Goal: Transaction & Acquisition: Obtain resource

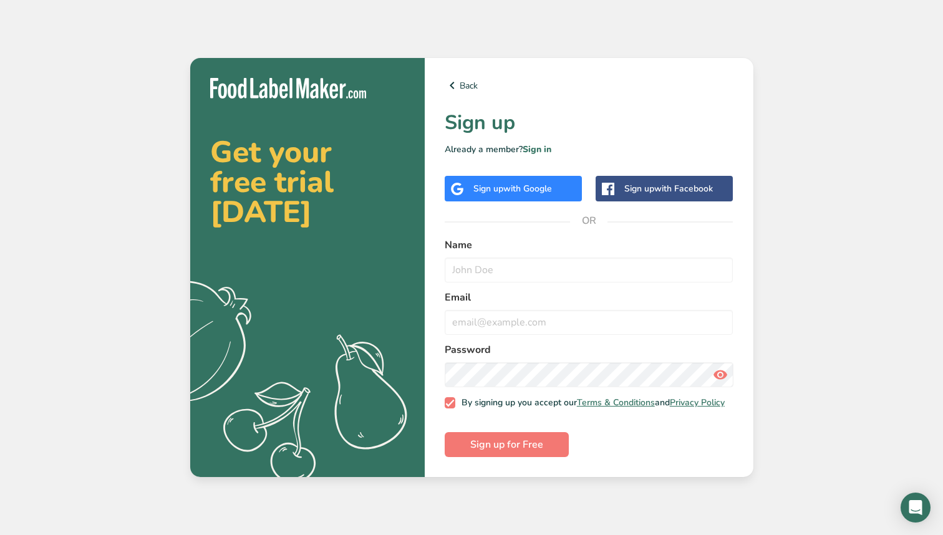
click at [528, 187] on span "with Google" at bounding box center [527, 189] width 49 height 12
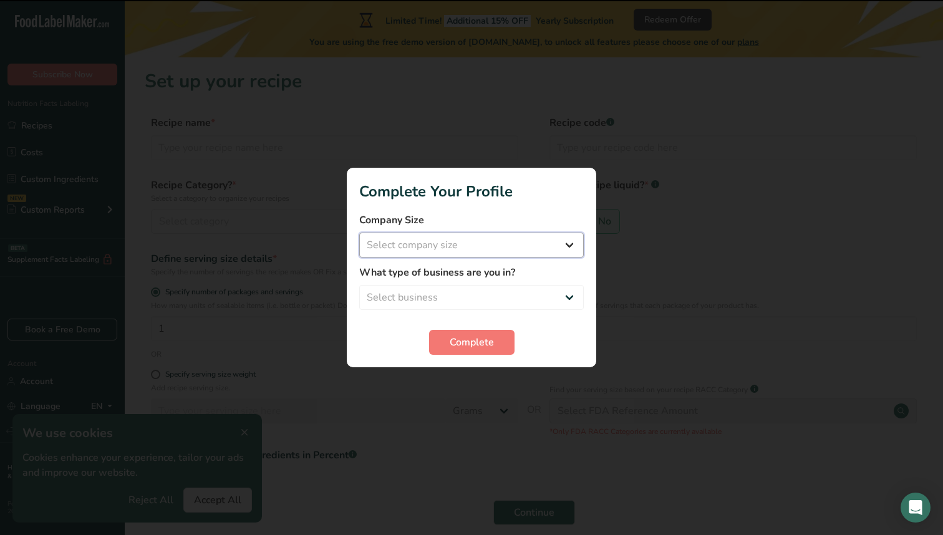
click at [450, 248] on select "Select company size Fewer than 10 Employees 10 to 50 Employees 51 to 500 Employ…" at bounding box center [471, 245] width 225 height 25
select select "1"
click at [462, 293] on select "Select business Packaged Food Manufacturer Restaurant & Cafe Bakery Meal Plans …" at bounding box center [471, 297] width 225 height 25
select select "1"
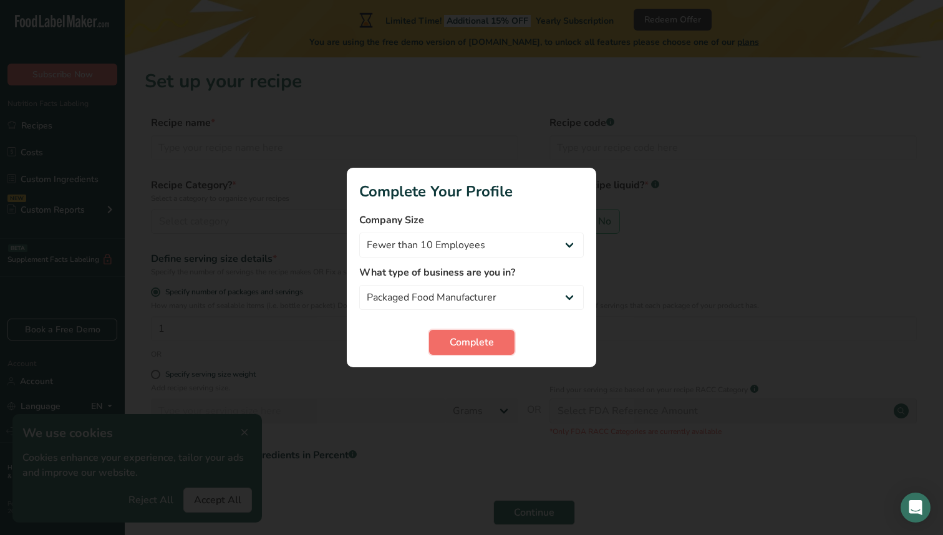
click at [482, 347] on span "Complete" at bounding box center [472, 342] width 44 height 15
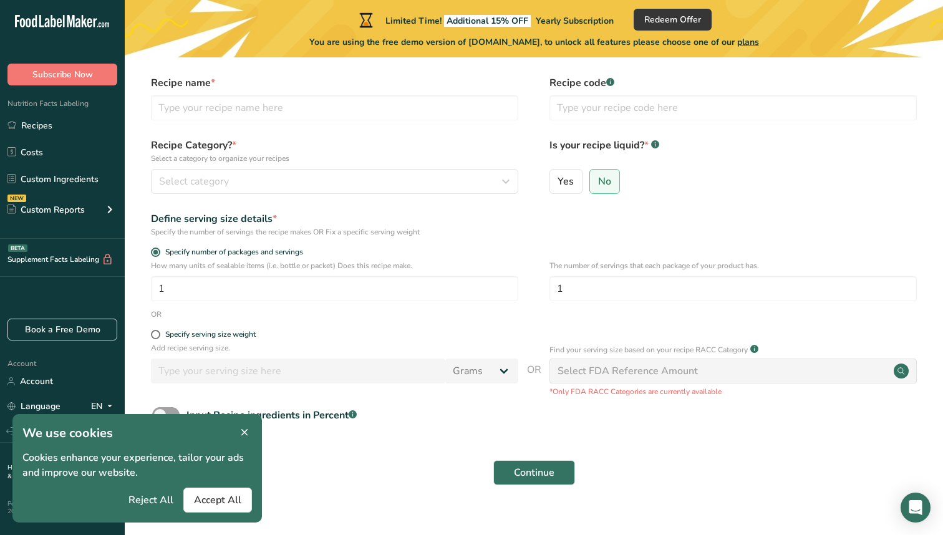
scroll to position [39, 0]
click at [397, 287] on input "1" at bounding box center [334, 289] width 367 height 25
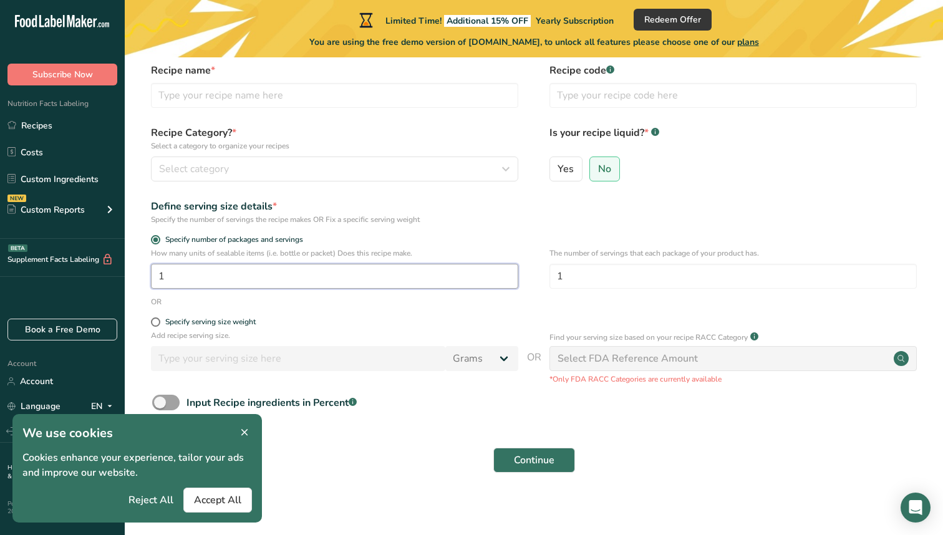
scroll to position [57, 0]
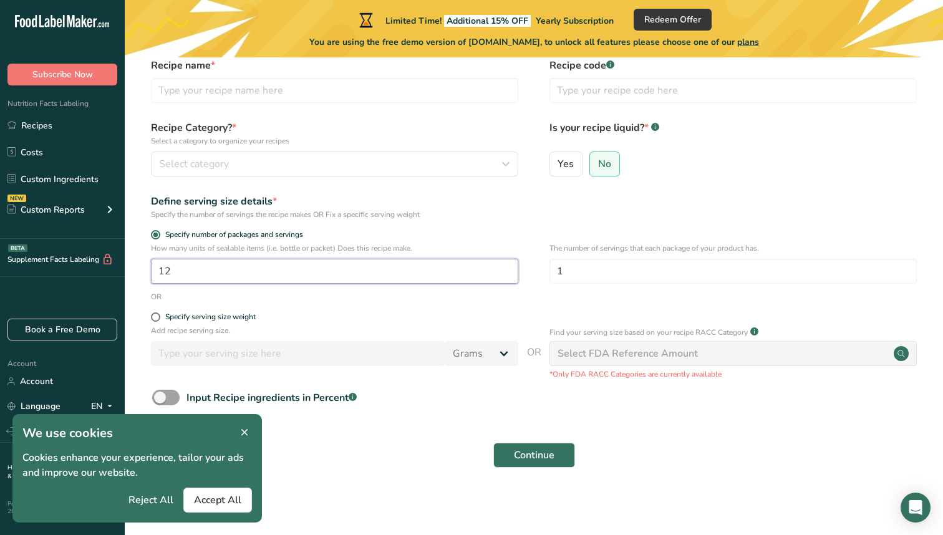
type input "1"
click at [389, 311] on form "Recipe name * Recipe code .a-a{fill:#347362;}.b-a{fill:#fff;} Recipe Category? …" at bounding box center [534, 266] width 778 height 417
click at [425, 272] on input "4" at bounding box center [334, 271] width 367 height 25
type input "11"
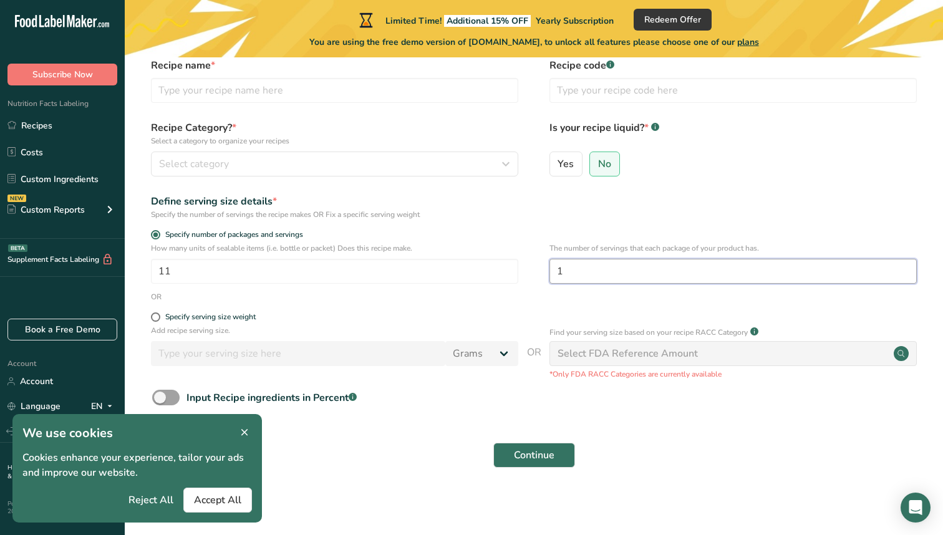
click at [591, 271] on input "1" at bounding box center [733, 271] width 367 height 25
type input "1"
type input "28"
click at [215, 506] on span "Accept All" at bounding box center [217, 500] width 47 height 15
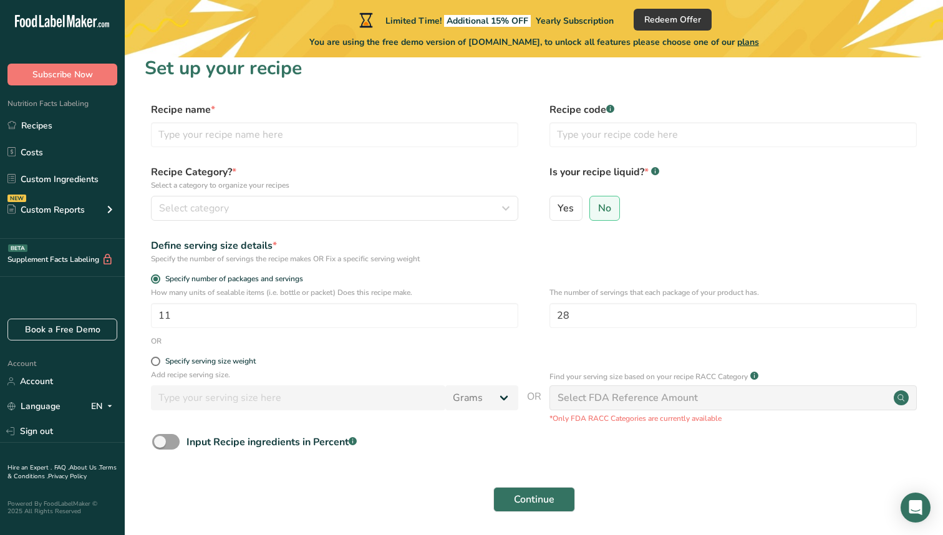
scroll to position [0, 0]
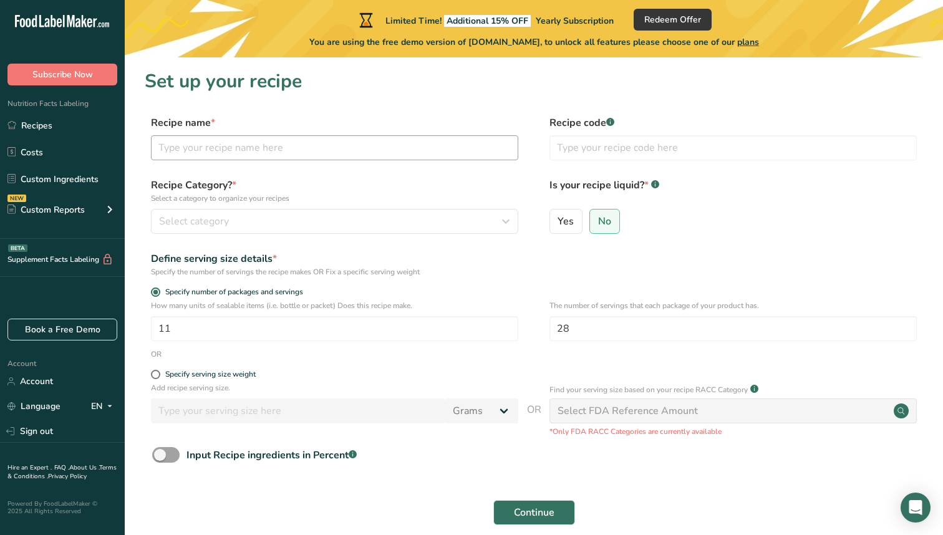
click at [404, 160] on div "Recipe name * Recipe code .a-a{fill:#347362;}.b-a{fill:#fff;}" at bounding box center [534, 141] width 778 height 52
click at [404, 160] on input "text" at bounding box center [334, 147] width 367 height 25
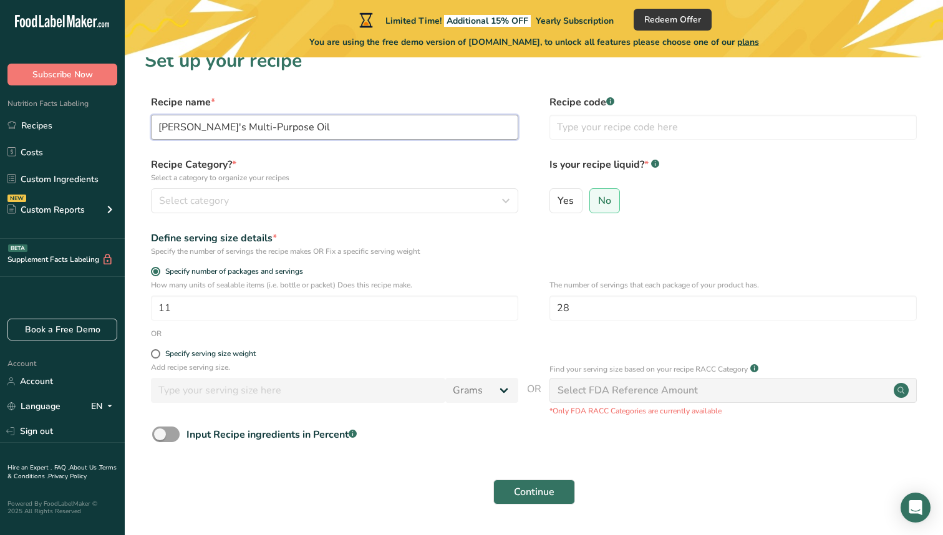
scroll to position [19, 0]
type input "[PERSON_NAME]'s Multi-Purpose Oil"
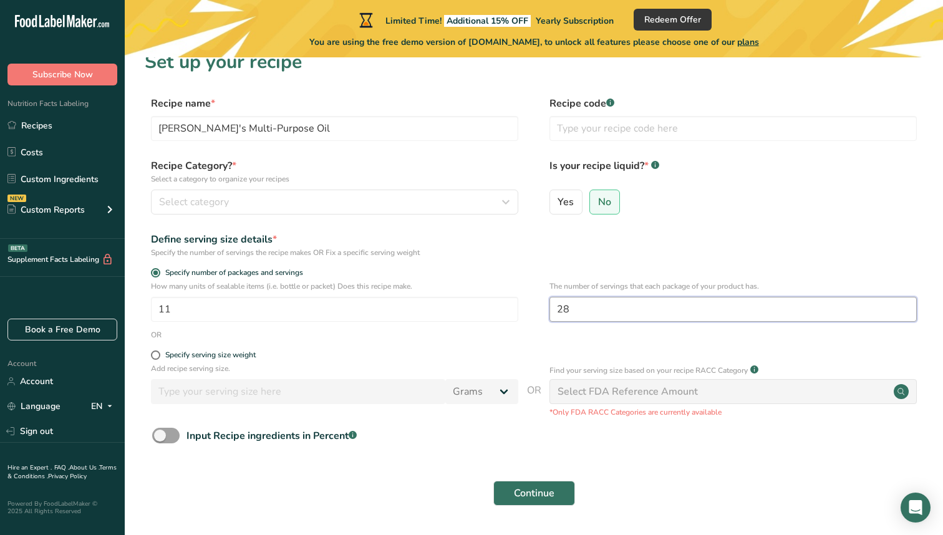
click at [597, 308] on input "28" at bounding box center [733, 309] width 367 height 25
type input "2"
type input "4"
type input "1"
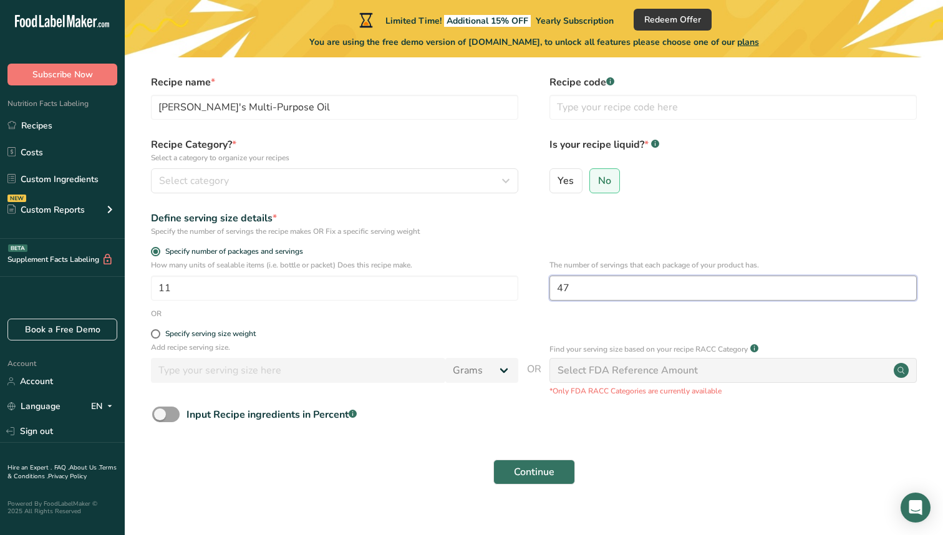
scroll to position [41, 0]
type input "47"
click at [613, 107] on input "text" at bounding box center [733, 106] width 367 height 25
type input "289100058654189"
click at [541, 467] on span "Continue" at bounding box center [534, 471] width 41 height 15
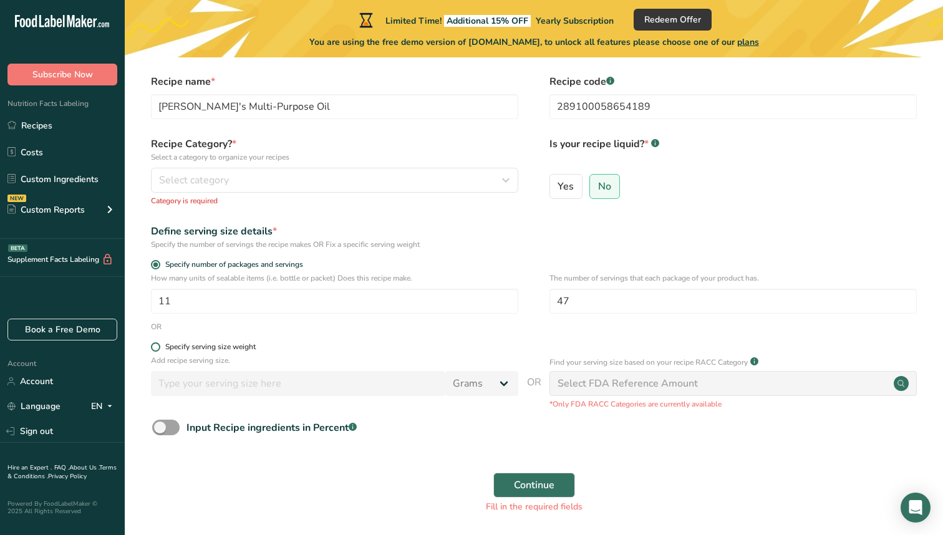
click at [160, 348] on span "Specify serving size weight" at bounding box center [207, 346] width 95 height 9
click at [159, 348] on input "Specify serving size weight" at bounding box center [155, 347] width 8 height 8
radio input "true"
radio input "false"
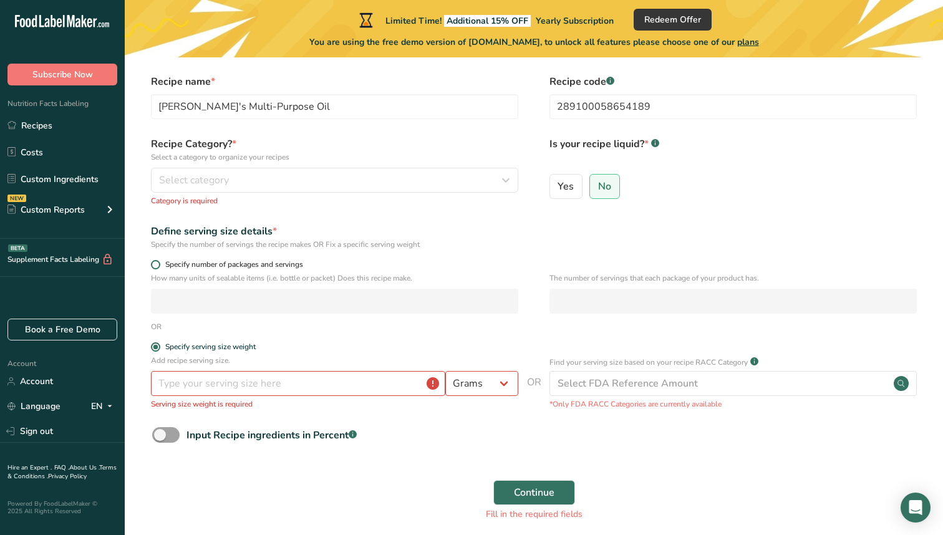
click at [163, 264] on span "Specify number of packages and servings" at bounding box center [231, 264] width 143 height 9
click at [159, 264] on input "Specify number of packages and servings" at bounding box center [155, 265] width 8 height 8
radio input "true"
radio input "false"
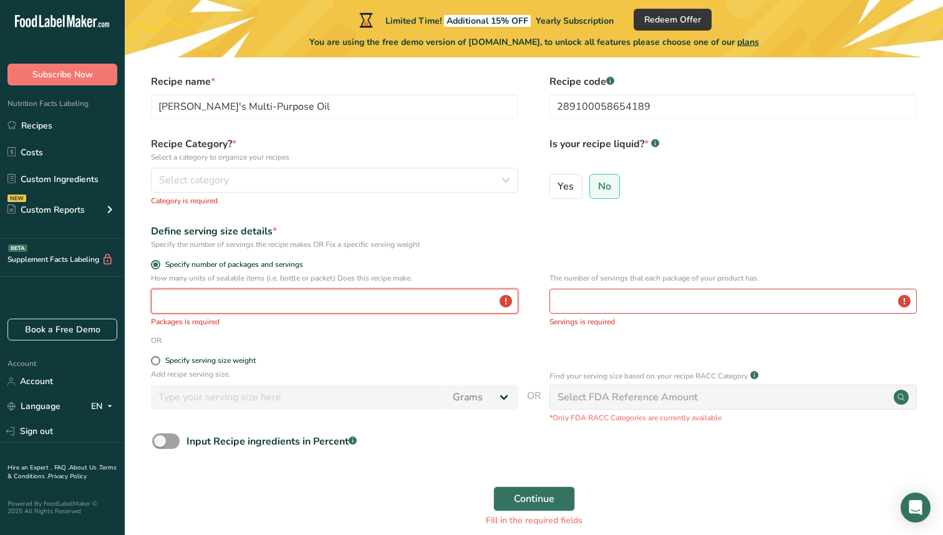
click at [440, 306] on input "number" at bounding box center [334, 301] width 367 height 25
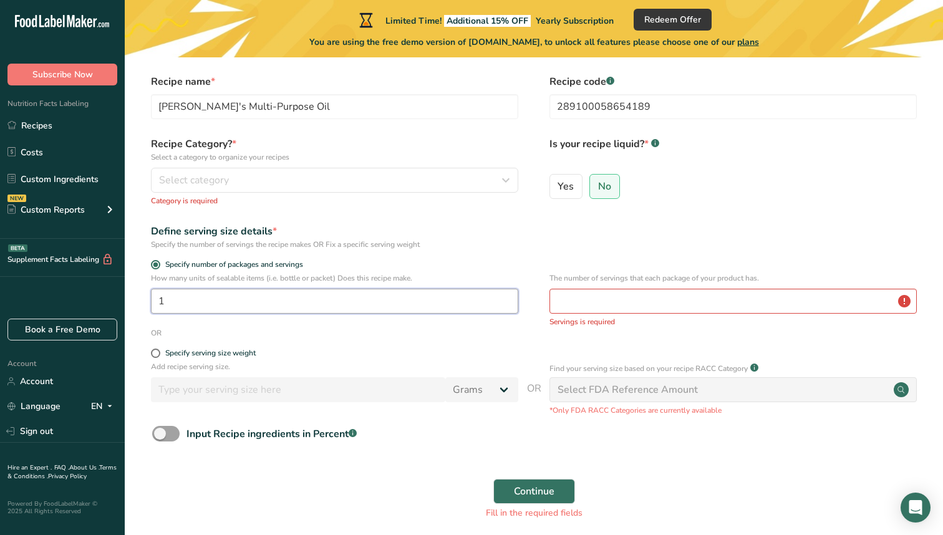
type input "1"
click at [591, 301] on input "number" at bounding box center [733, 301] width 367 height 25
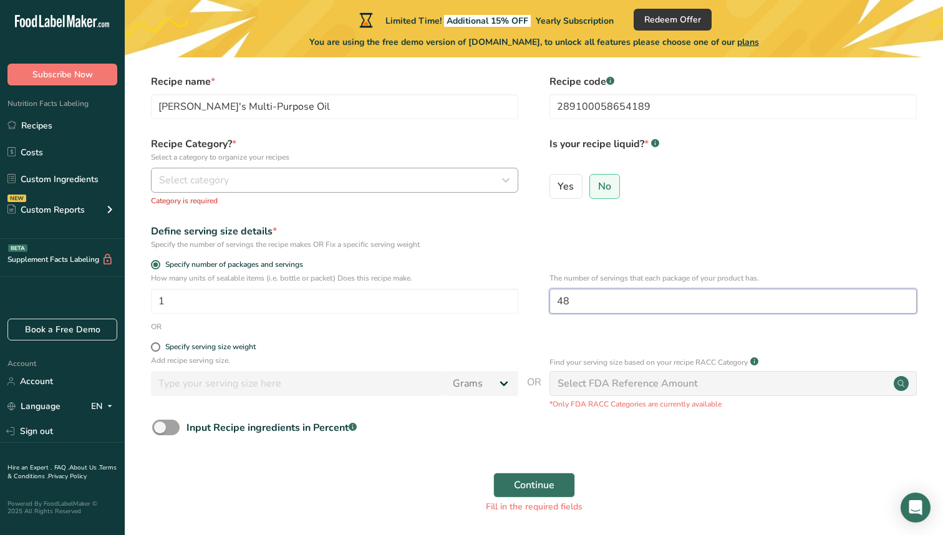
type input "48"
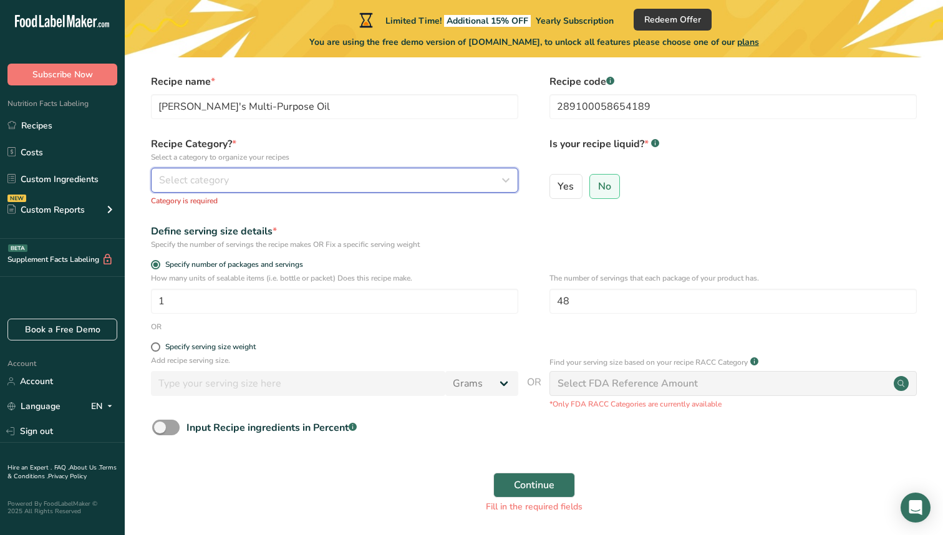
click at [283, 179] on div "Select category" at bounding box center [331, 180] width 344 height 15
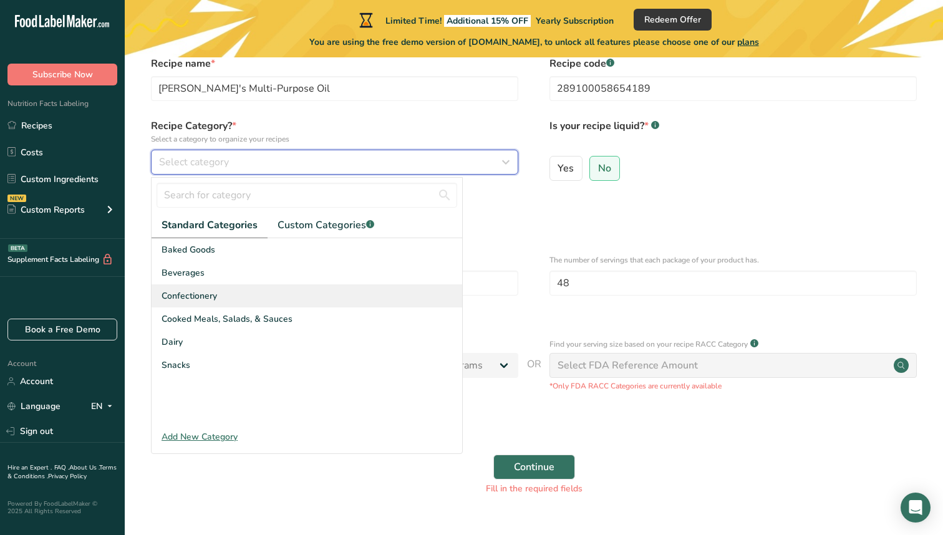
scroll to position [56, 0]
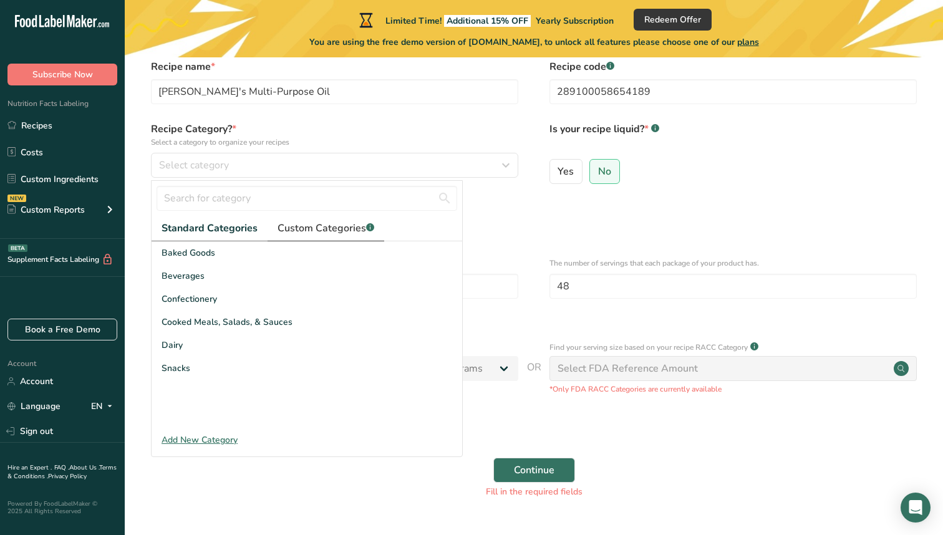
click at [349, 236] on link "Custom Categories .a-a{fill:#347362;}.b-a{fill:#fff;}" at bounding box center [326, 229] width 117 height 26
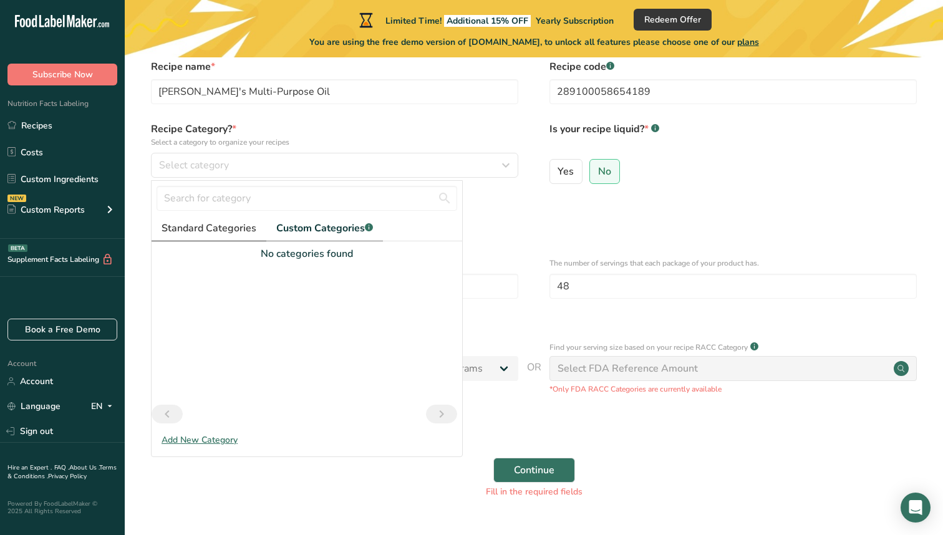
click at [225, 240] on link "Standard Categories" at bounding box center [209, 229] width 115 height 26
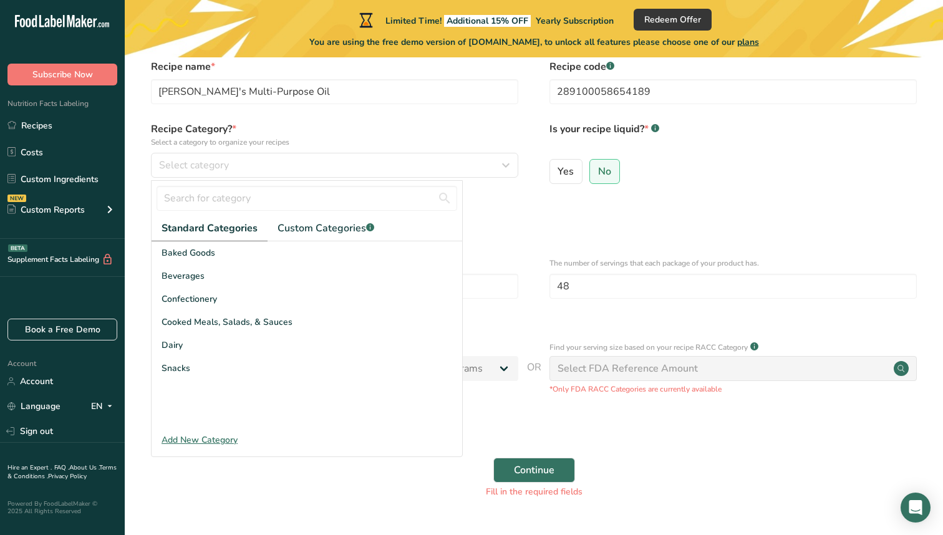
click at [208, 440] on div "Add New Category" at bounding box center [307, 440] width 311 height 13
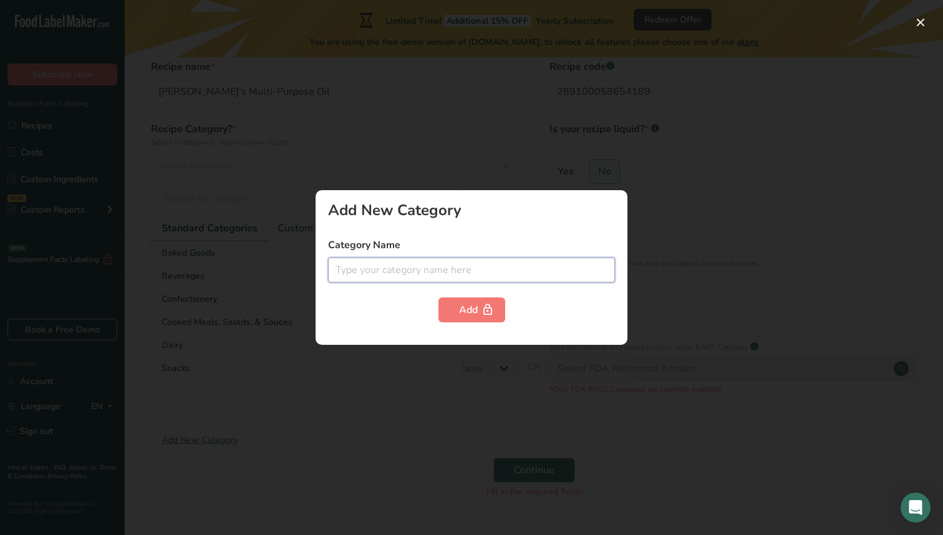
click at [417, 274] on input "text" at bounding box center [471, 270] width 287 height 25
click at [246, 296] on div at bounding box center [471, 267] width 943 height 535
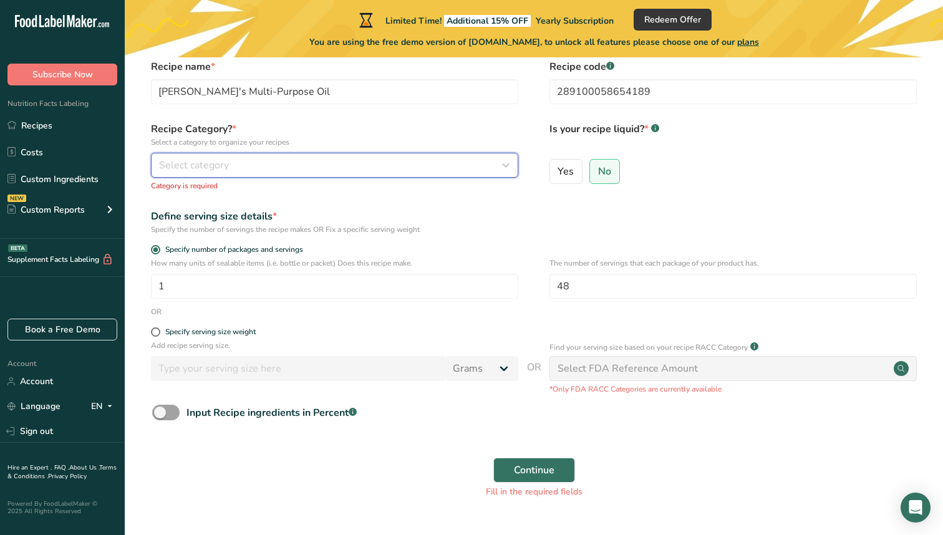
click at [239, 162] on div "Select category" at bounding box center [331, 165] width 344 height 15
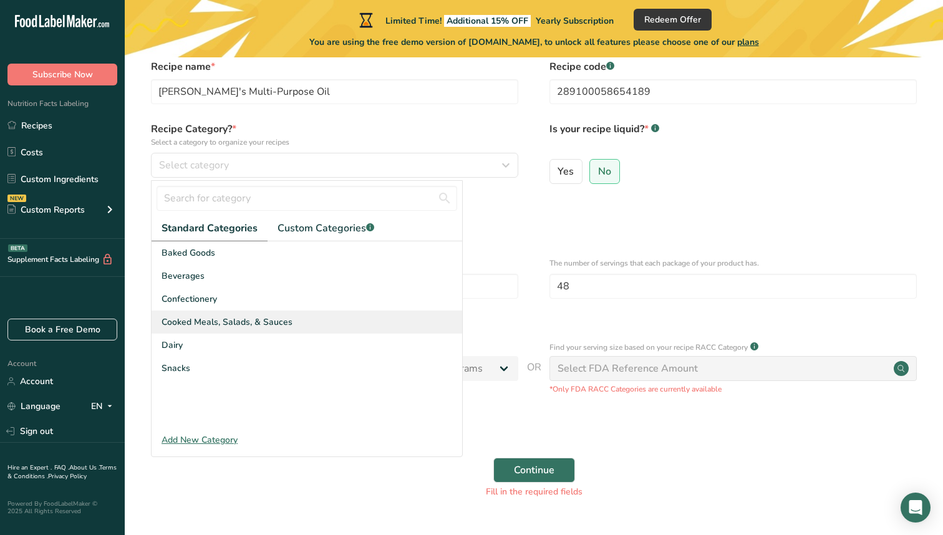
click at [298, 316] on div "Cooked Meals, Salads, & Sauces" at bounding box center [307, 322] width 311 height 23
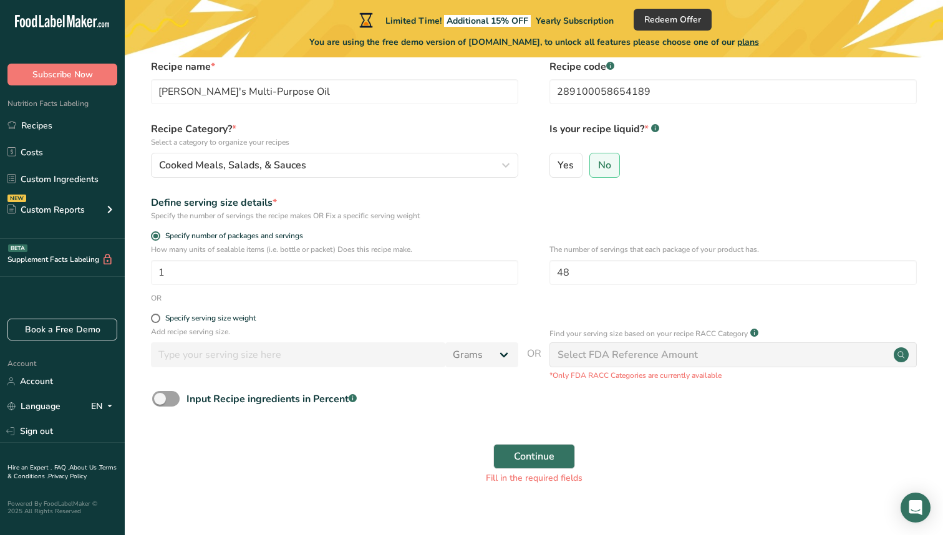
click at [616, 351] on div "Select FDA Reference Amount" at bounding box center [628, 354] width 140 height 15
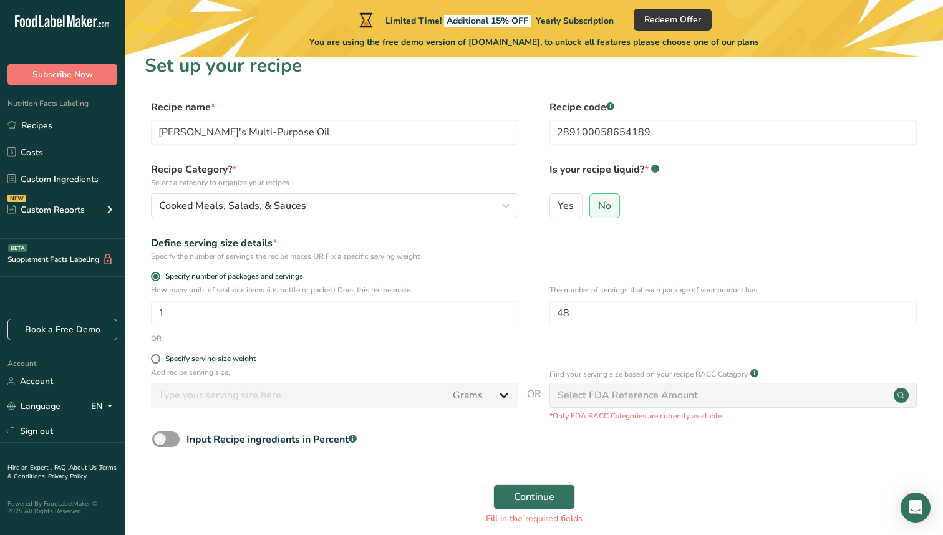
scroll to position [17, 0]
click at [180, 39] on div "You are using the free demo version of [DOMAIN_NAME], to unlock all features pl…" at bounding box center [534, 40] width 818 height 18
click at [162, 359] on span "Specify serving size weight" at bounding box center [207, 357] width 95 height 9
click at [159, 359] on input "Specify serving size weight" at bounding box center [155, 358] width 8 height 8
radio input "true"
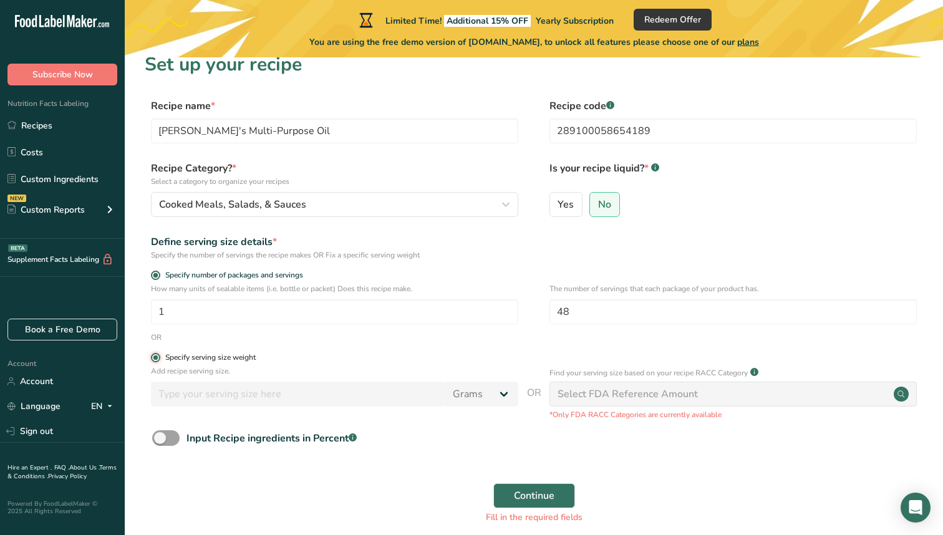
radio input "false"
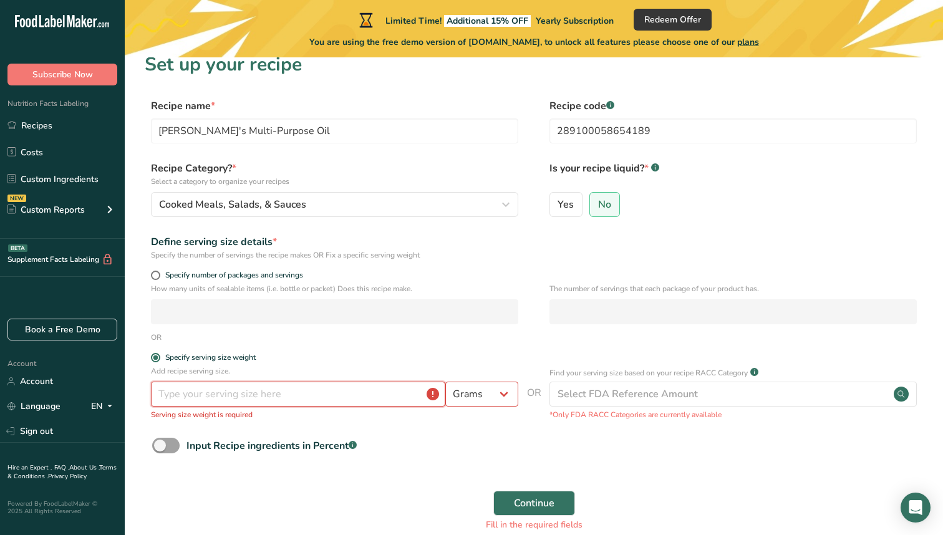
click at [304, 394] on input "number" at bounding box center [298, 394] width 294 height 25
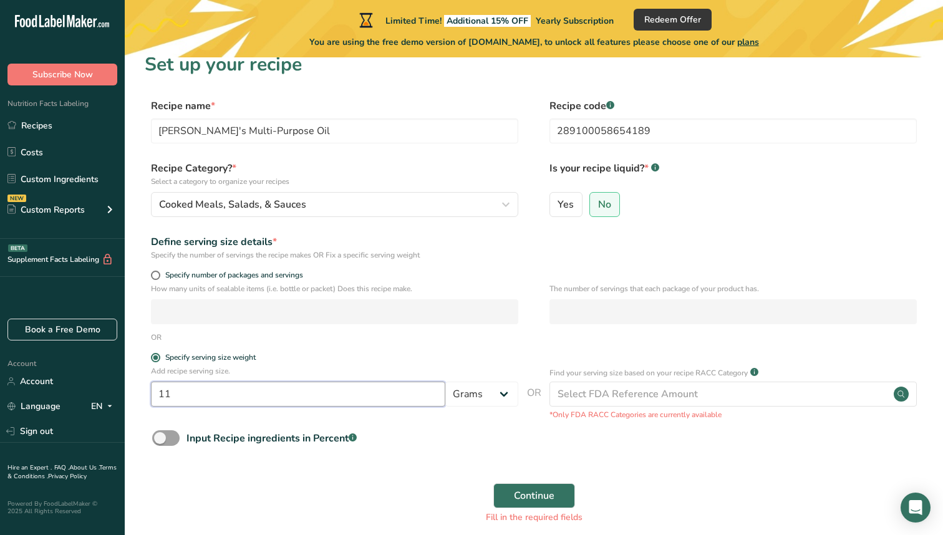
type input "1"
type input "0"
type input "2"
click at [501, 391] on select "Grams kg mg mcg lb oz l mL fl oz tbsp tsp cup qt gallon" at bounding box center [481, 394] width 73 height 25
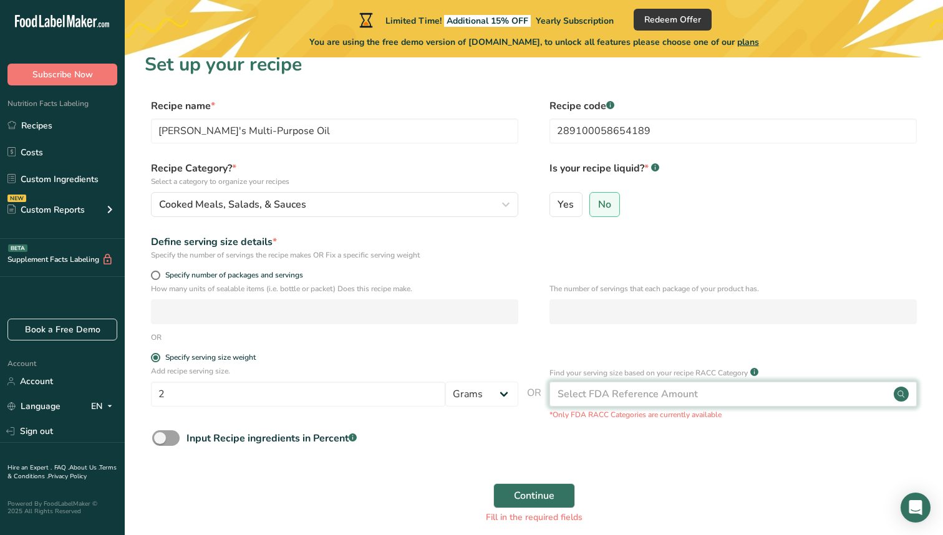
click at [617, 384] on div "Select FDA Reference Amount" at bounding box center [733, 394] width 367 height 25
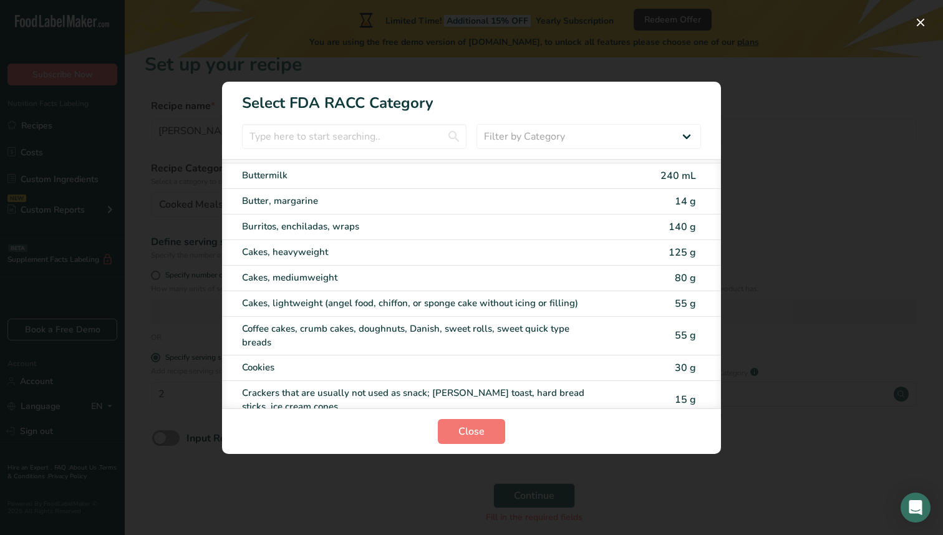
scroll to position [182, 0]
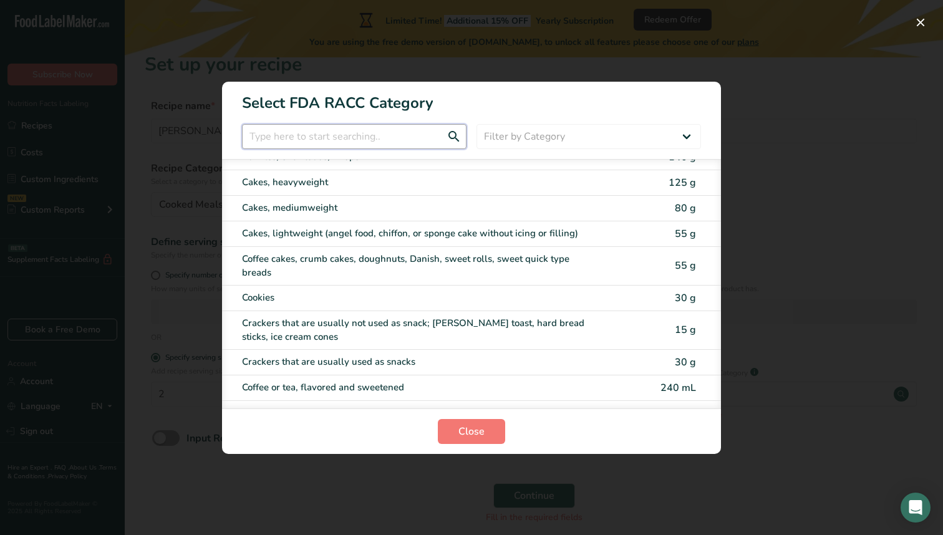
click at [367, 135] on input "RACC Category Selection Modal" at bounding box center [354, 136] width 225 height 25
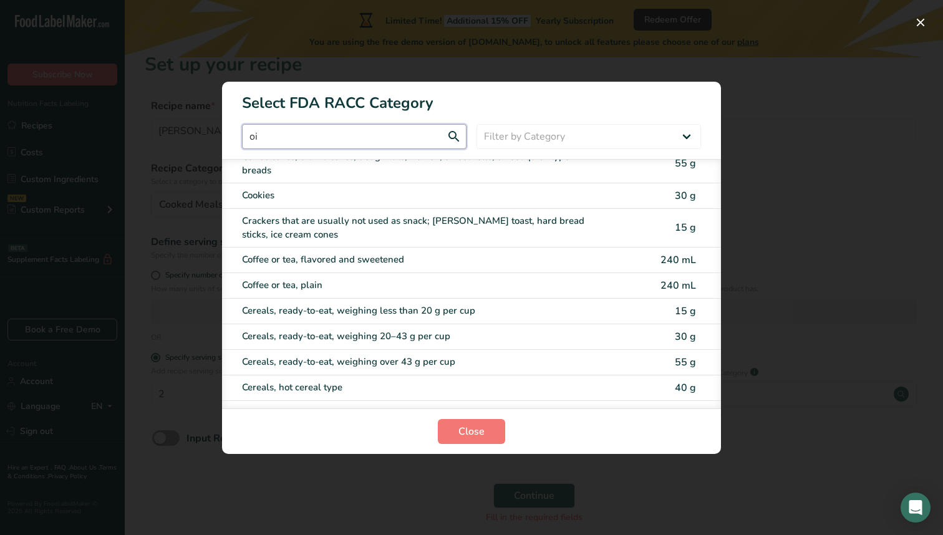
scroll to position [0, 0]
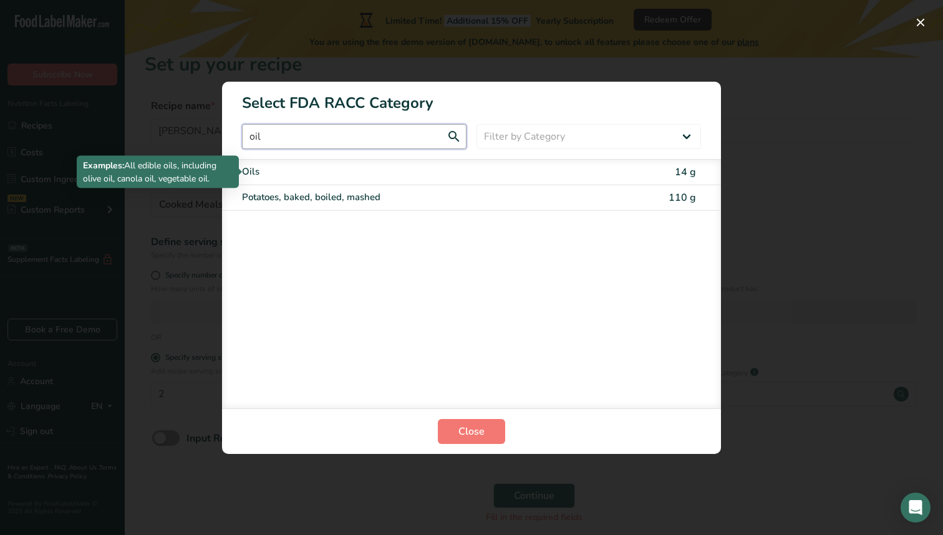
type input "oil"
click at [393, 171] on div "Oils" at bounding box center [419, 172] width 354 height 14
type input "14"
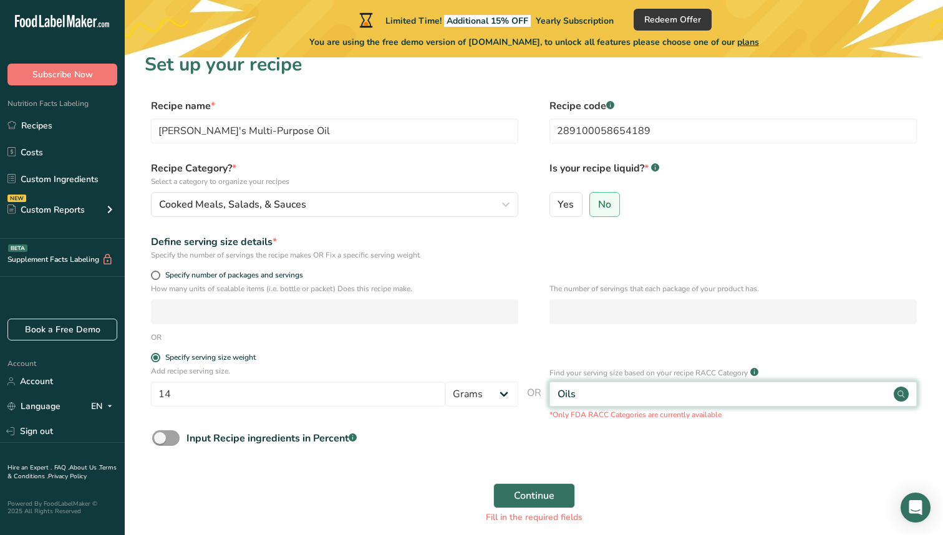
click at [593, 397] on div "Oils" at bounding box center [733, 394] width 367 height 25
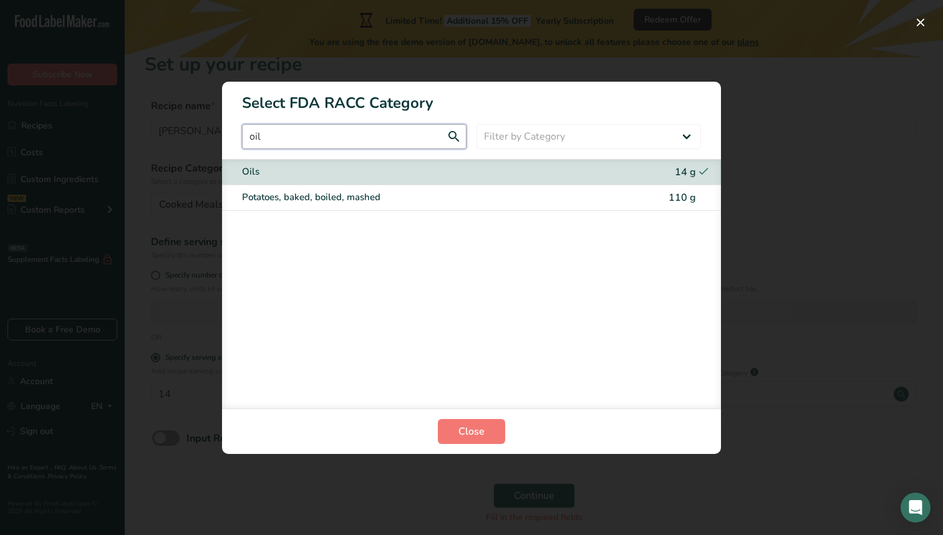
click at [349, 138] on input "oil" at bounding box center [354, 136] width 225 height 25
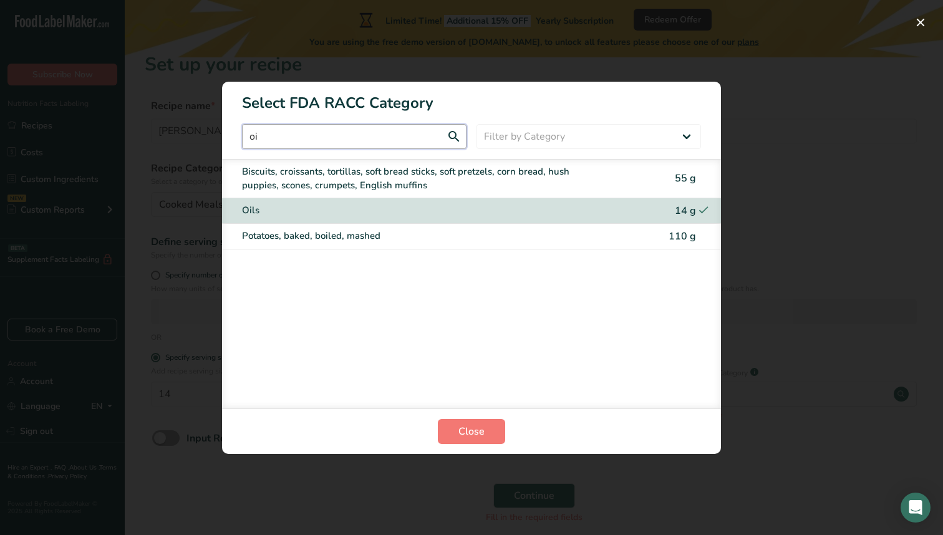
type input "o"
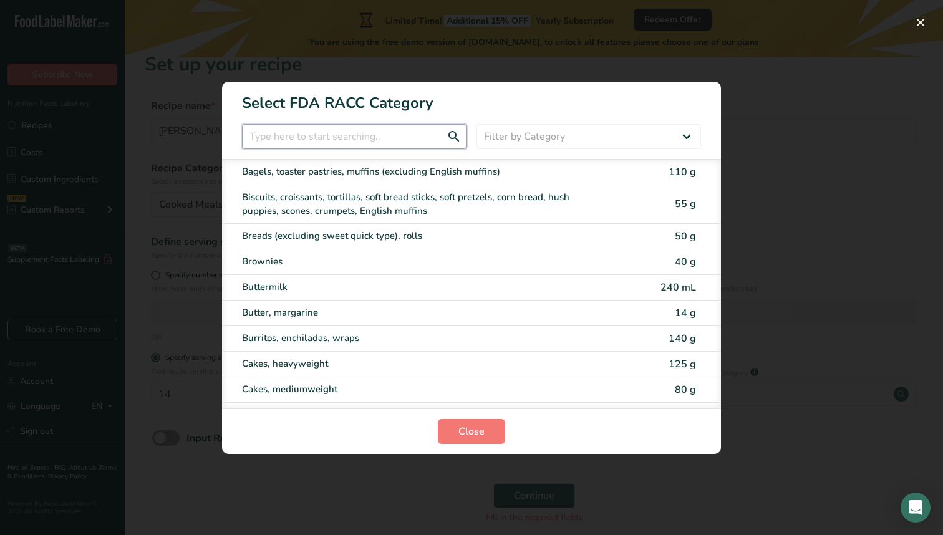
type input "i"
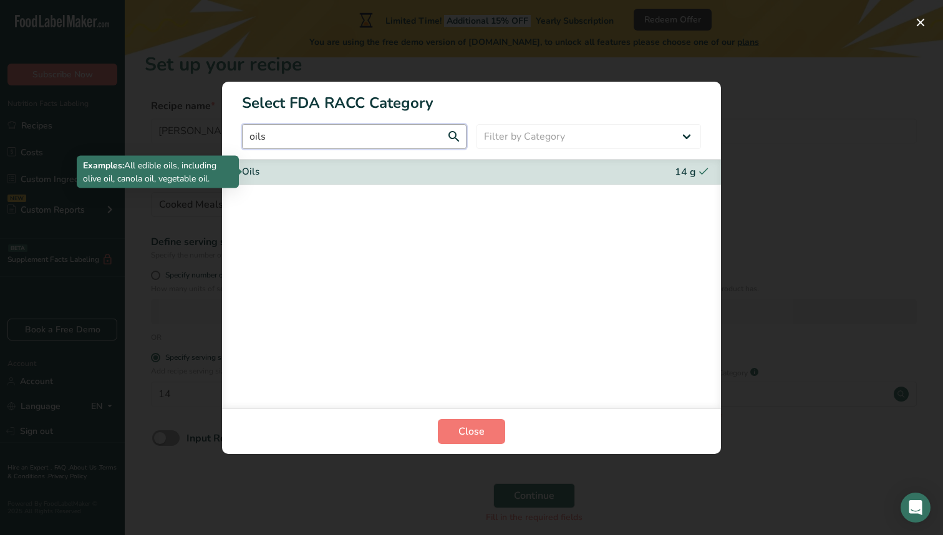
type input "oils"
click at [397, 168] on div "Oils" at bounding box center [419, 172] width 354 height 14
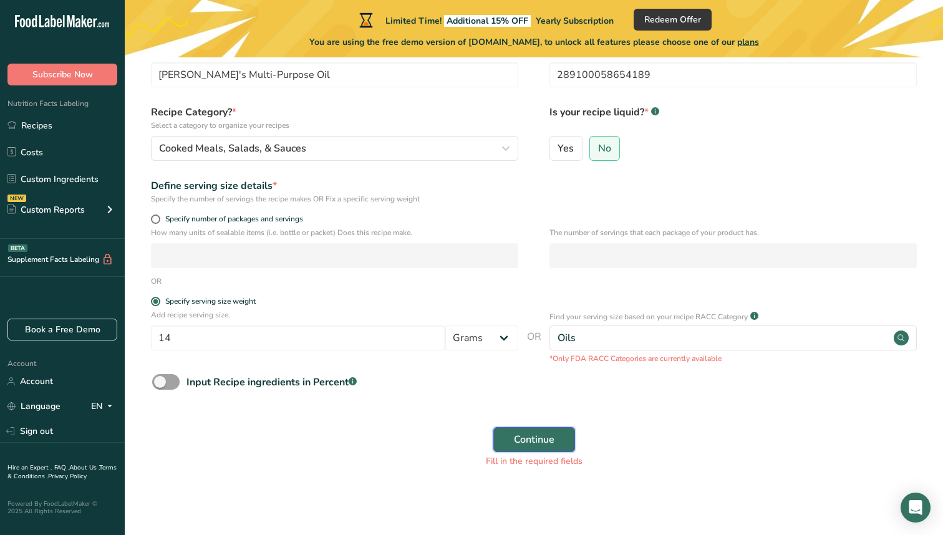
click at [533, 441] on span "Continue" at bounding box center [534, 439] width 41 height 15
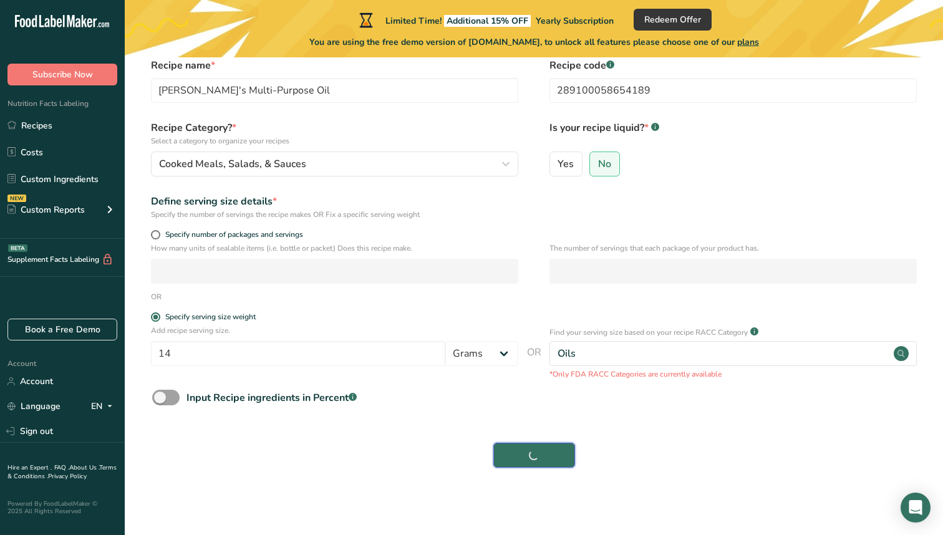
scroll to position [57, 0]
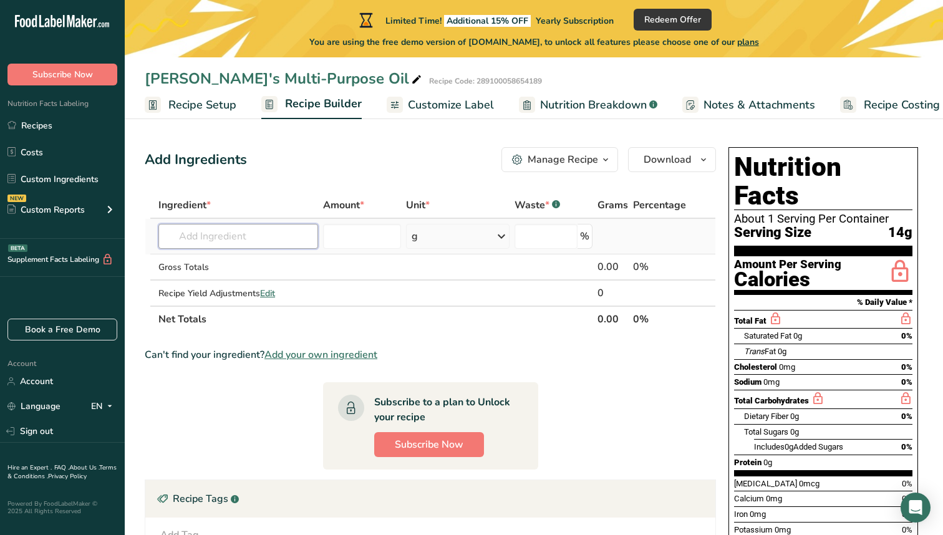
click at [247, 229] on input "text" at bounding box center [238, 236] width 160 height 25
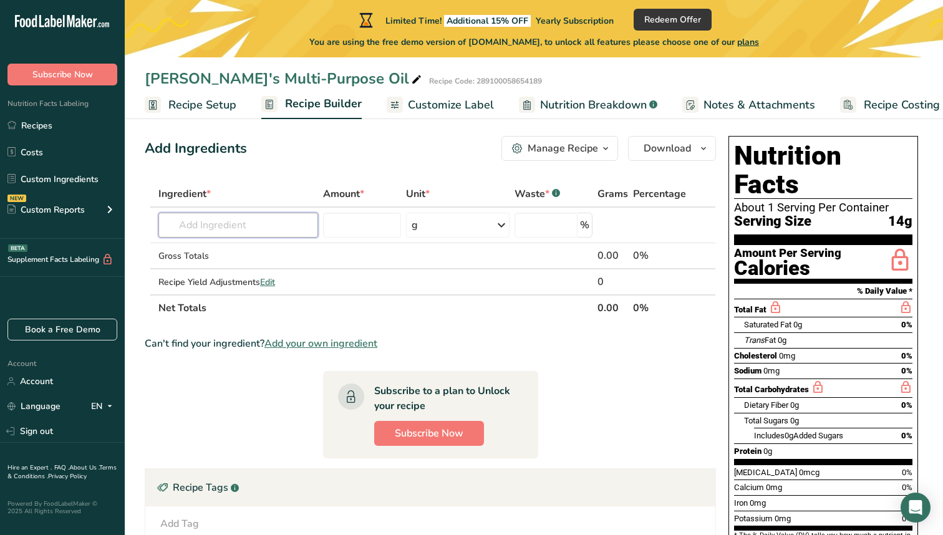
scroll to position [11, 0]
type input "2"
type input "m"
type input "motor"
click at [226, 273] on div "Add your own ingredient" at bounding box center [238, 271] width 140 height 13
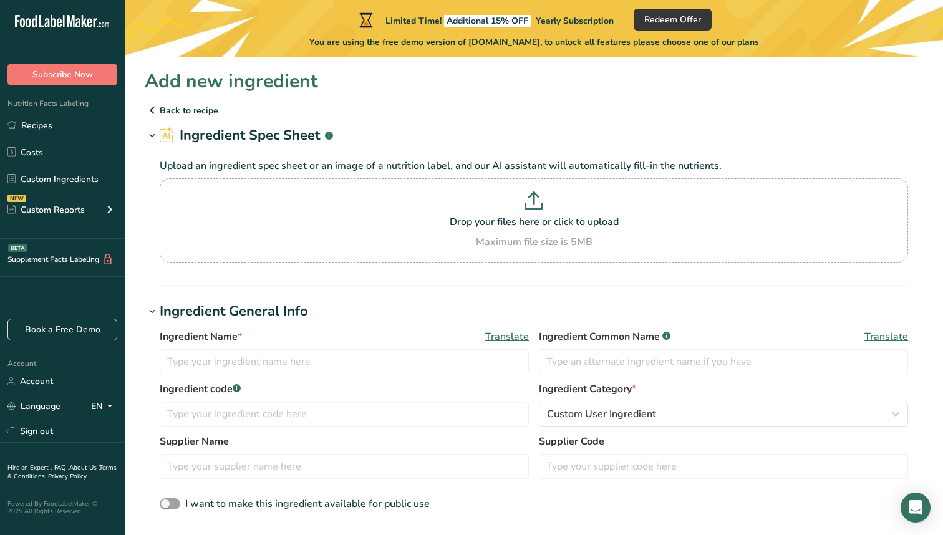
click at [150, 104] on icon at bounding box center [152, 110] width 15 height 22
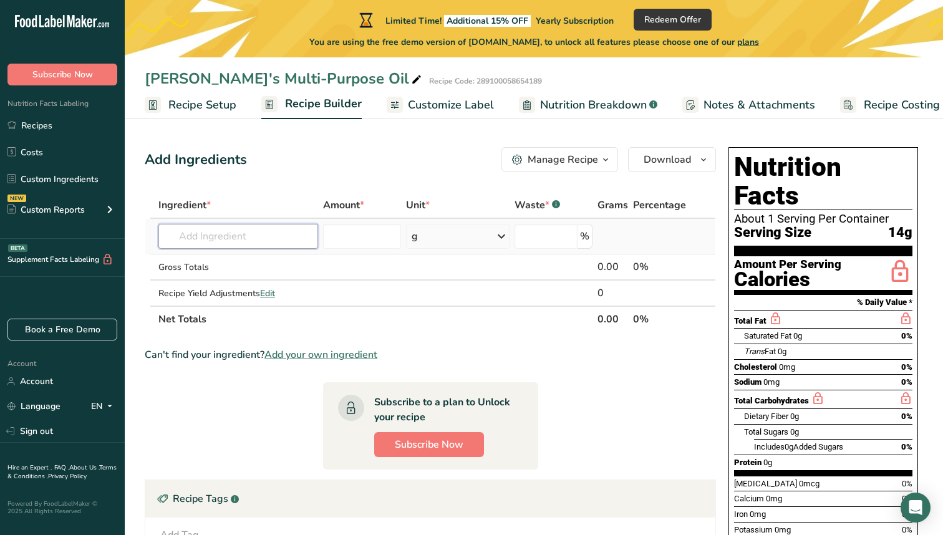
click at [218, 240] on input "text" at bounding box center [238, 236] width 160 height 25
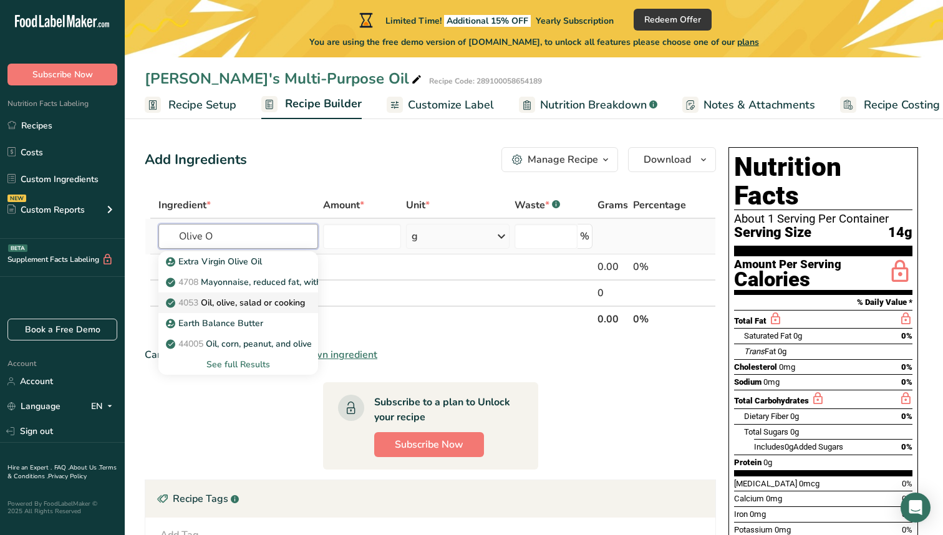
scroll to position [3, 0]
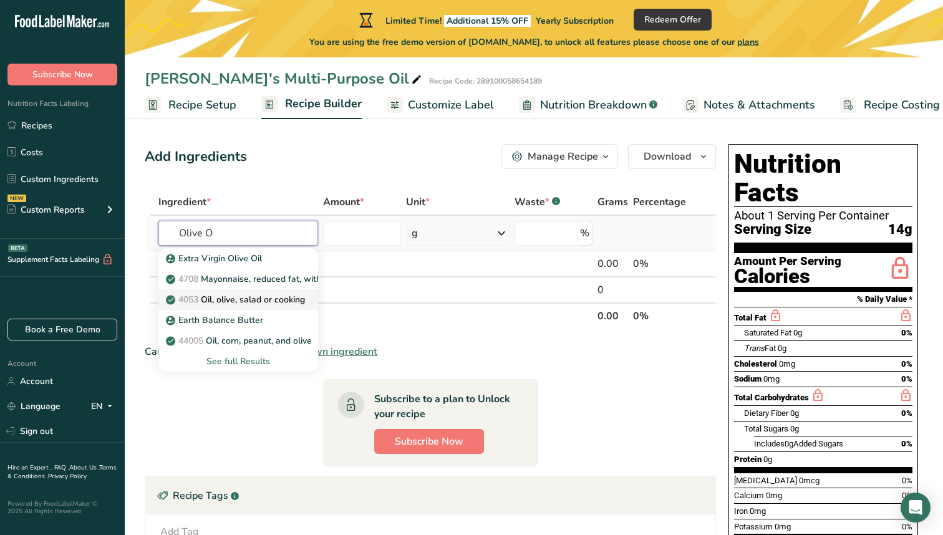
type input "Olive O"
click at [283, 301] on p "4053 Oil, olive, salad or cooking" at bounding box center [236, 299] width 137 height 13
type input "Oil, olive, salad or cooking"
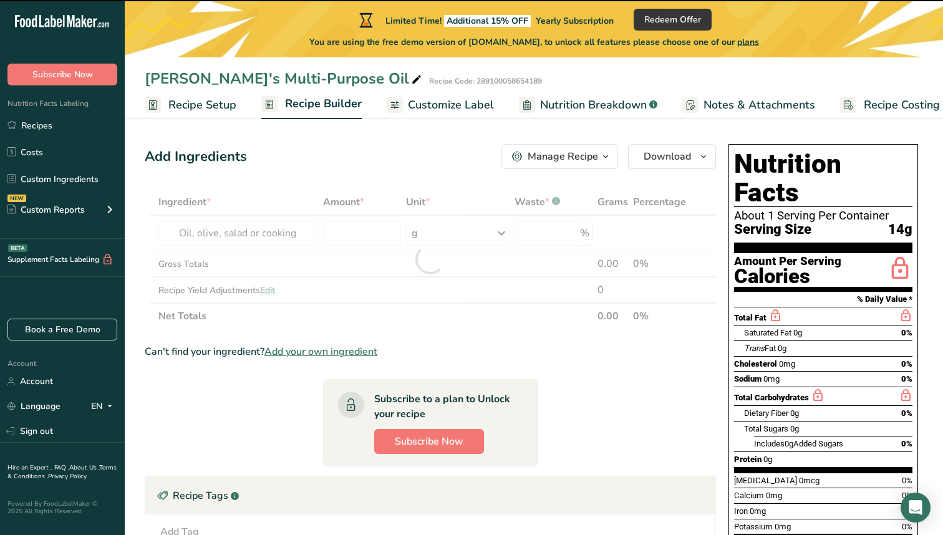
type input "0"
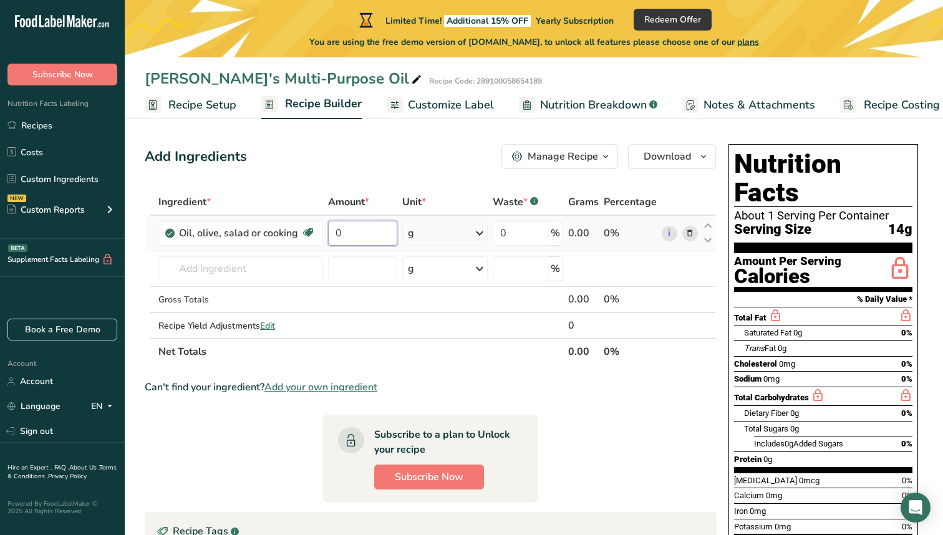
click at [361, 233] on input "0" at bounding box center [362, 233] width 69 height 25
type input "2"
type input "4"
type input "2"
type input "4"
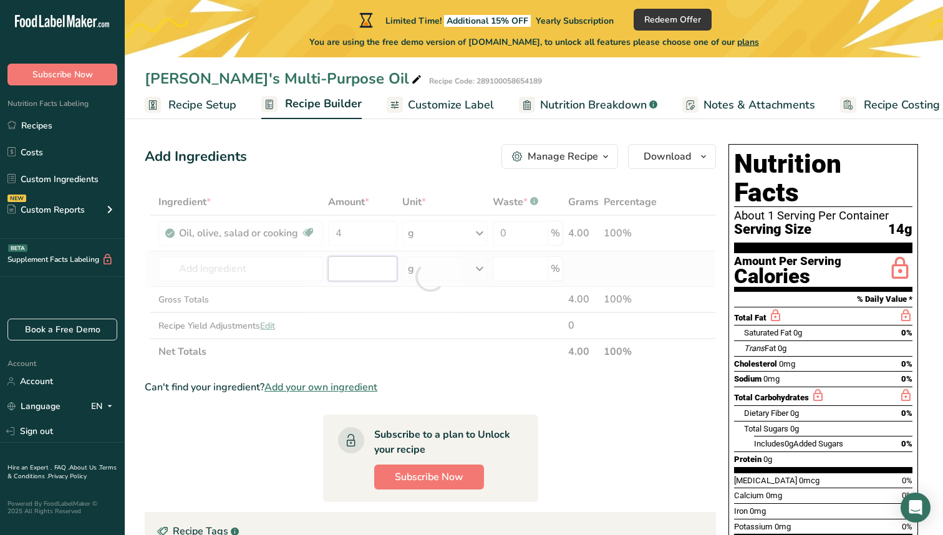
click at [341, 267] on div "Ingredient * Amount * Unit * Waste * .a-a{fill:#347362;}.b-a{fill:#fff;} Grams …" at bounding box center [430, 277] width 571 height 176
type input "5"
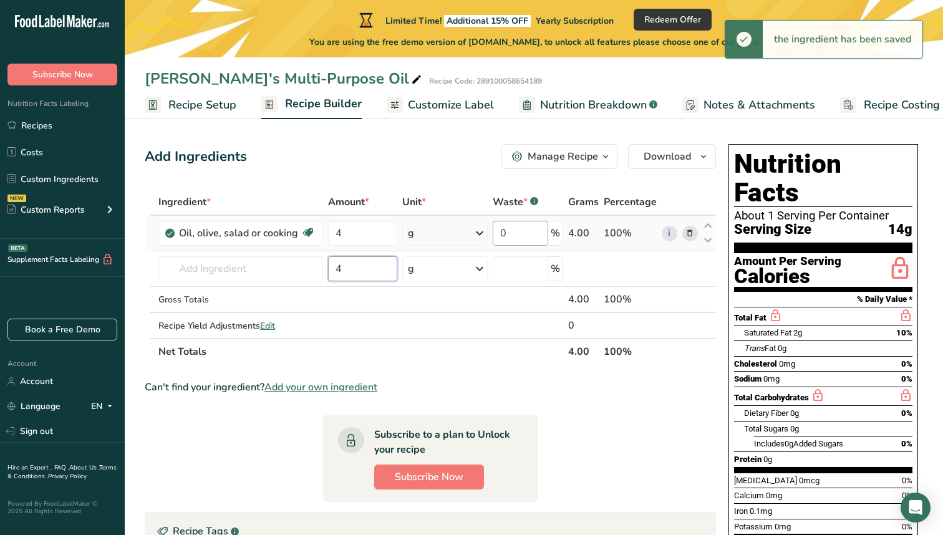
type input "4"
click at [523, 225] on input "0" at bounding box center [521, 233] width 56 height 25
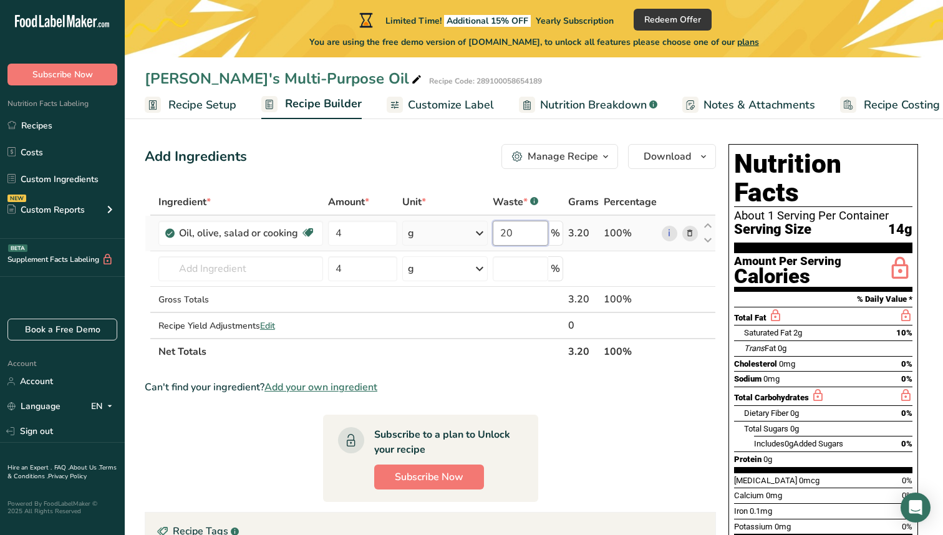
type input "0"
click at [530, 230] on input "0" at bounding box center [521, 233] width 56 height 25
type input "2"
click at [284, 276] on div "Ingredient * Amount * Unit * Waste * .a-a{fill:#347362;}.b-a{fill:#fff;} Grams …" at bounding box center [430, 277] width 571 height 176
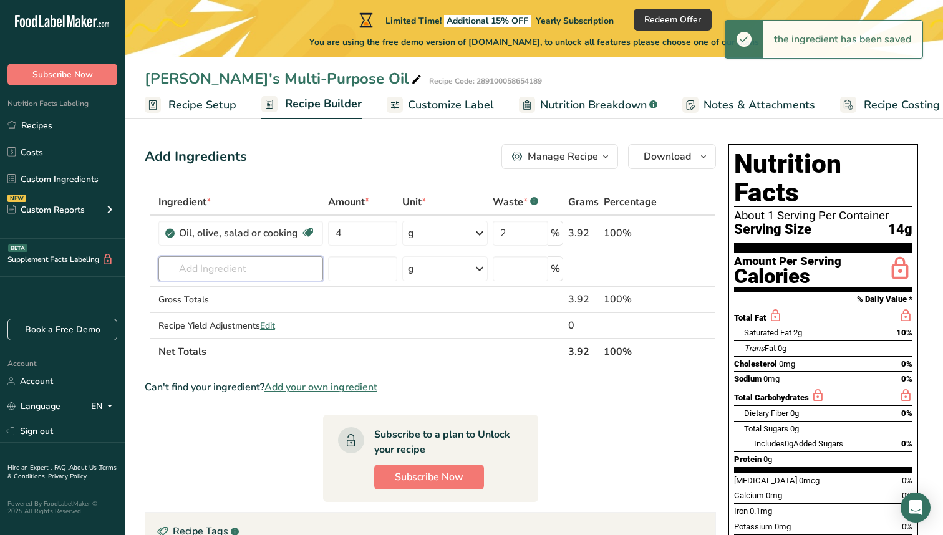
click at [282, 274] on input "text" at bounding box center [240, 268] width 165 height 25
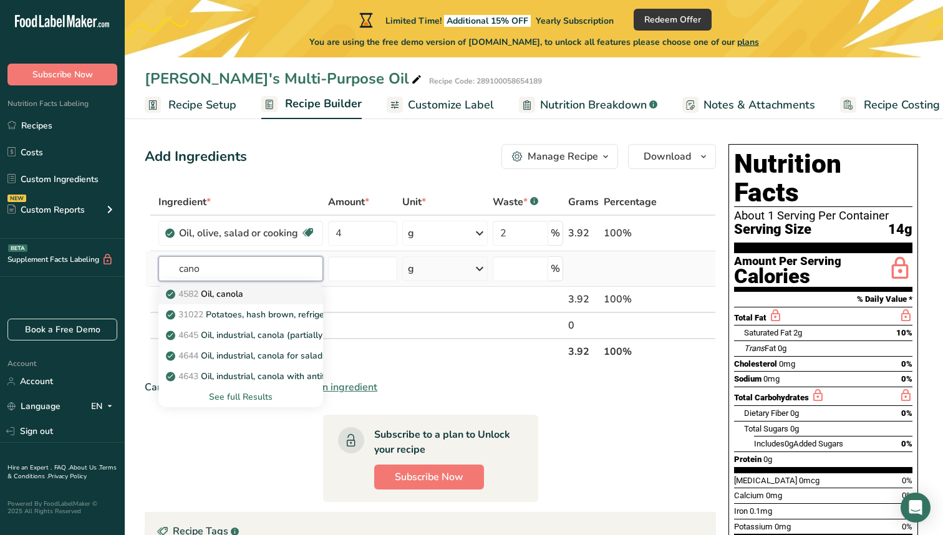
type input "cano"
click at [301, 298] on link "4582 Oil, canola" at bounding box center [240, 294] width 165 height 21
type input "Oil, canola"
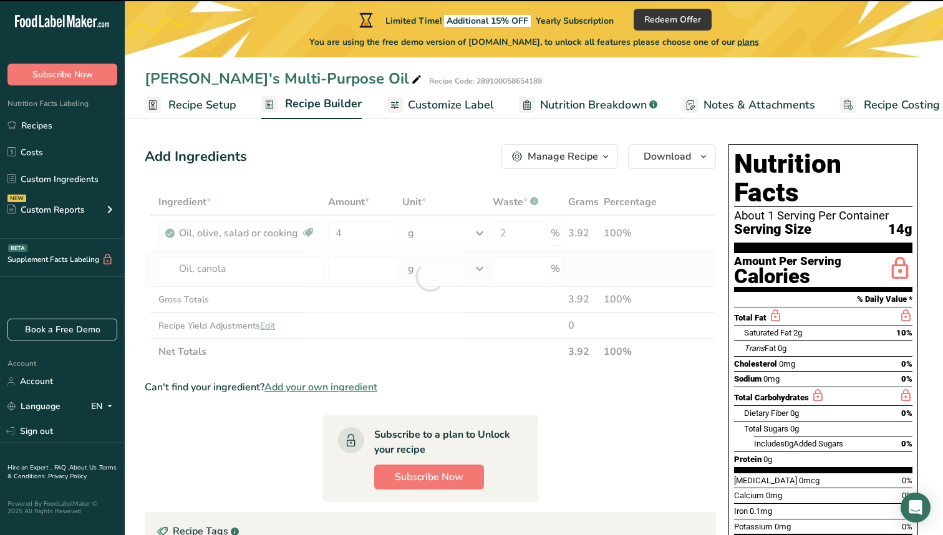
type input "0"
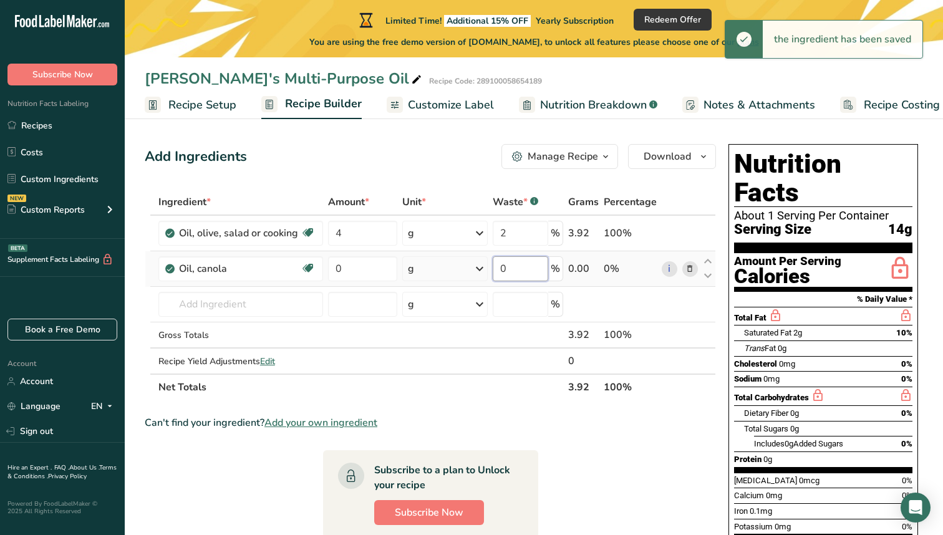
click at [514, 273] on input "0" at bounding box center [521, 268] width 56 height 25
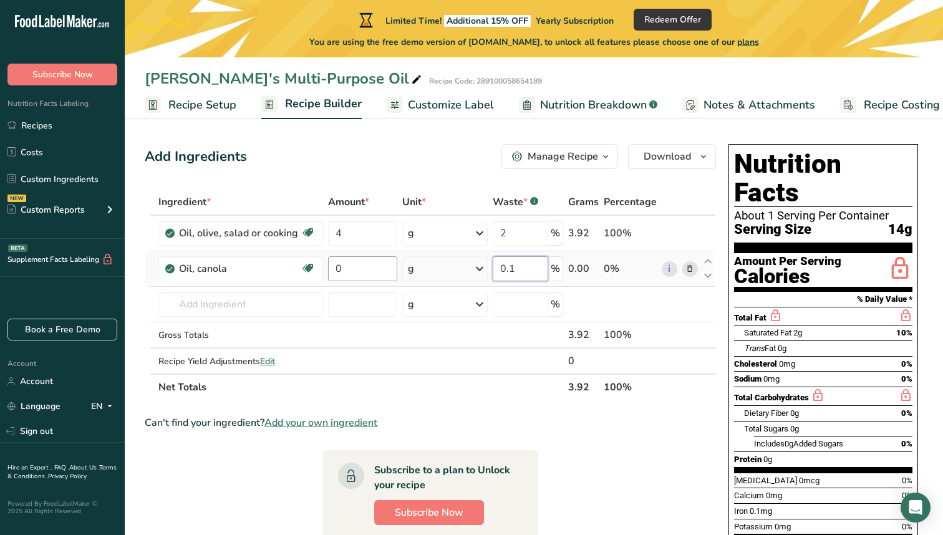
type input "0.1"
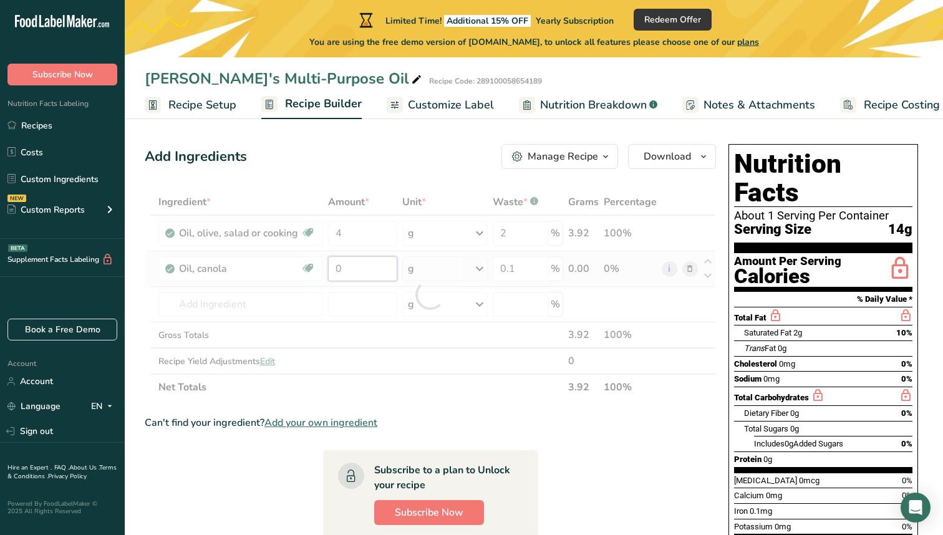
click at [376, 272] on div "Ingredient * Amount * Unit * Waste * .a-a{fill:#347362;}.b-a{fill:#fff;} Grams …" at bounding box center [430, 294] width 571 height 211
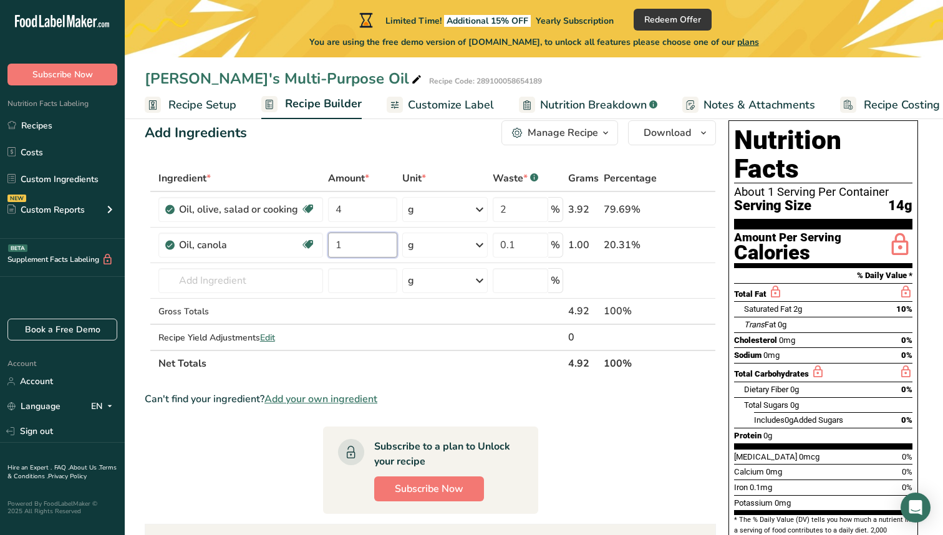
scroll to position [0, 0]
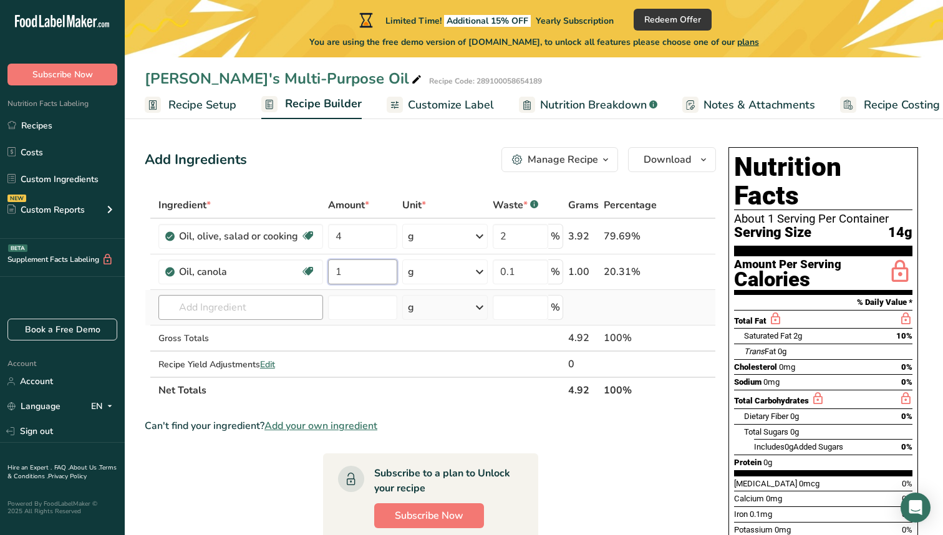
type input "1"
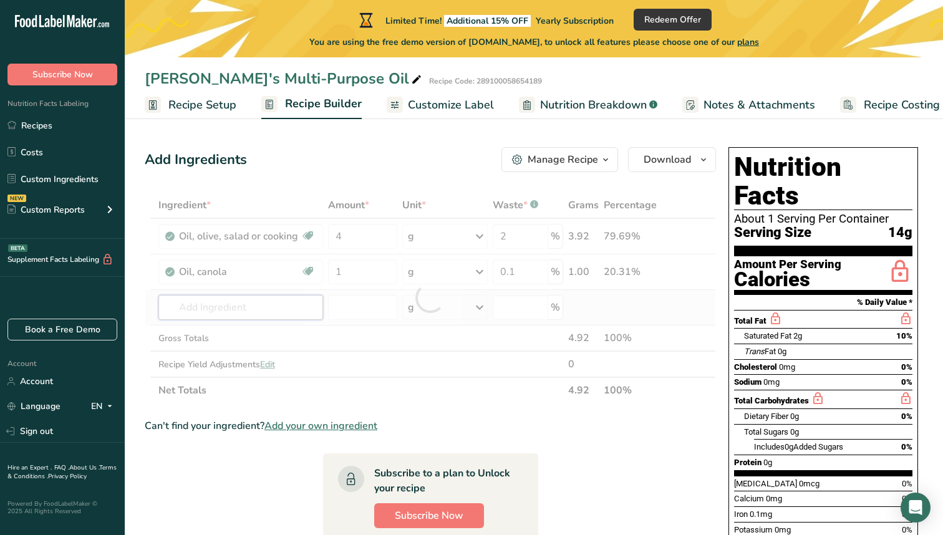
click at [245, 316] on div "Ingredient * Amount * Unit * Waste * .a-a{fill:#347362;}.b-a{fill:#fff;} Grams …" at bounding box center [430, 297] width 571 height 211
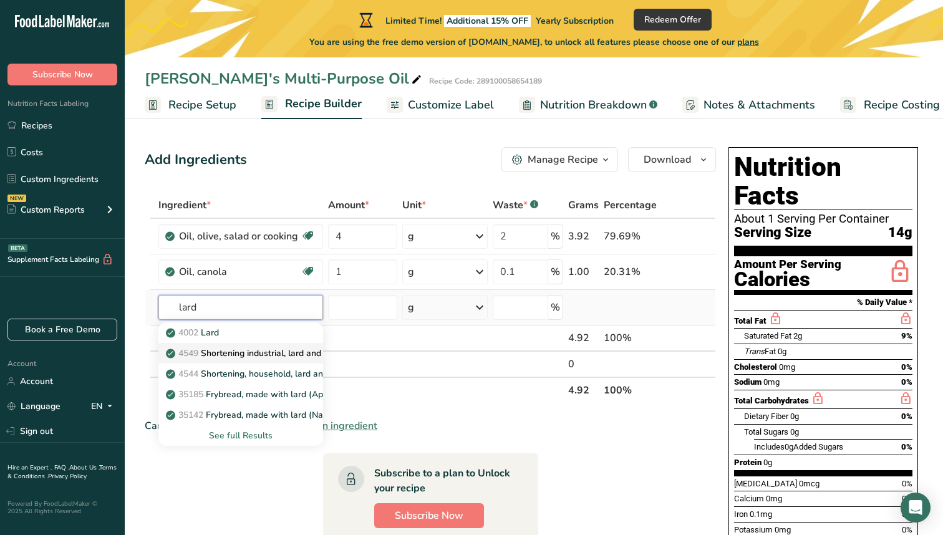
type input "lard"
click at [249, 351] on p "4549 Shortening industrial, lard and vegetable oil" at bounding box center [271, 353] width 207 height 13
type input "Shortening industrial, lard and vegetable oil"
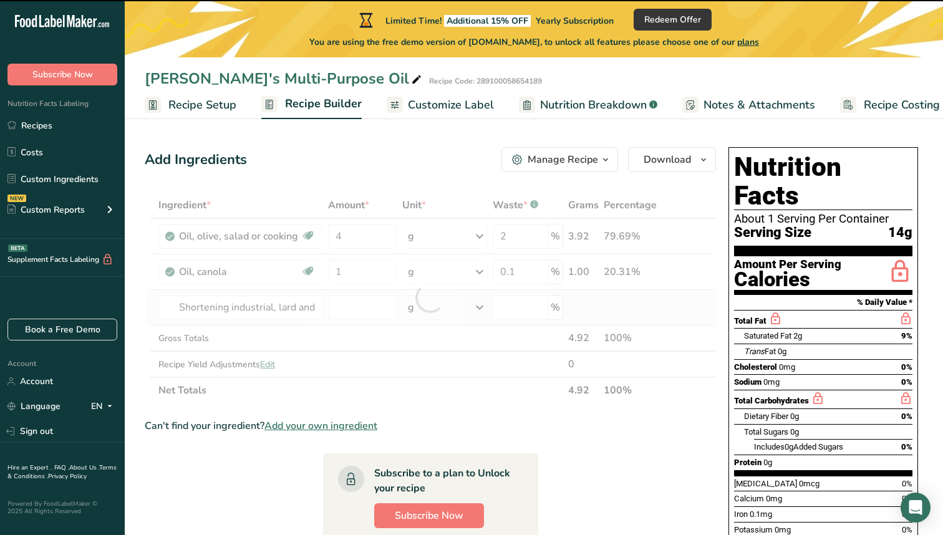
type input "0"
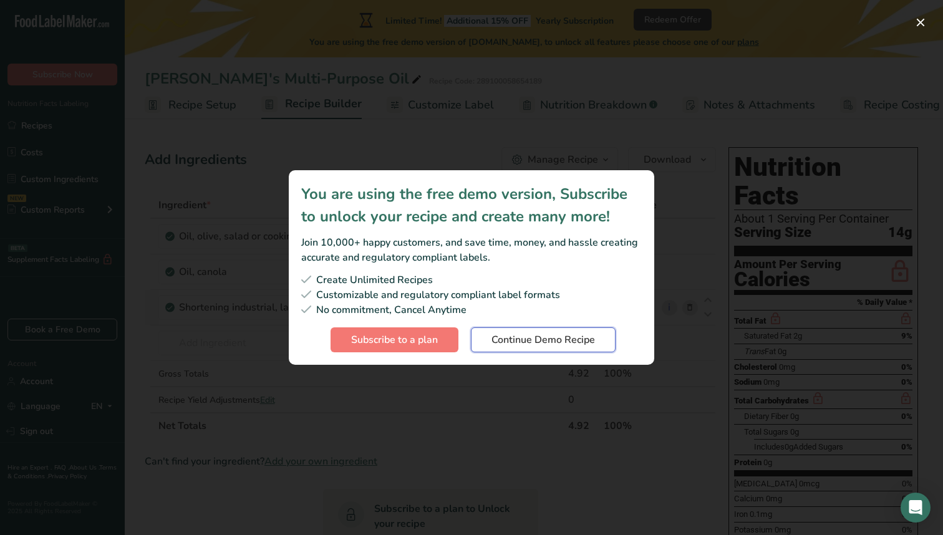
click at [529, 336] on span "Continue Demo Recipe" at bounding box center [544, 339] width 104 height 15
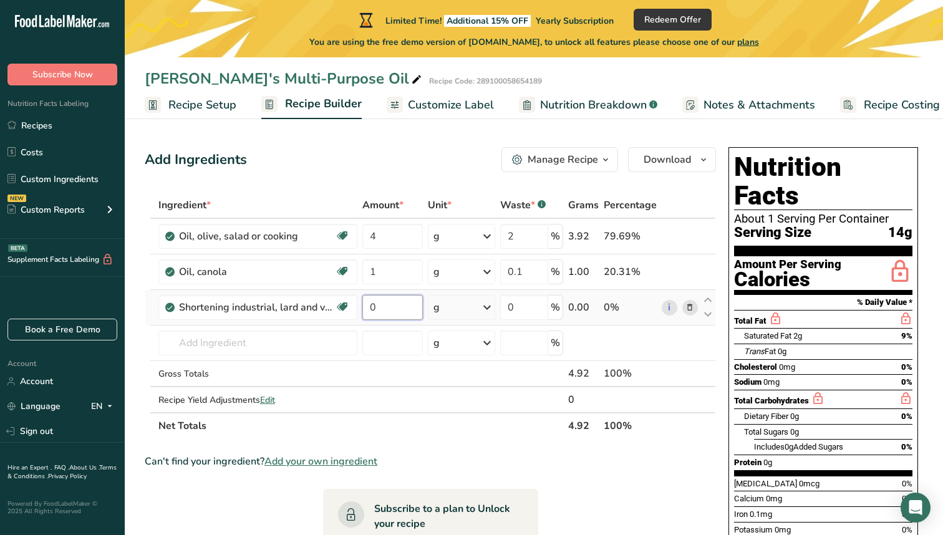
click at [405, 308] on input "0" at bounding box center [392, 307] width 61 height 25
type input "6"
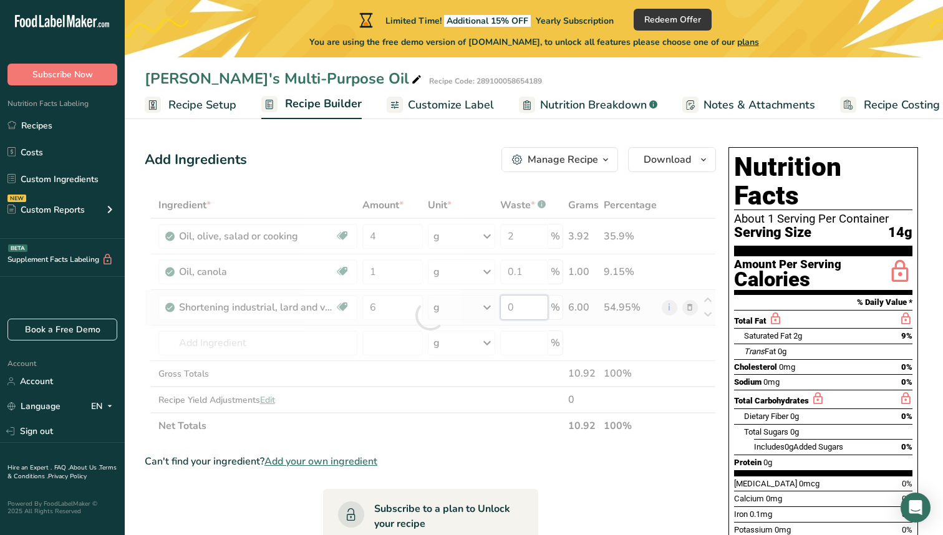
click at [522, 308] on div "Ingredient * Amount * Unit * Waste * .a-a{fill:#347362;}.b-a{fill:#fff;} Grams …" at bounding box center [430, 315] width 571 height 247
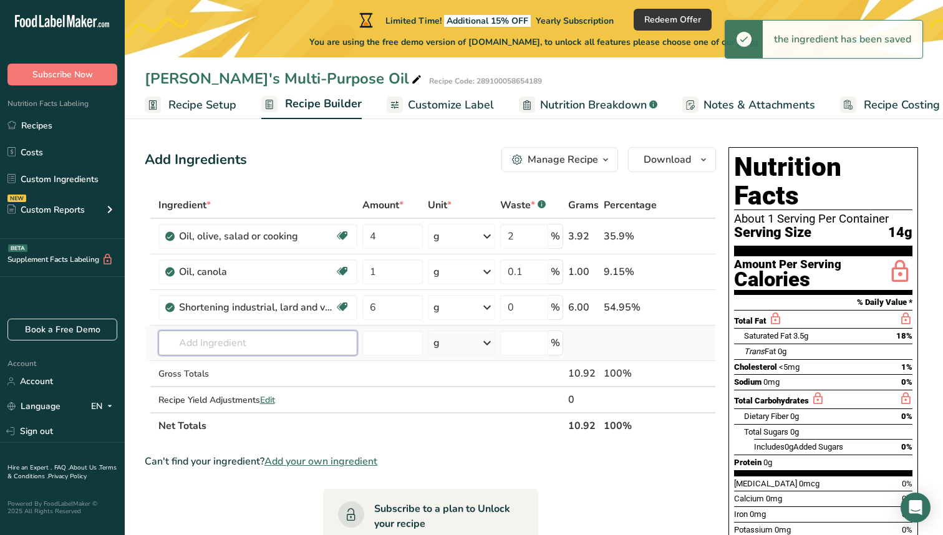
click at [264, 342] on div "Ingredient * Amount * Unit * Waste * .a-a{fill:#347362;}.b-a{fill:#fff;} Grams …" at bounding box center [430, 315] width 571 height 247
click at [264, 342] on input "text" at bounding box center [257, 343] width 199 height 25
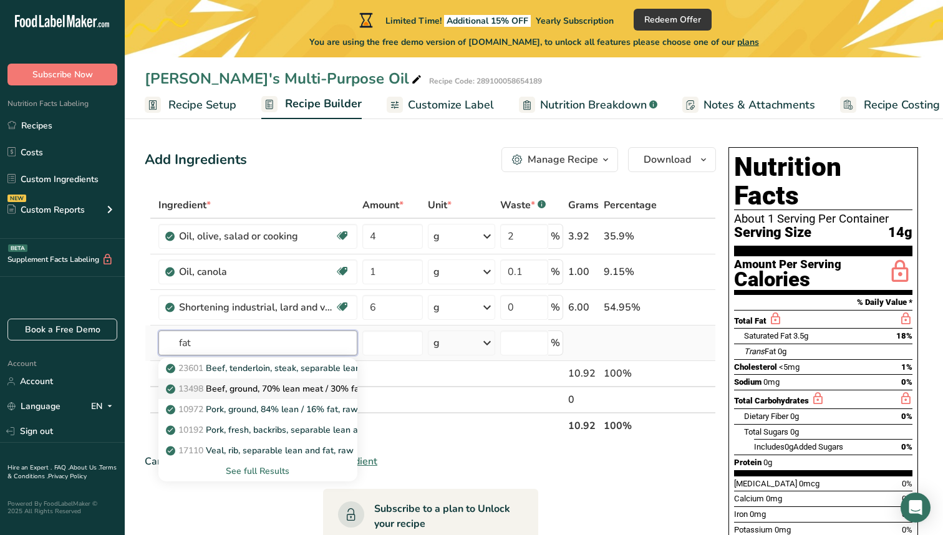
type input "fat"
click at [269, 386] on p "13498 Beef, ground, 70% lean meat / 30% fat, raw" at bounding box center [275, 388] width 214 height 13
type input "Beef, ground, 70% lean meat / 30% fat, raw"
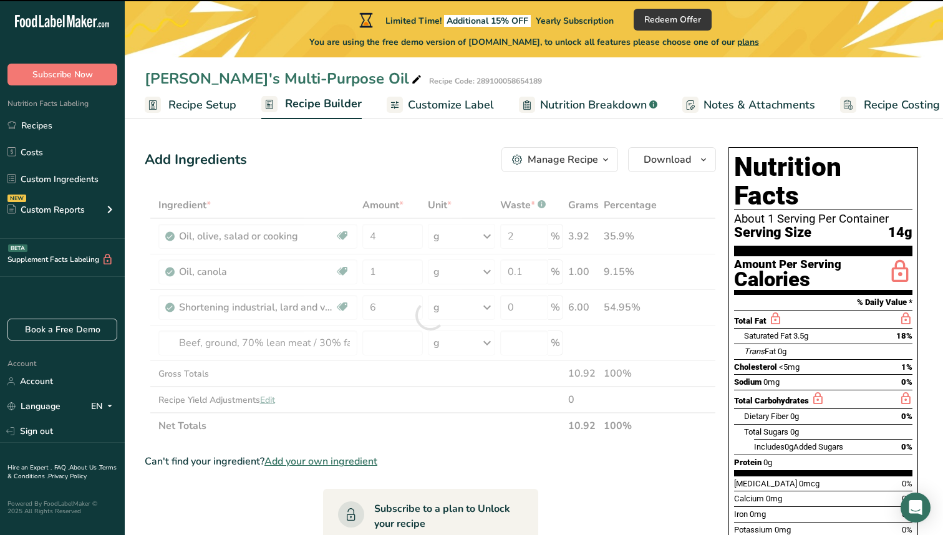
type input "0"
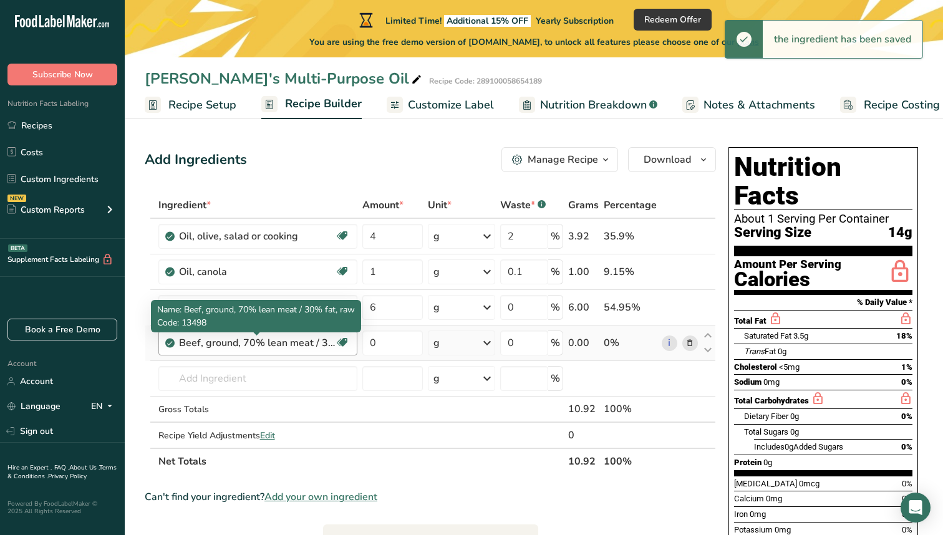
click at [293, 345] on div "Beef, ground, 70% lean meat / 30% fat, raw" at bounding box center [257, 343] width 156 height 15
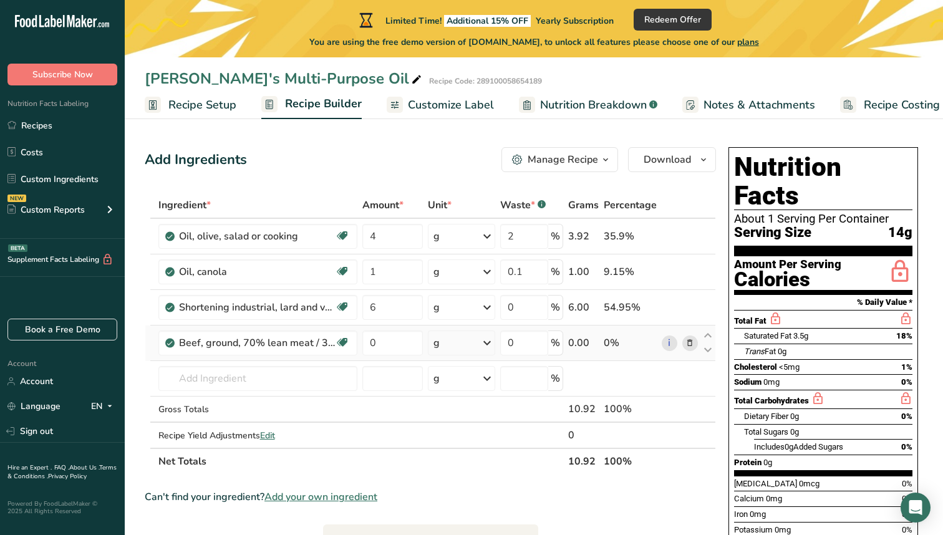
drag, startPoint x: 182, startPoint y: 344, endPoint x: 614, endPoint y: 342, distance: 432.9
click at [614, 342] on tr "Beef, ground, 70% lean meat / 30% fat, raw Dairy free Gluten free Soy free 0 g …" at bounding box center [430, 344] width 570 height 36
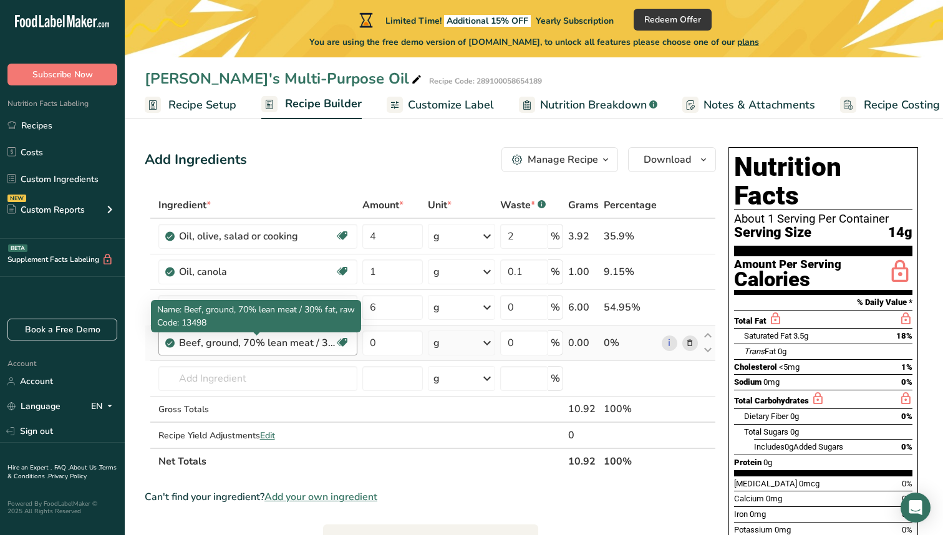
click at [307, 349] on div "Beef, ground, 70% lean meat / 30% fat, raw" at bounding box center [257, 343] width 156 height 15
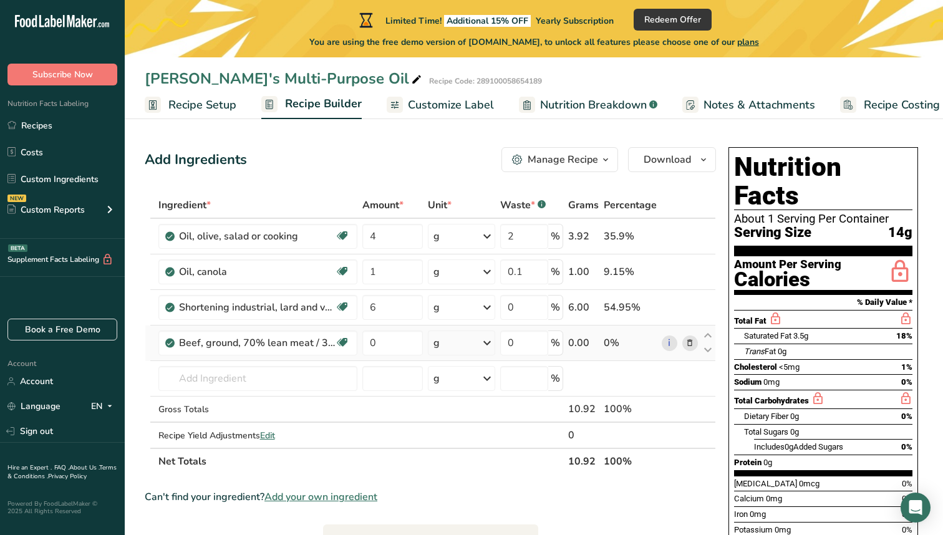
click at [692, 341] on icon at bounding box center [690, 343] width 9 height 13
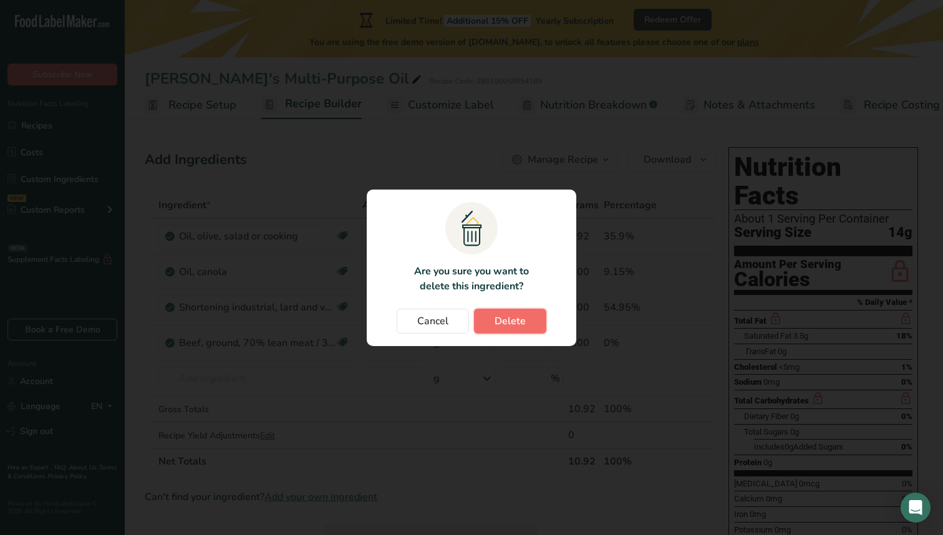
click at [515, 322] on span "Delete" at bounding box center [510, 321] width 31 height 15
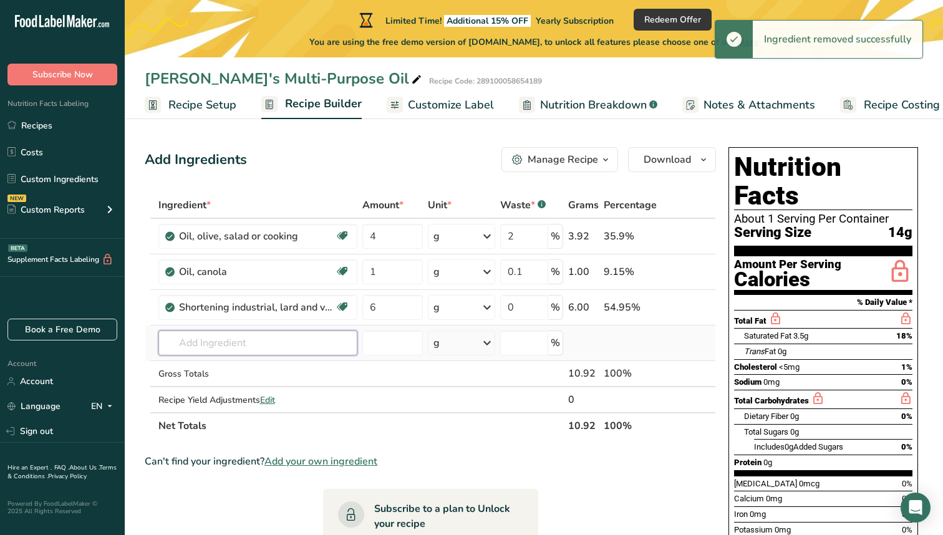
click at [321, 346] on input "text" at bounding box center [257, 343] width 199 height 25
type input "f"
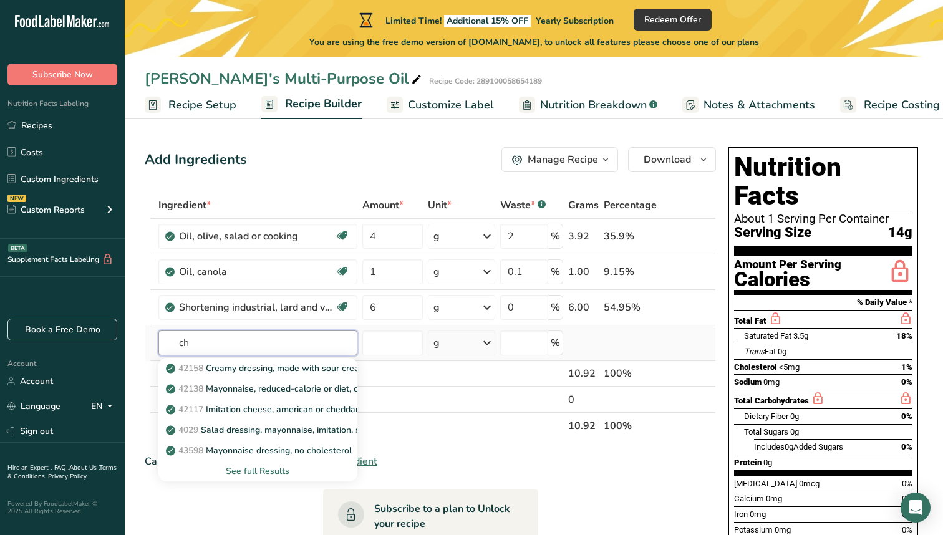
type input "c"
type input "mono"
click at [264, 371] on p "Mono- and diacetyltartaric acid esters of mono- and diglycerides of fatty acids…" at bounding box center [346, 368] width 357 height 13
type input "Mono- and diacetyltartaric acid esters of mono- and diglycerides of fatty acids…"
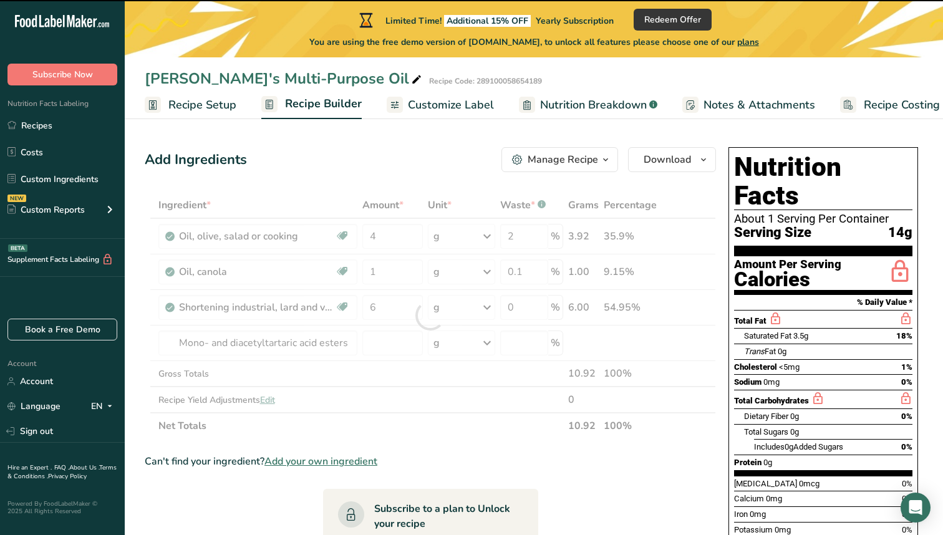
type input "0"
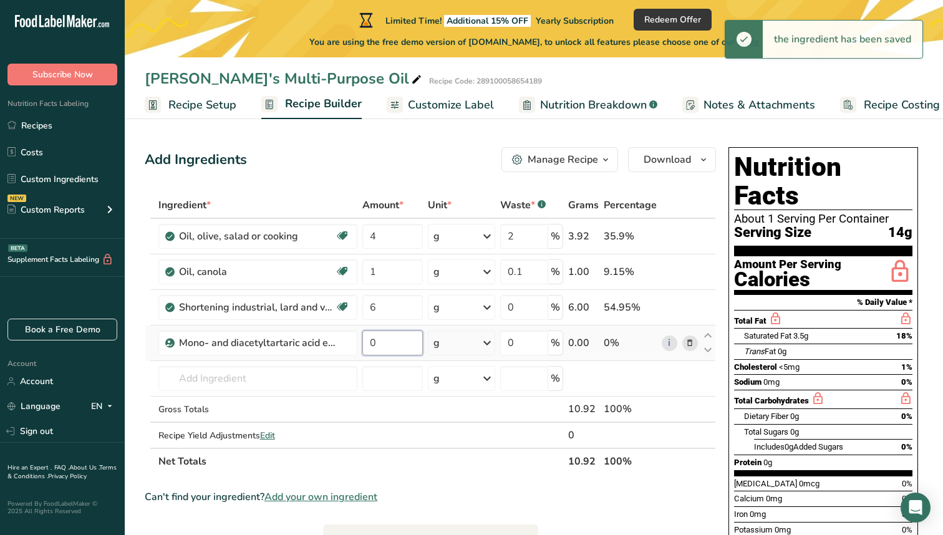
click at [395, 341] on input "0" at bounding box center [392, 343] width 61 height 25
type input "1"
click at [320, 376] on div "Ingredient * Amount * Unit * Waste * .a-a{fill:#347362;}.b-a{fill:#fff;} Grams …" at bounding box center [430, 333] width 571 height 283
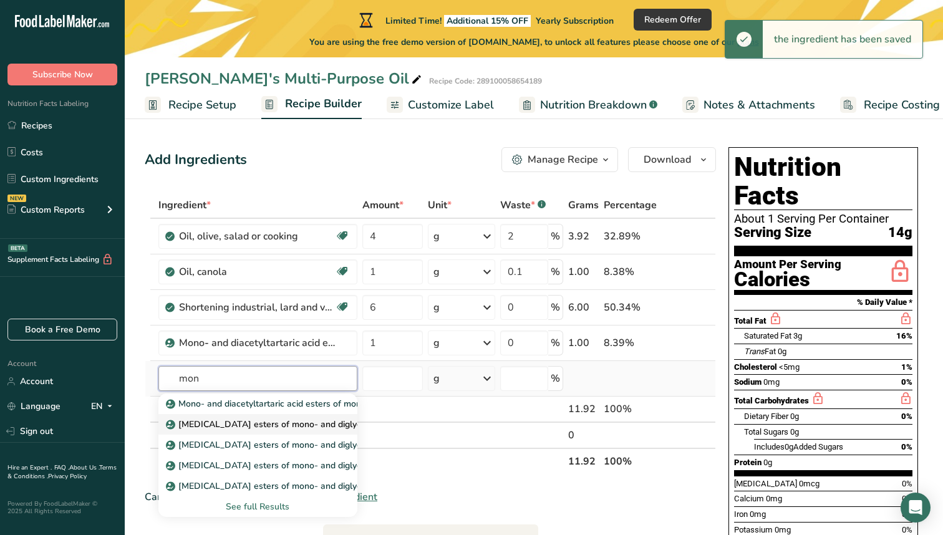
type input "mon"
click at [318, 427] on p "[MEDICAL_DATA] esters of mono- and diglycerides of fatty acids (E472D)" at bounding box center [322, 424] width 308 height 13
type input "[MEDICAL_DATA] esters of mono- and diglycerides of fatty acids (E472D)"
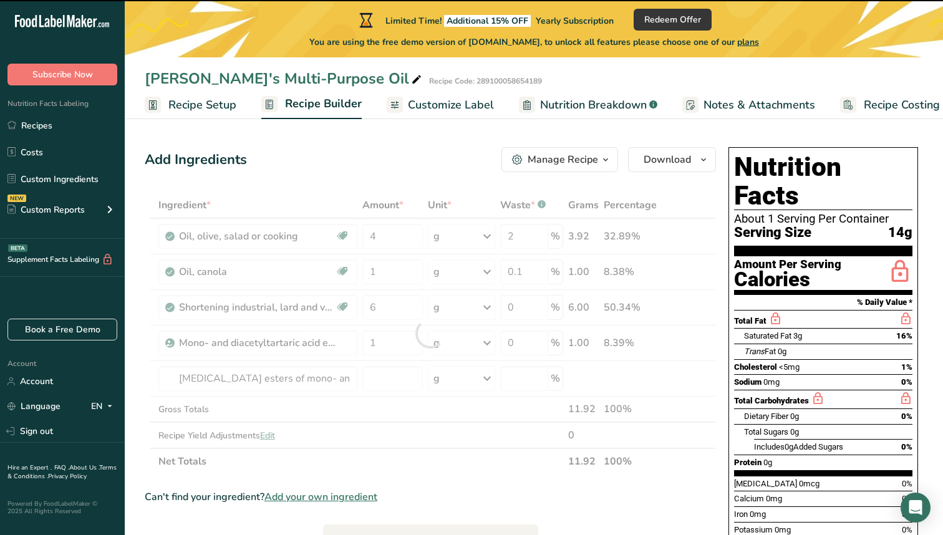
type input "0"
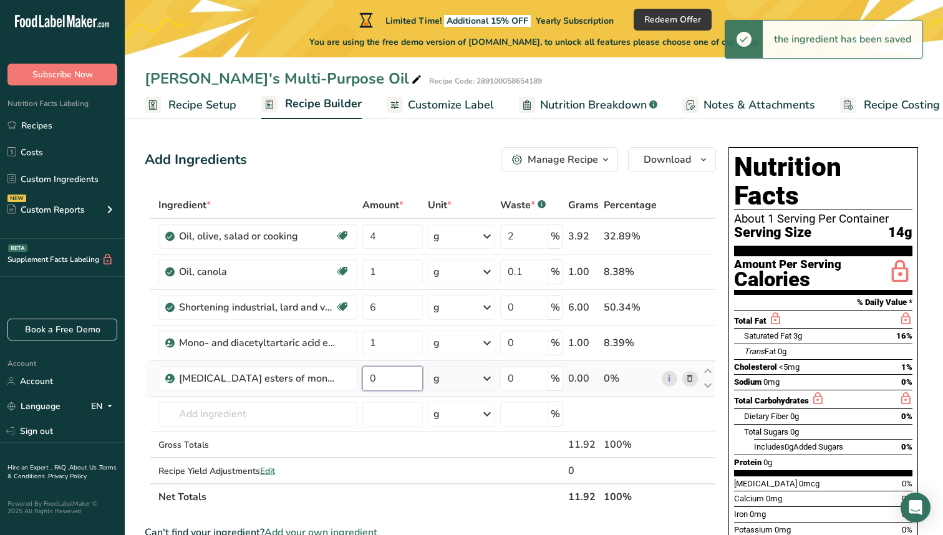
click at [372, 376] on input "0" at bounding box center [392, 378] width 61 height 25
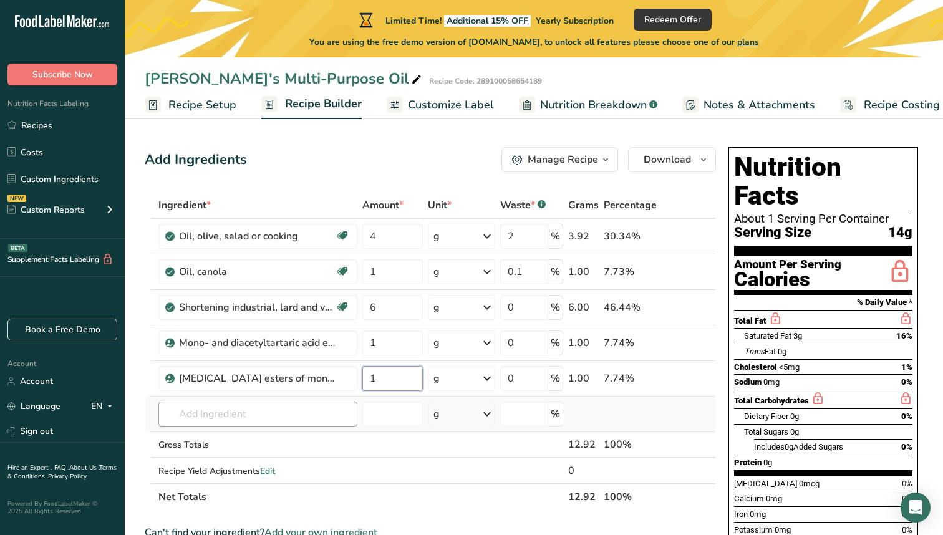
type input "1"
click at [297, 412] on div "Ingredient * Amount * Unit * Waste * .a-a{fill:#347362;}.b-a{fill:#fff;} Grams …" at bounding box center [430, 351] width 571 height 318
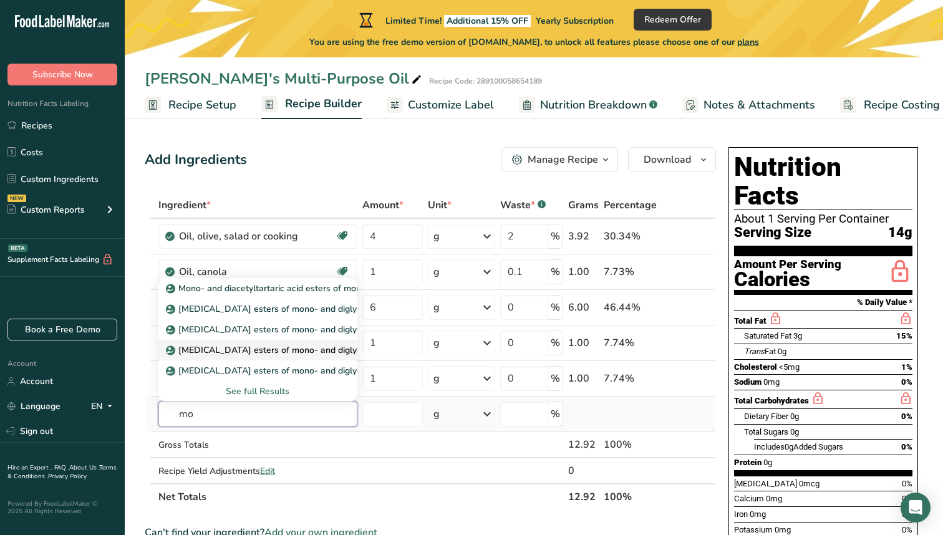
type input "m"
type input "acid"
click at [262, 308] on p "Hydrochloric acid (E507)" at bounding box center [222, 309] width 108 height 13
type input "Hydrochloric acid (E507)"
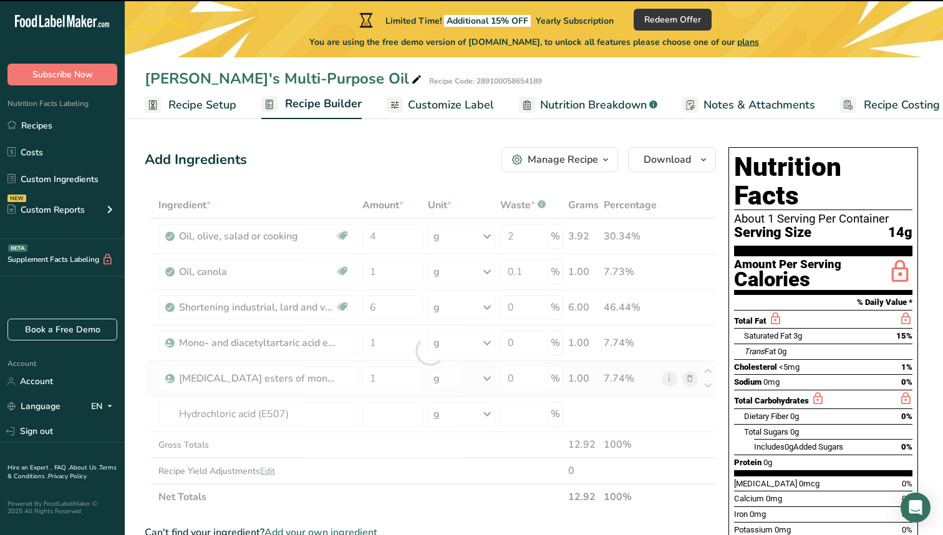
type input "0"
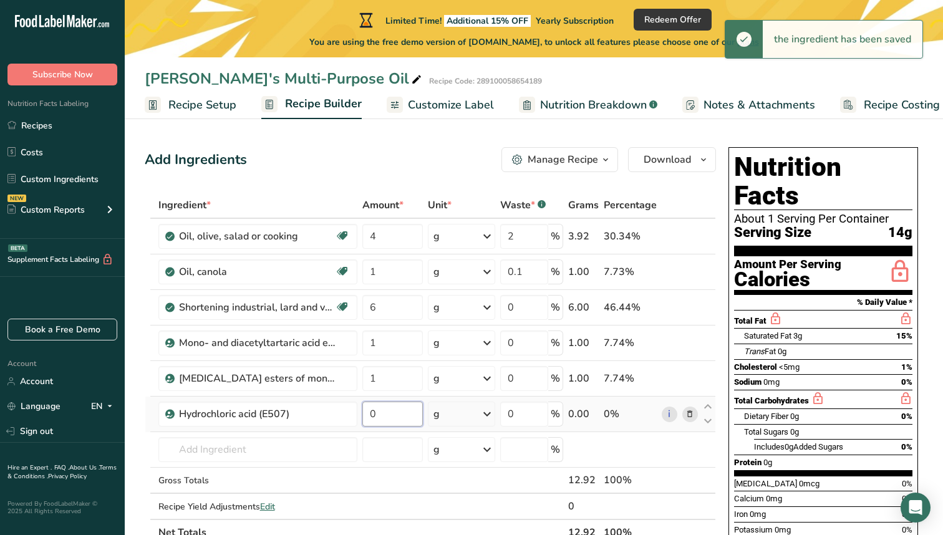
click at [400, 421] on input "0" at bounding box center [392, 414] width 61 height 25
type input "6"
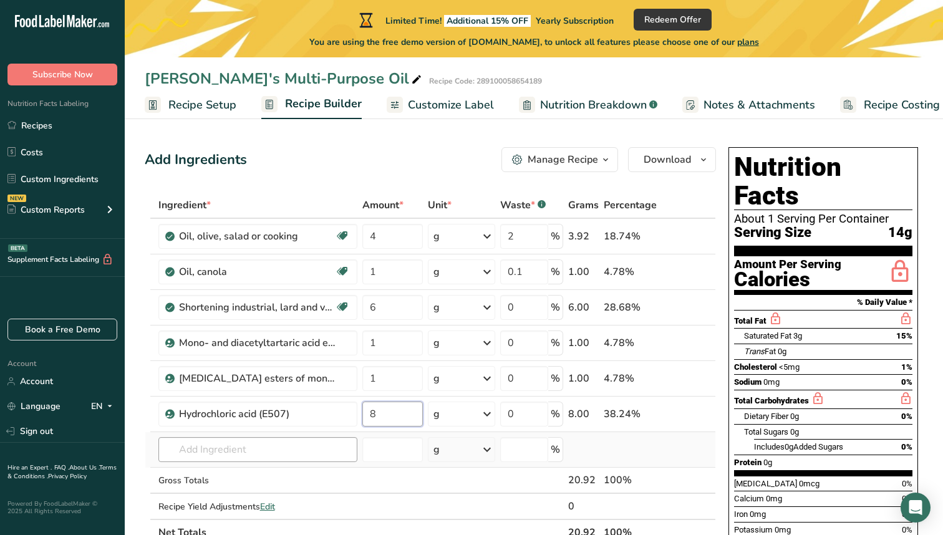
type input "8"
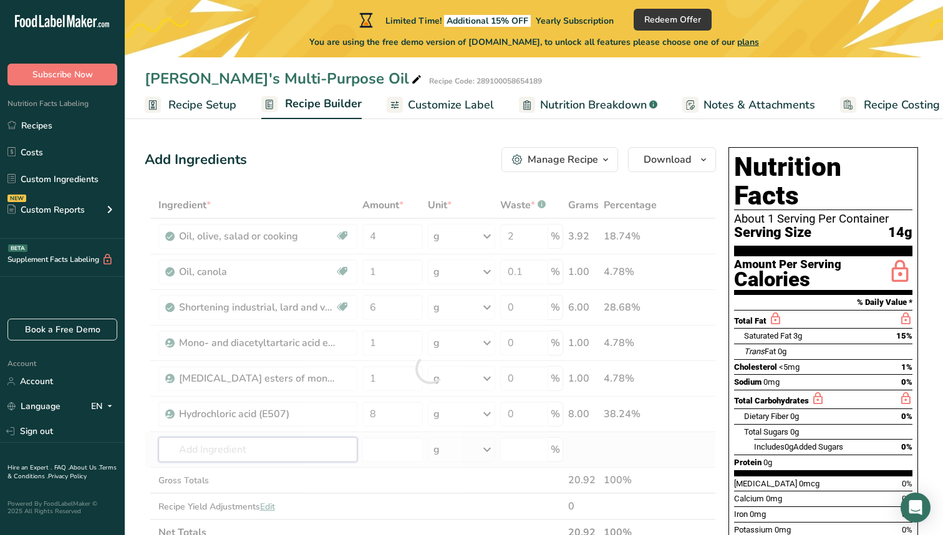
click at [283, 449] on div "Ingredient * Amount * Unit * Waste * .a-a{fill:#347362;}.b-a{fill:#fff;} Grams …" at bounding box center [430, 369] width 571 height 354
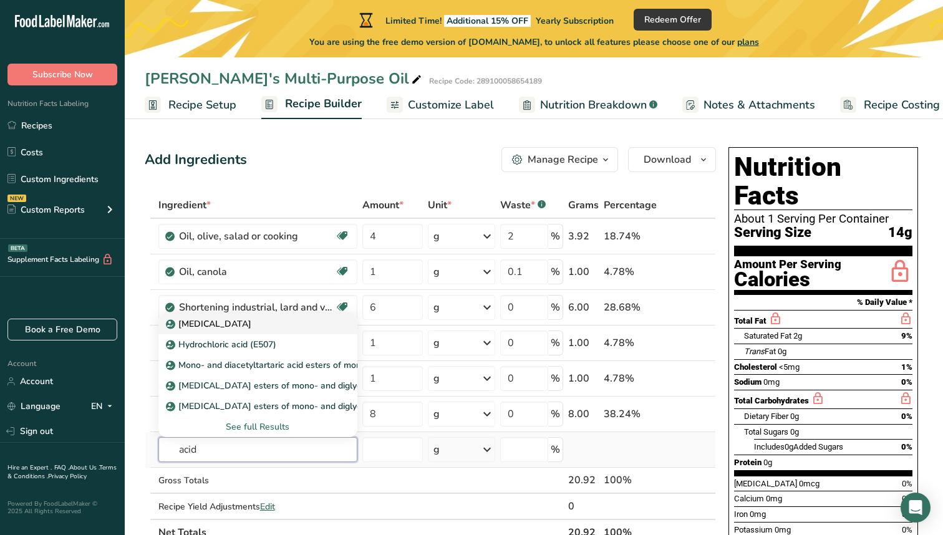
type input "acid"
click at [245, 326] on div "[MEDICAL_DATA]" at bounding box center [247, 324] width 159 height 13
type input "[MEDICAL_DATA]"
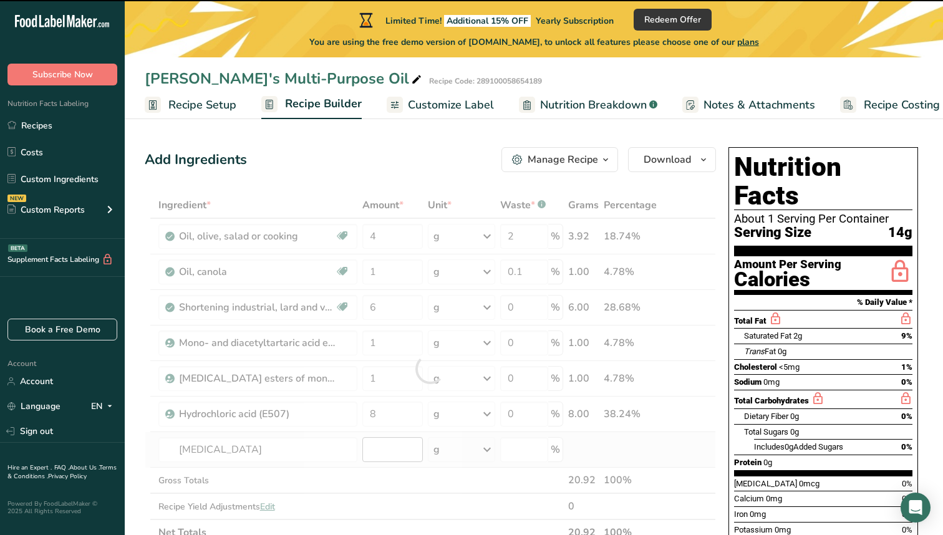
type input "0"
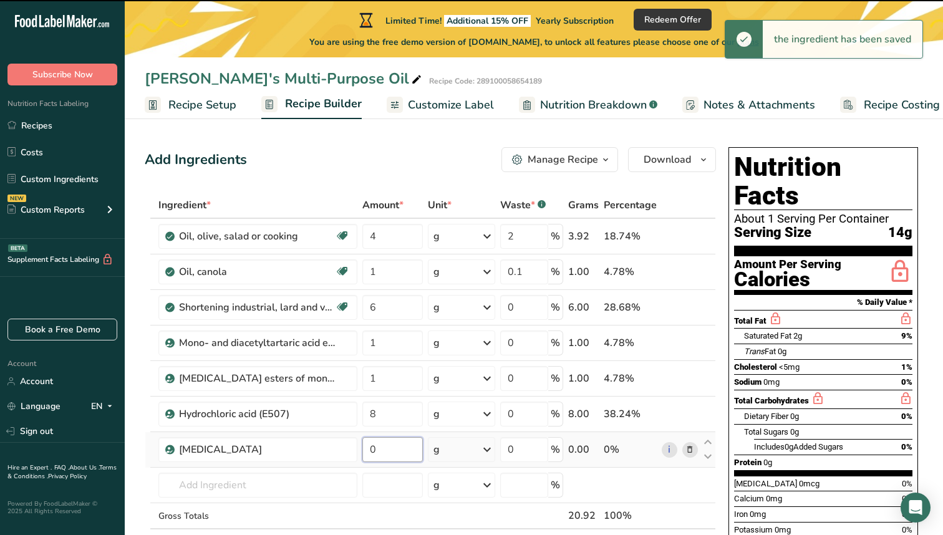
click at [396, 449] on input "0" at bounding box center [392, 449] width 61 height 25
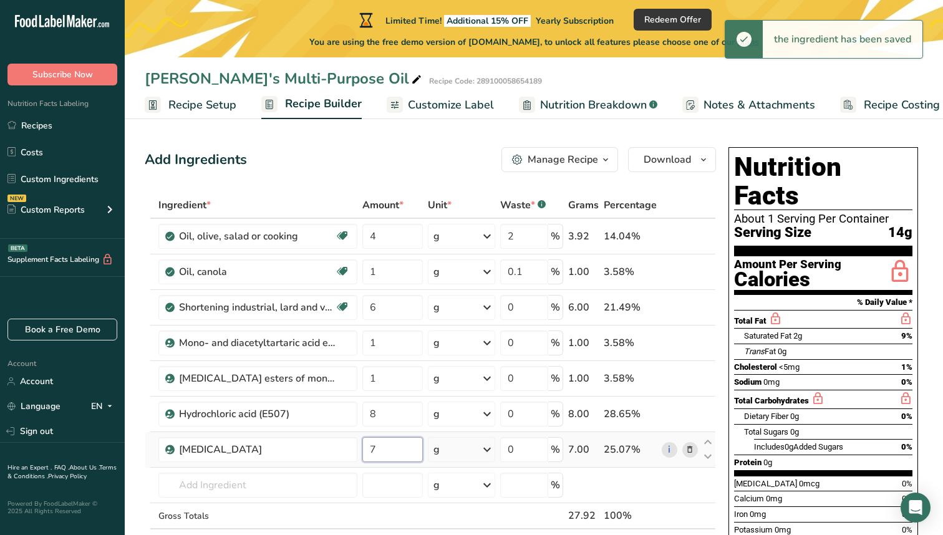
type input "7"
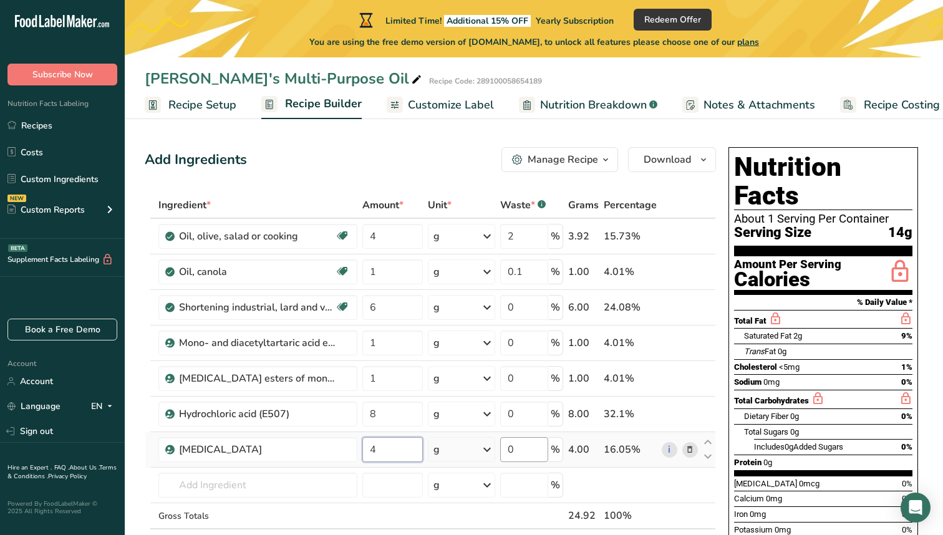
type input "4"
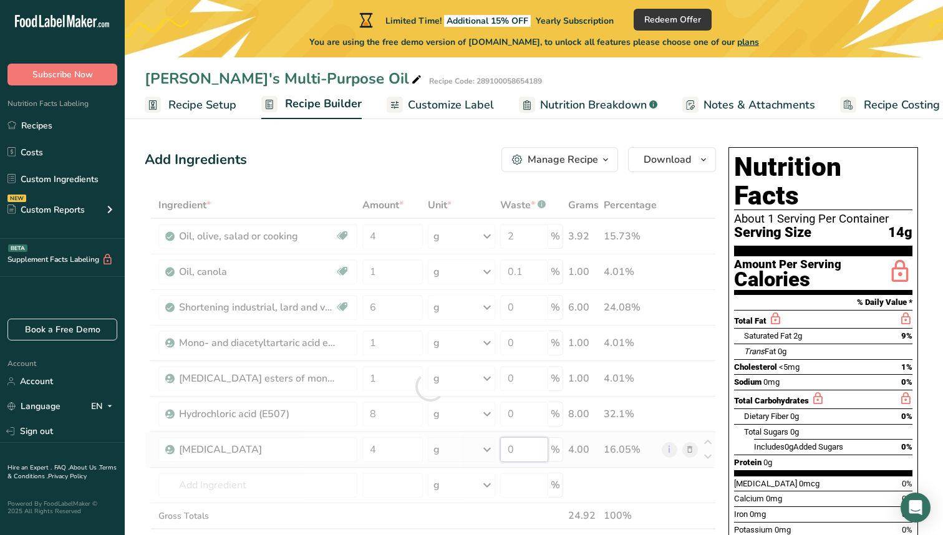
click at [527, 442] on div "Ingredient * Amount * Unit * Waste * .a-a{fill:#347362;}.b-a{fill:#fff;} Grams …" at bounding box center [430, 386] width 571 height 389
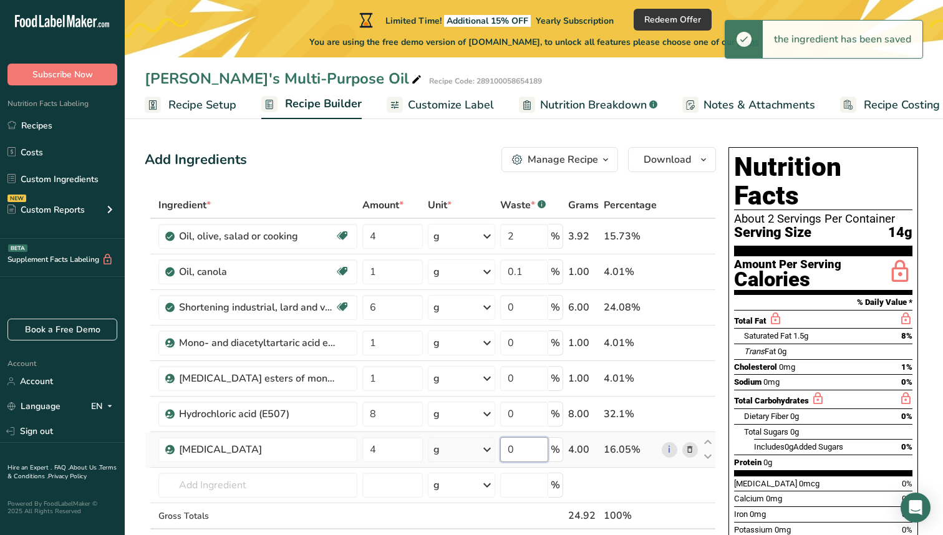
click at [524, 448] on input "0" at bounding box center [524, 449] width 48 height 25
type input "5"
click at [325, 487] on div "Ingredient * Amount * Unit * Waste * .a-a{fill:#347362;}.b-a{fill:#fff;} Grams …" at bounding box center [430, 386] width 571 height 389
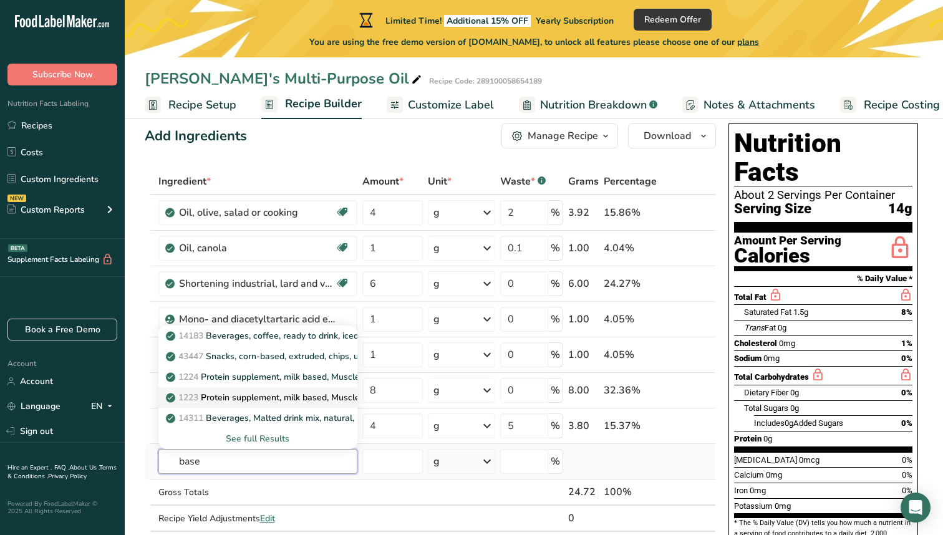
scroll to position [26, 0]
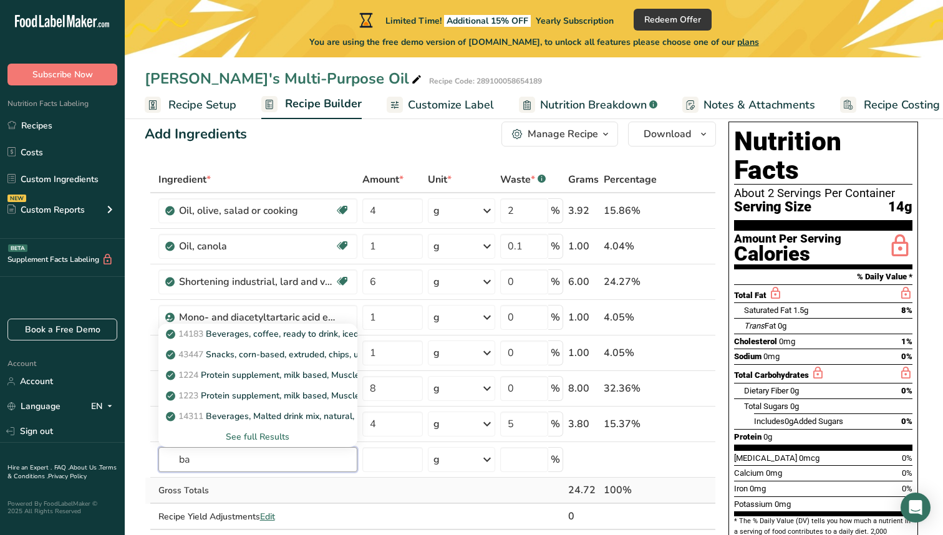
type input "b"
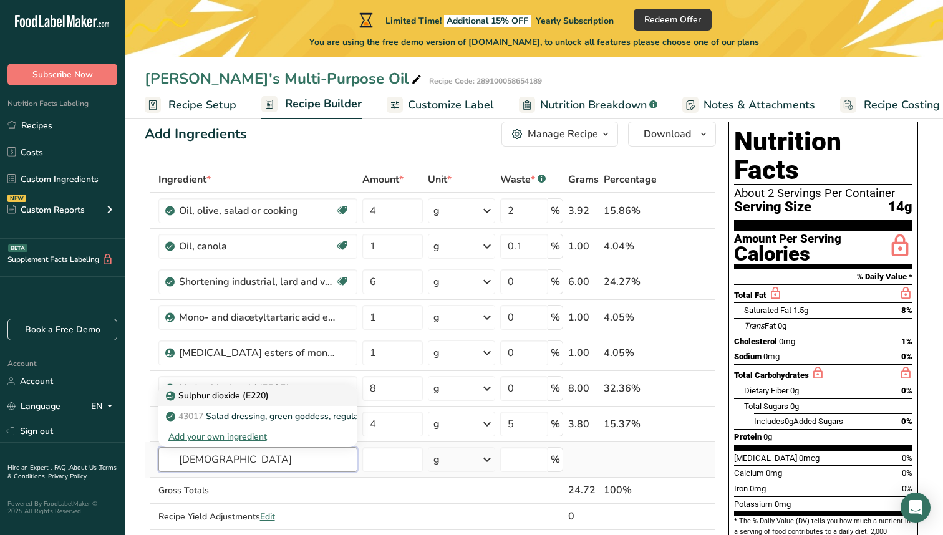
type input "[DEMOGRAPHIC_DATA]"
click at [231, 397] on p "Sulphur dioxide (E220)" at bounding box center [218, 395] width 100 height 13
type input "Sulphur dioxide (E220)"
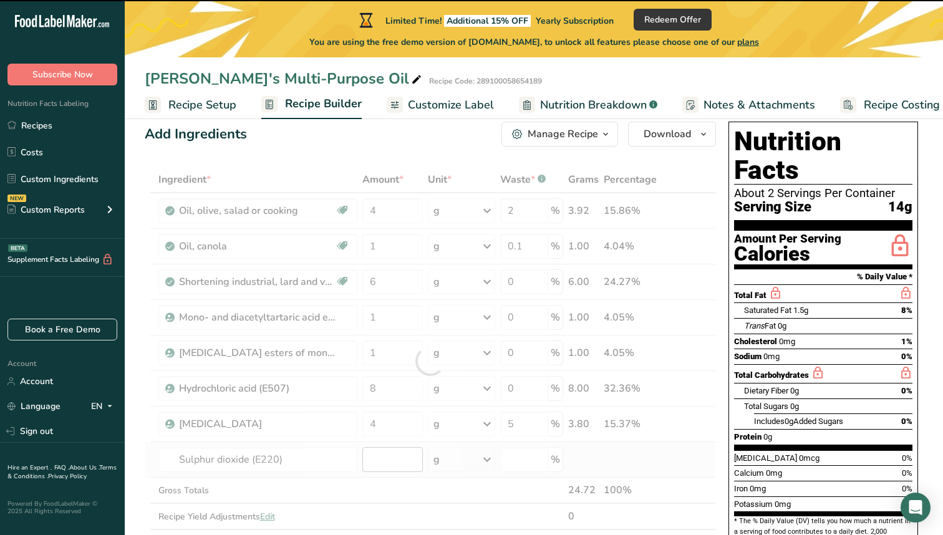
type input "0"
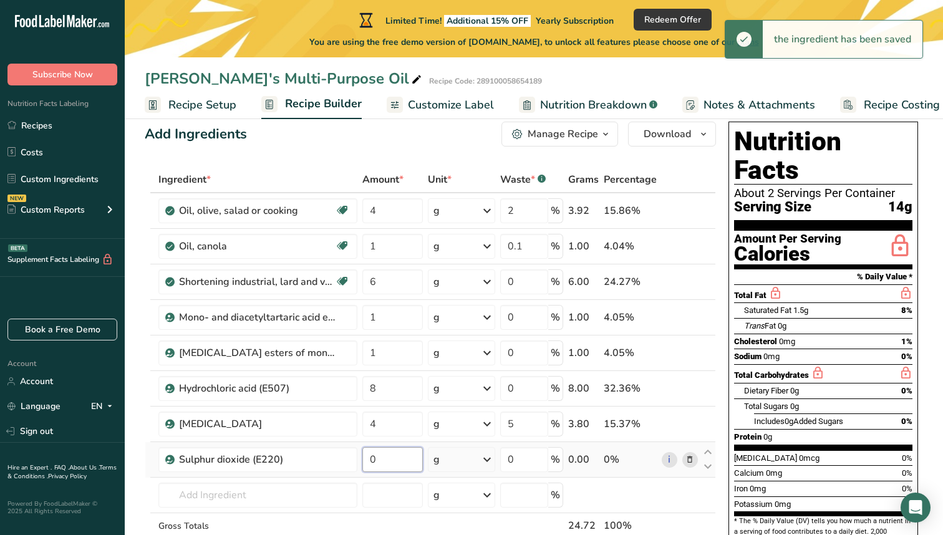
click at [377, 455] on input "0" at bounding box center [392, 459] width 61 height 25
type input "1"
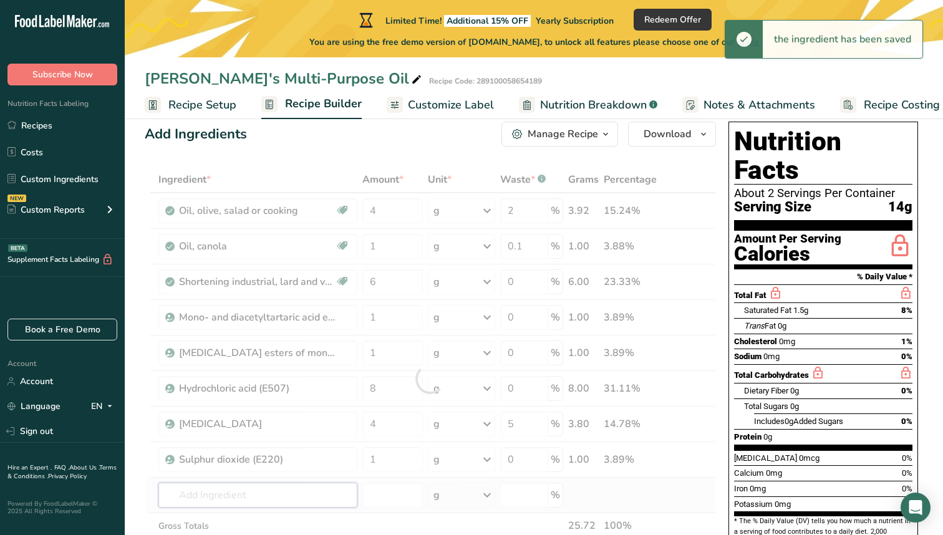
click at [288, 486] on div "Ingredient * Amount * Unit * Waste * .a-a{fill:#347362;}.b-a{fill:#fff;} Grams …" at bounding box center [430, 379] width 571 height 425
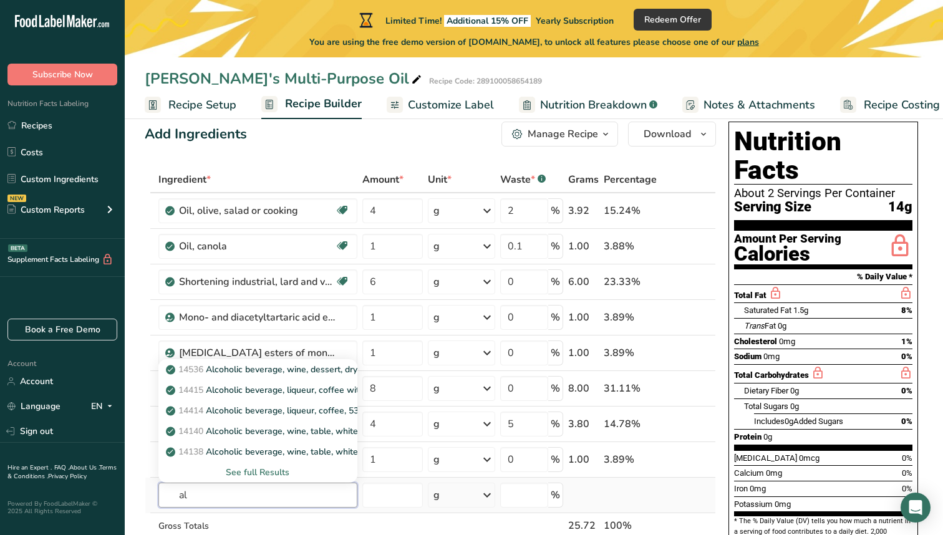
type input "a"
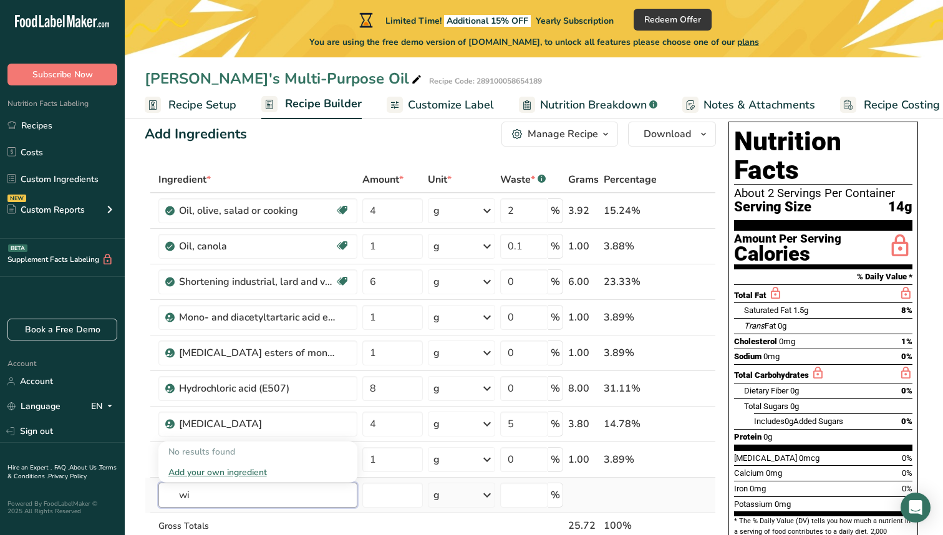
type input "w"
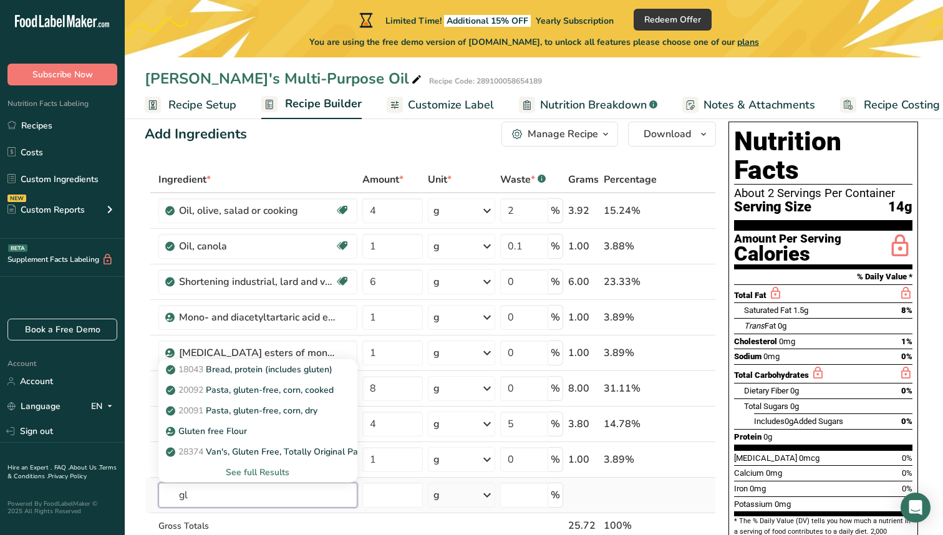
type input "g"
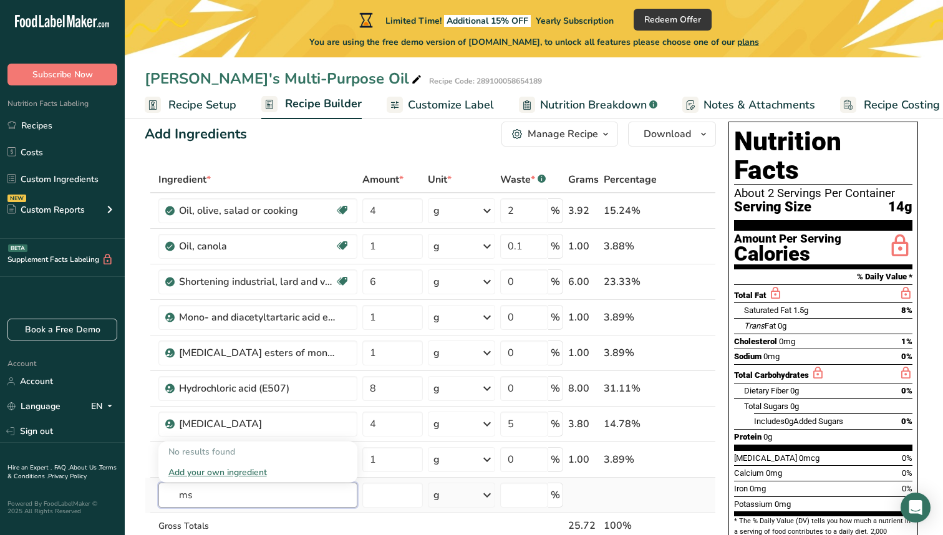
type input "m"
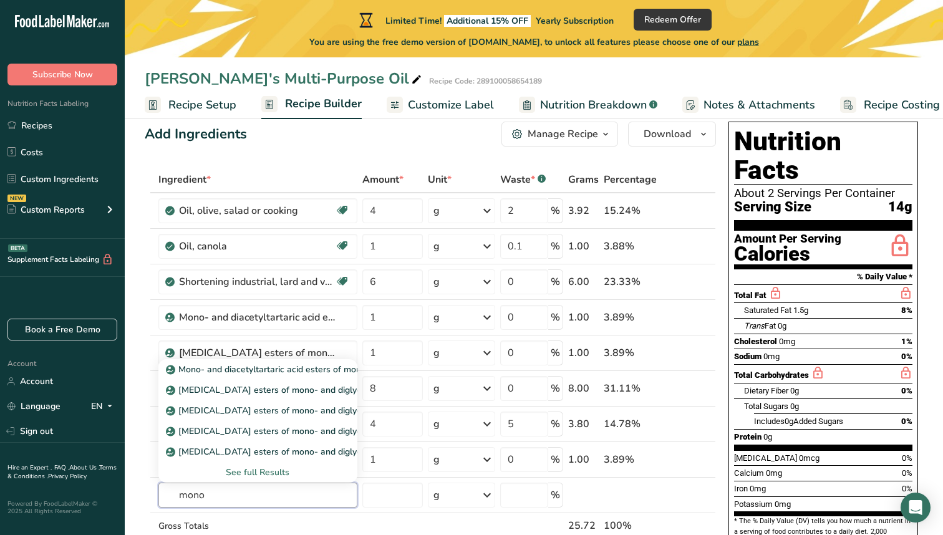
type input "mono"
click at [255, 471] on div "See full Results" at bounding box center [257, 472] width 179 height 13
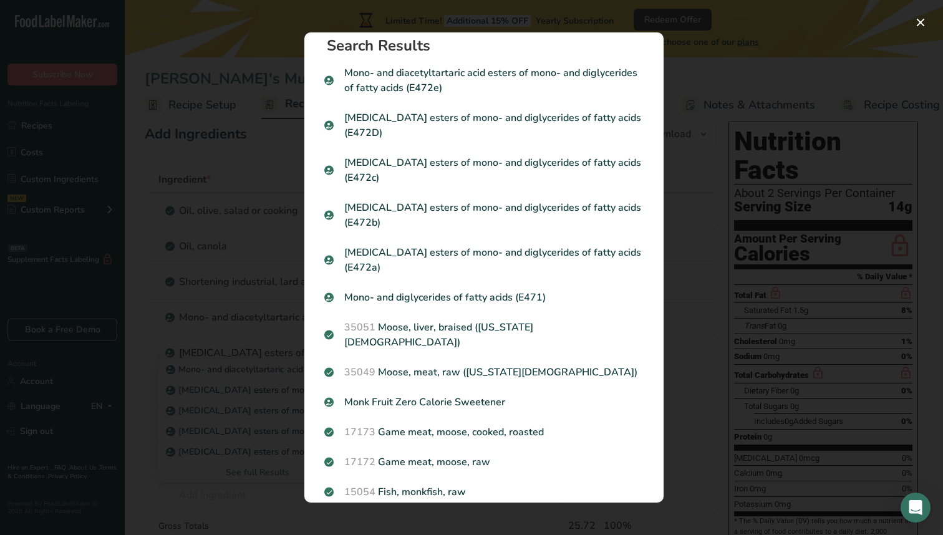
scroll to position [0, 0]
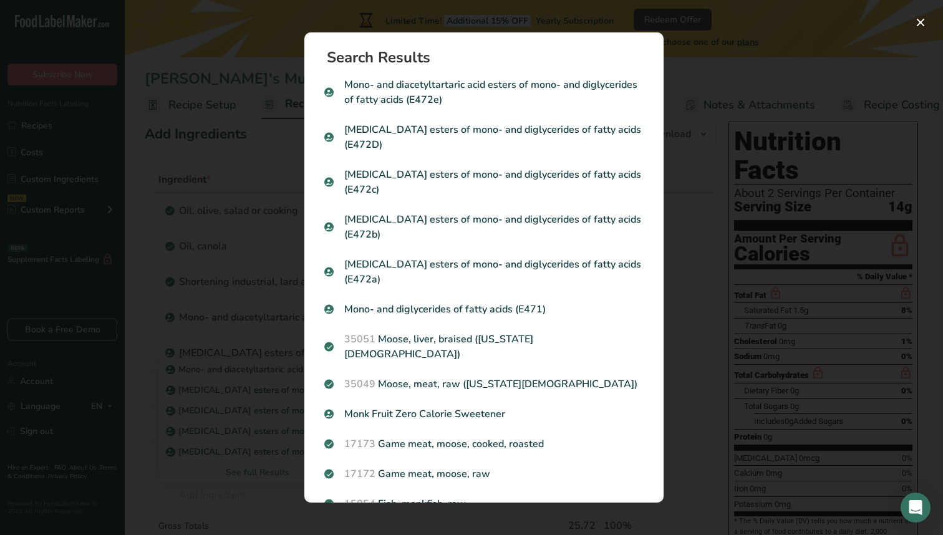
click at [163, 333] on div "Search results modal" at bounding box center [471, 267] width 943 height 535
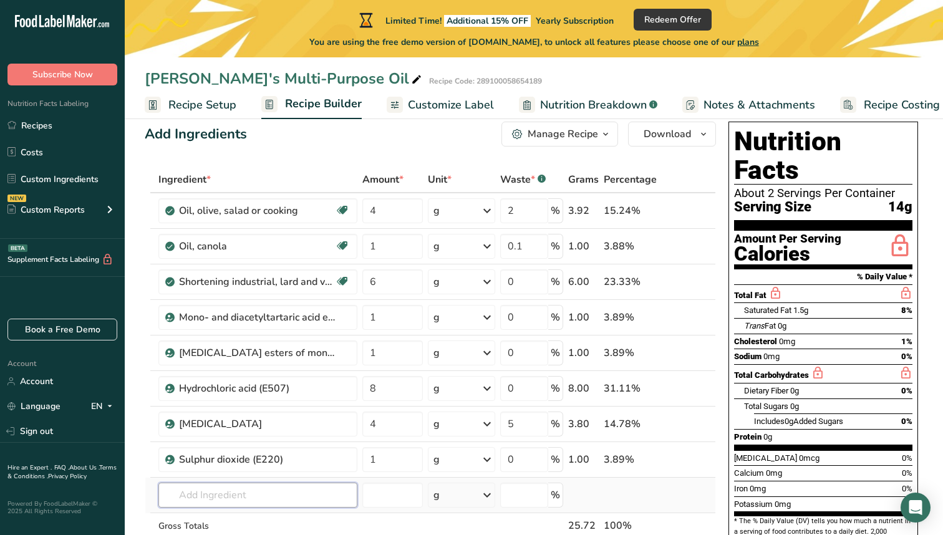
click at [218, 488] on input "text" at bounding box center [257, 495] width 199 height 25
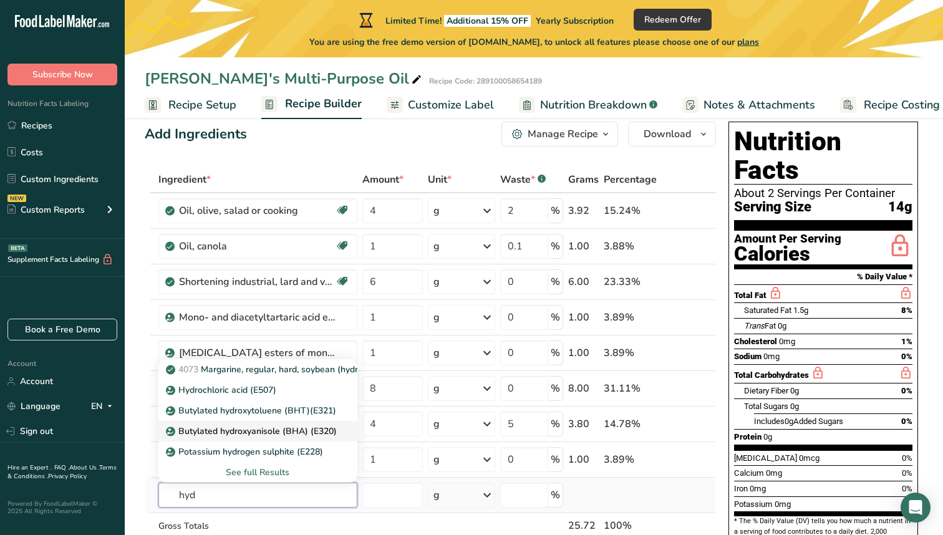
type input "hyd"
click at [221, 434] on p "Butylated hydroxyanisole (BHA) (E320)" at bounding box center [252, 431] width 168 height 13
type input "Butylated hydroxyanisole (BHA) (E320)"
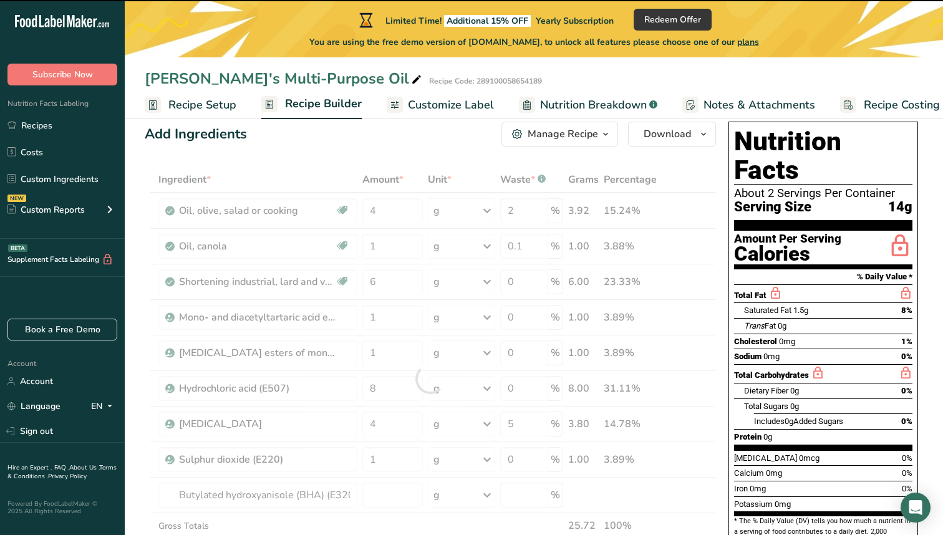
type input "0"
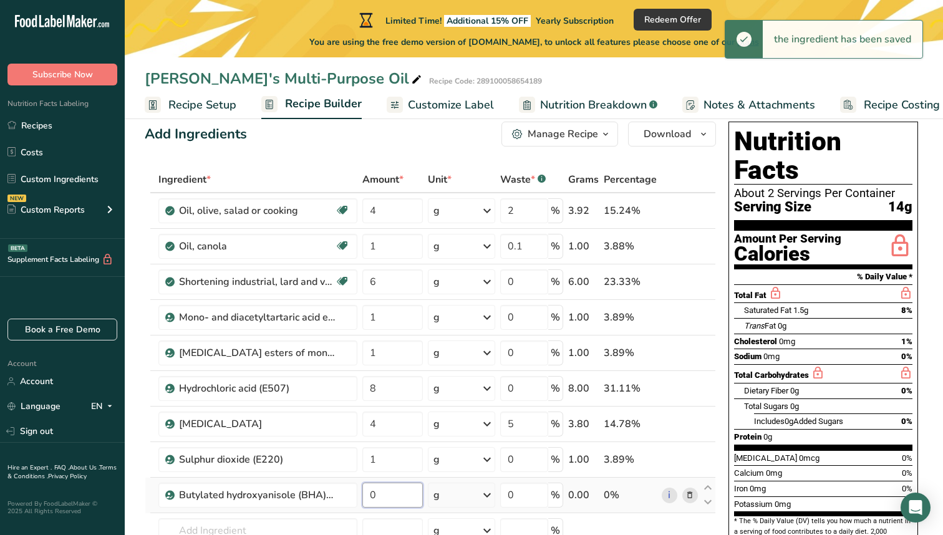
click at [407, 499] on input "0" at bounding box center [392, 495] width 61 height 25
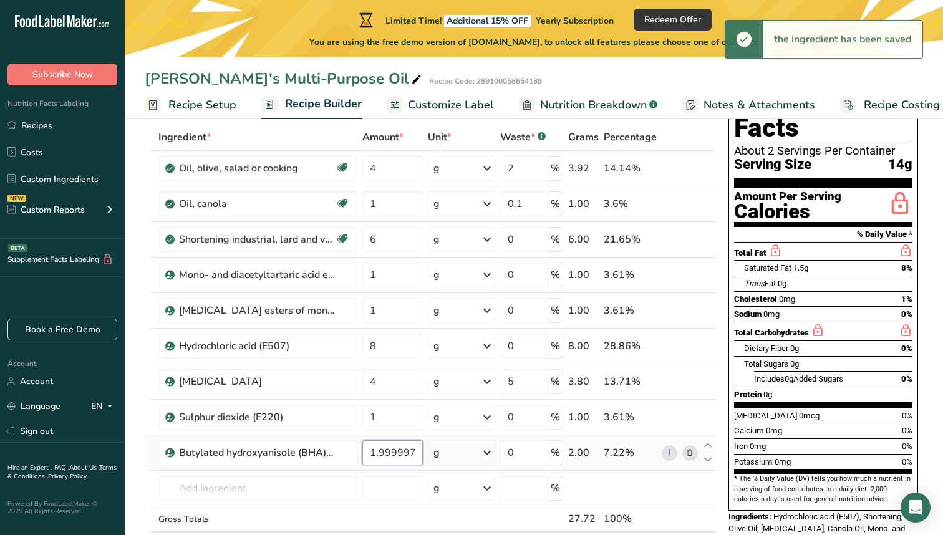
scroll to position [77, 0]
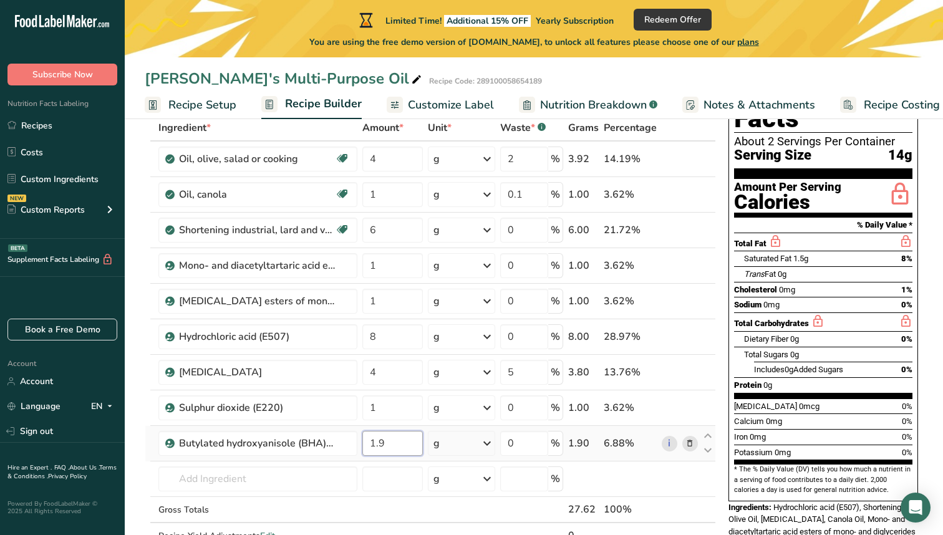
type input "1"
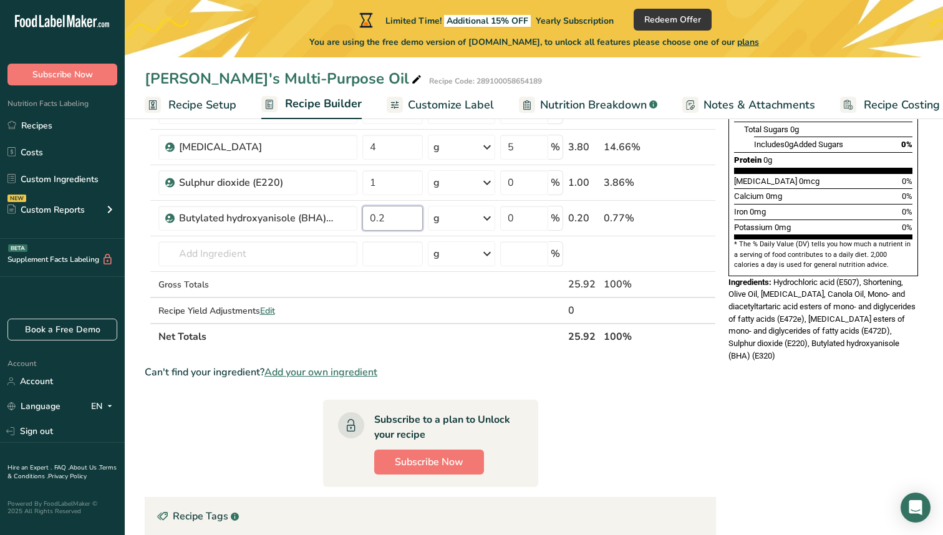
scroll to position [245, 0]
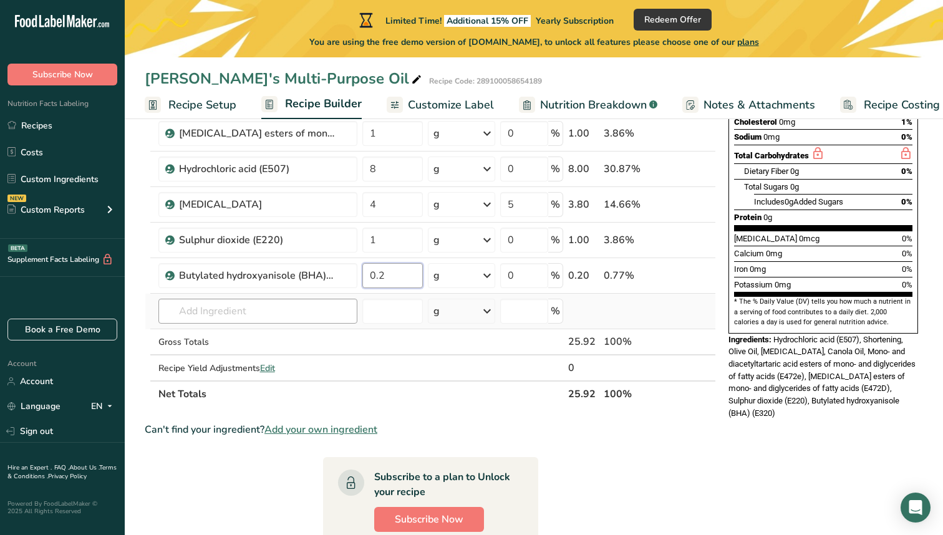
type input "0.2"
click at [265, 309] on div "Ingredient * Amount * Unit * Waste * .a-a{fill:#347362;}.b-a{fill:#fff;} Grams …" at bounding box center [430, 177] width 571 height 460
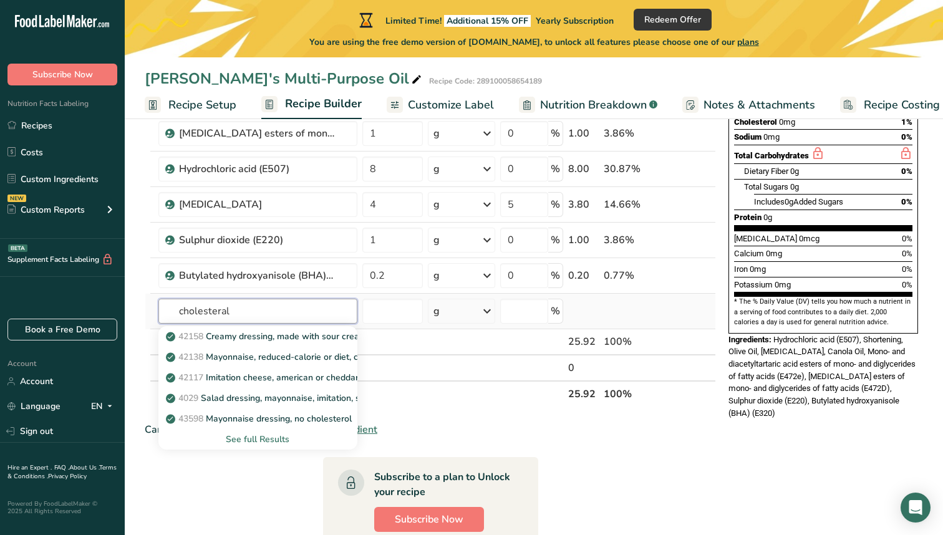
type input "cholesteral"
click at [261, 442] on div "See full Results" at bounding box center [257, 439] width 179 height 13
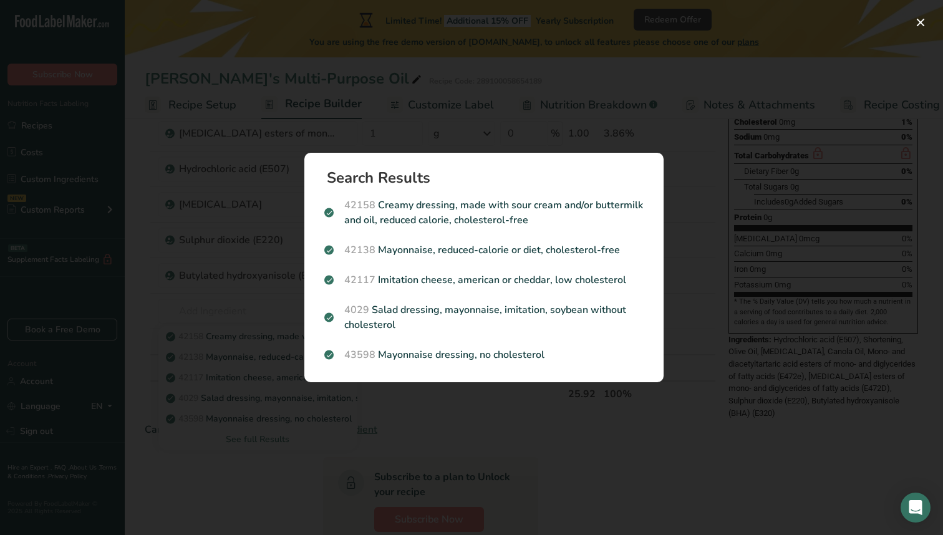
click at [276, 463] on div "Search results modal" at bounding box center [471, 267] width 943 height 535
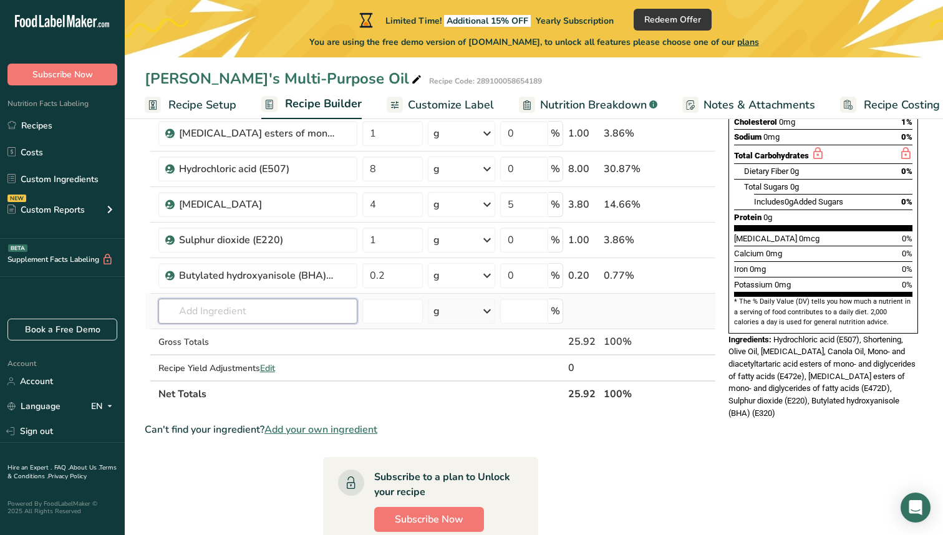
click at [225, 314] on input "text" at bounding box center [257, 311] width 199 height 25
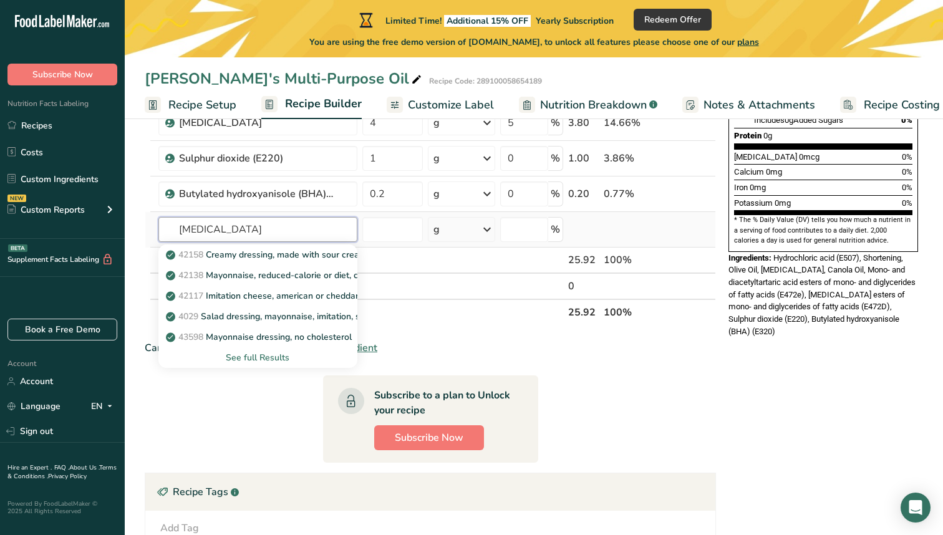
scroll to position [325, 0]
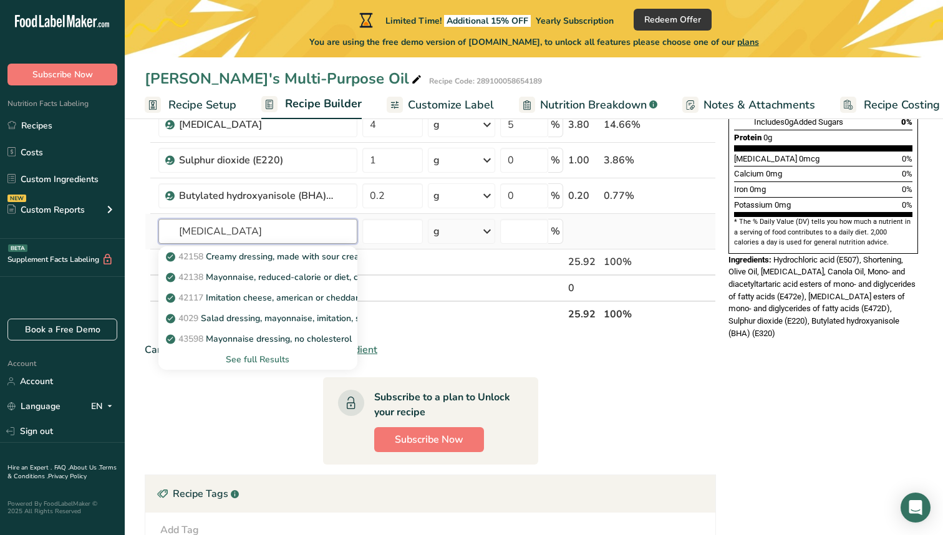
type input "[MEDICAL_DATA]"
click at [261, 361] on div "See full Results" at bounding box center [257, 359] width 179 height 13
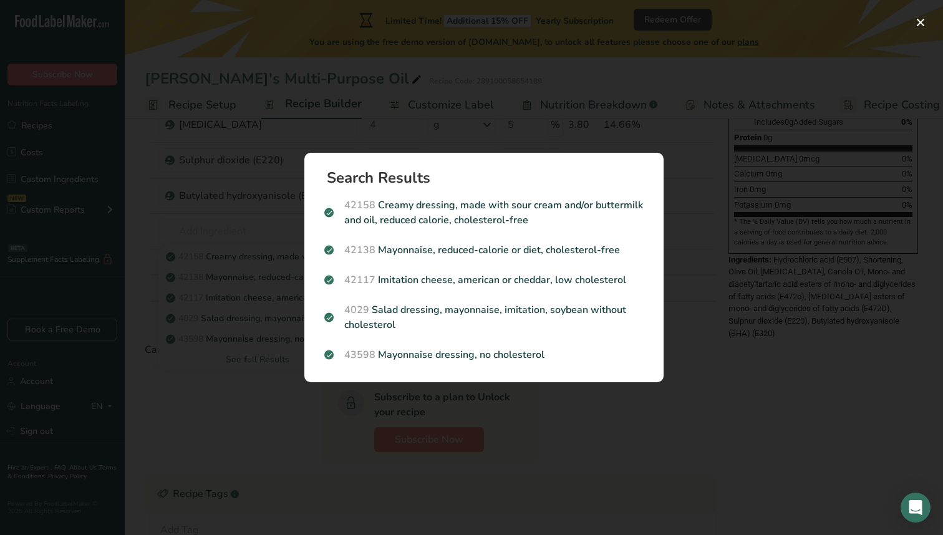
click at [233, 399] on div "Search results modal" at bounding box center [471, 267] width 943 height 535
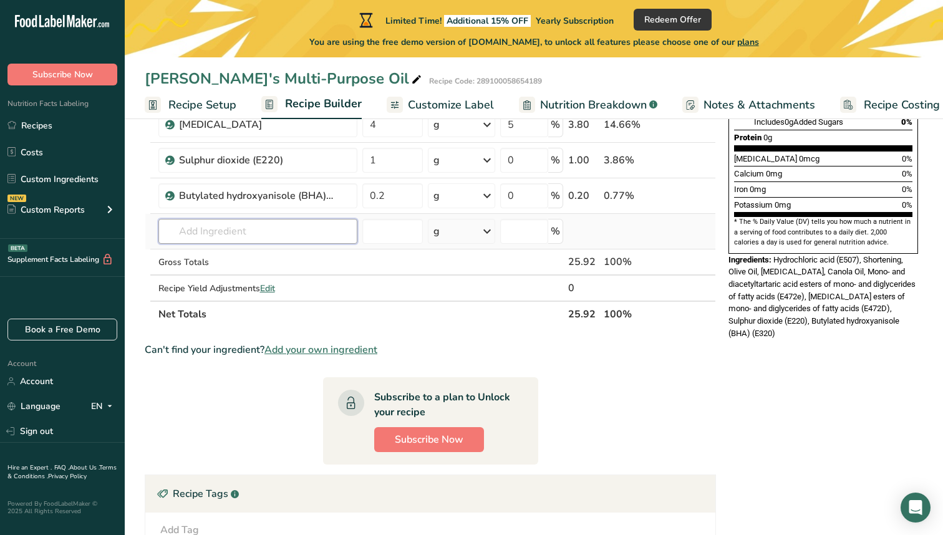
click at [253, 231] on input "text" at bounding box center [257, 231] width 199 height 25
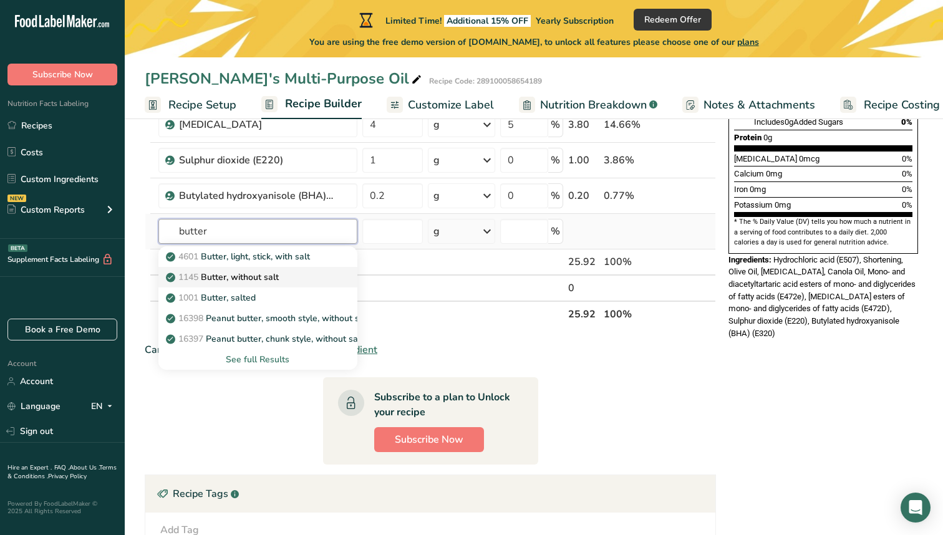
type input "butter"
click at [309, 278] on div "1145 Butter, without salt" at bounding box center [247, 277] width 159 height 13
type input "Butter, without salt"
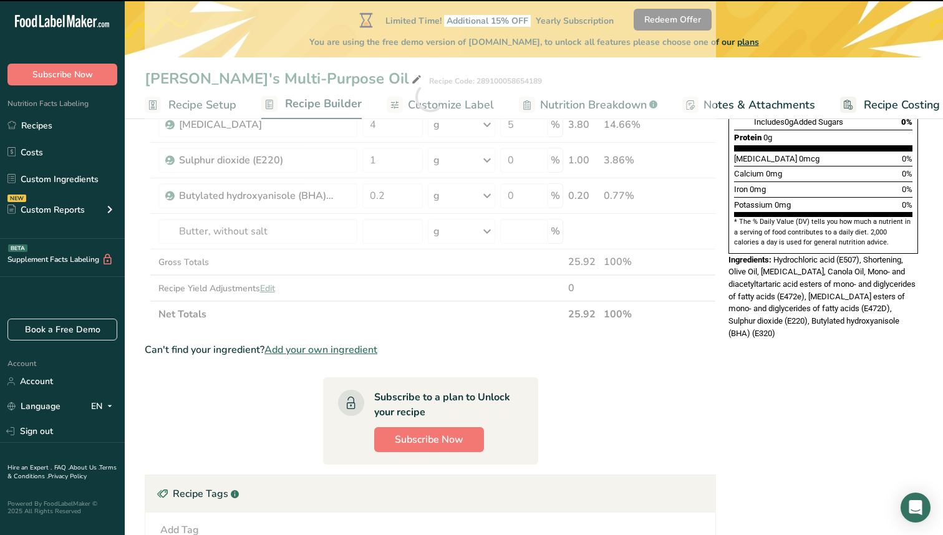
type input "0"
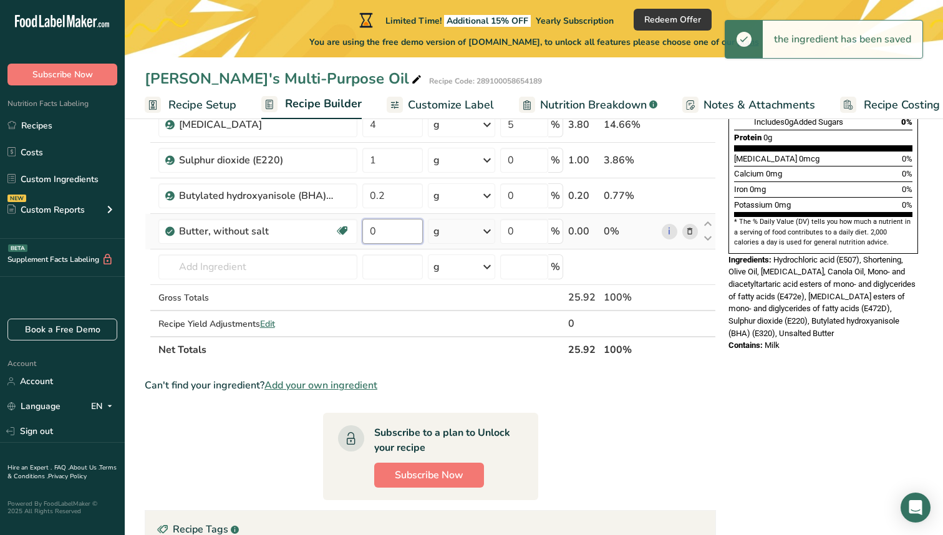
click at [388, 236] on input "0" at bounding box center [392, 231] width 61 height 25
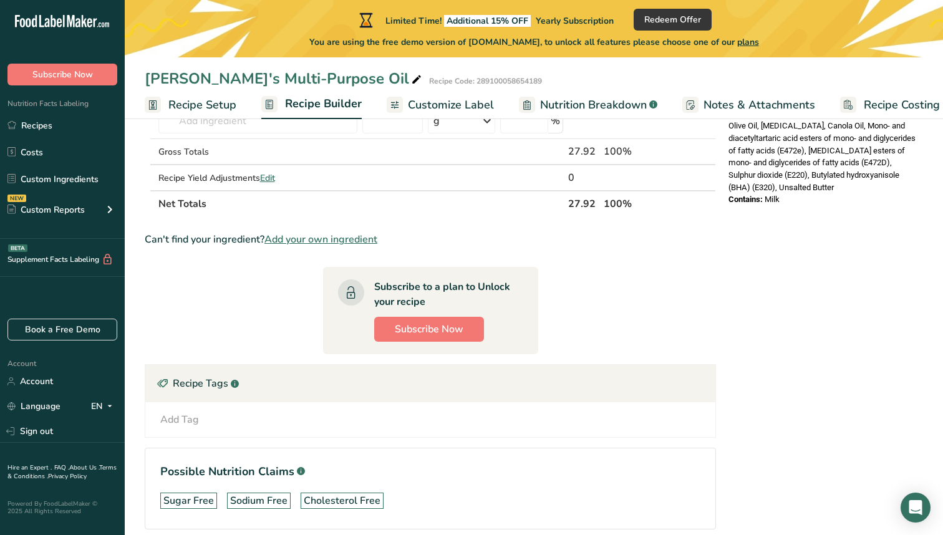
scroll to position [525, 0]
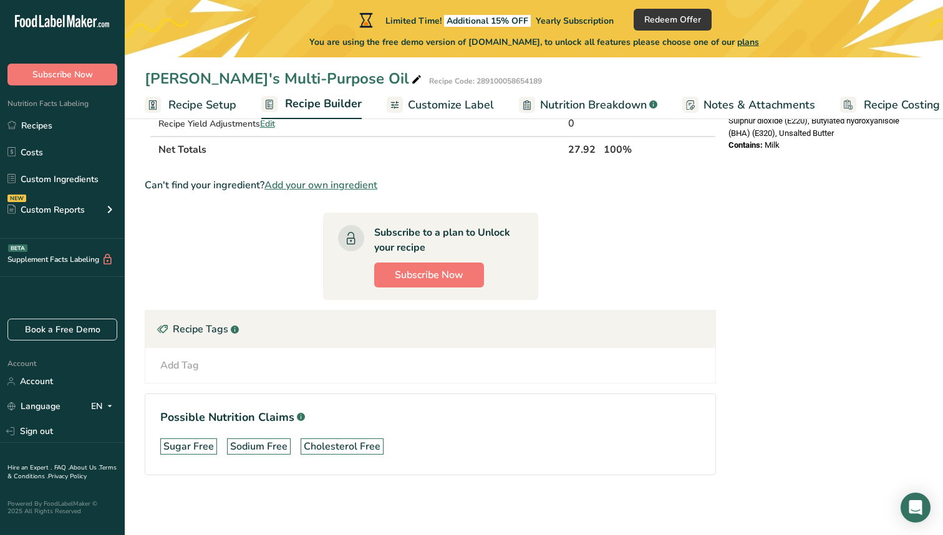
type input "1.999993"
click at [259, 263] on section "Ingredient * Amount * Unit * Waste * .a-a{fill:#347362;}.b-a{fill:#fff;} Grams …" at bounding box center [430, 81] width 571 height 828
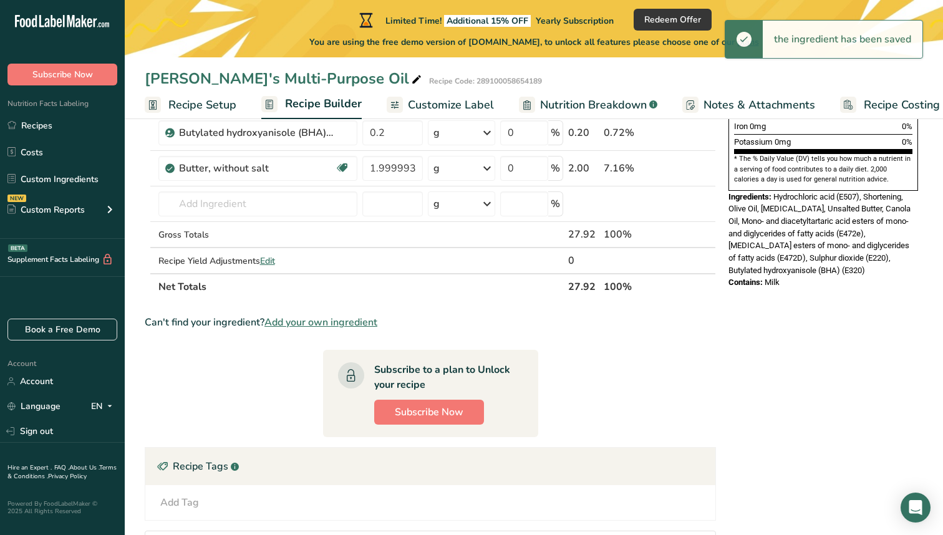
scroll to position [376, 0]
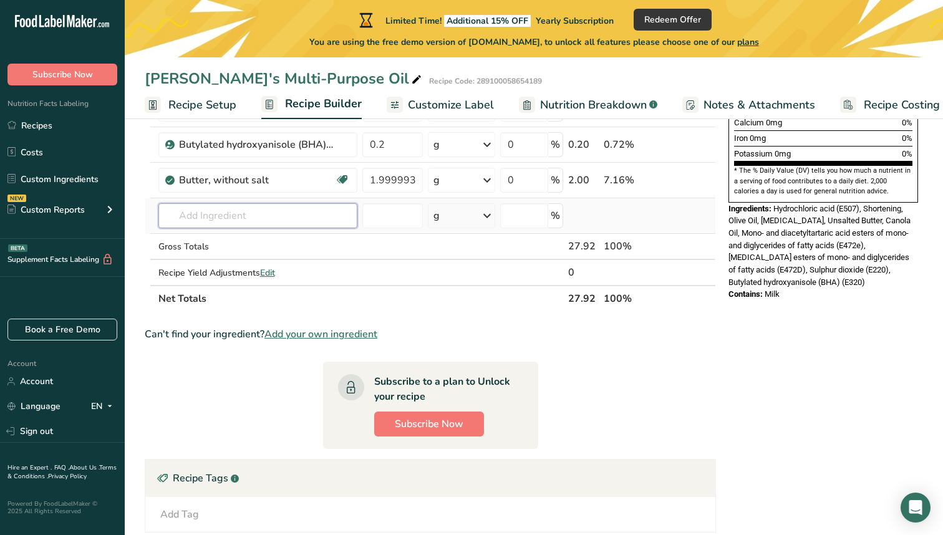
click at [281, 211] on input "text" at bounding box center [257, 215] width 199 height 25
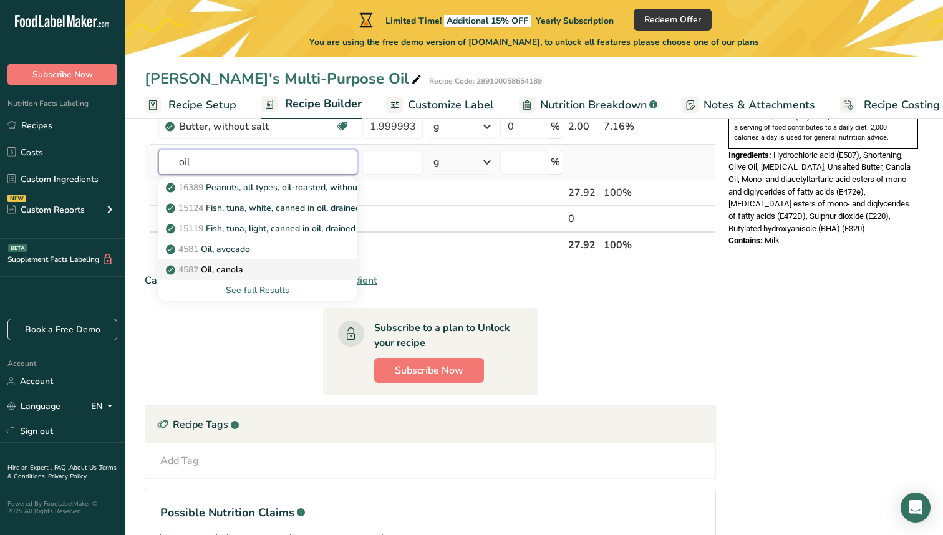
scroll to position [434, 0]
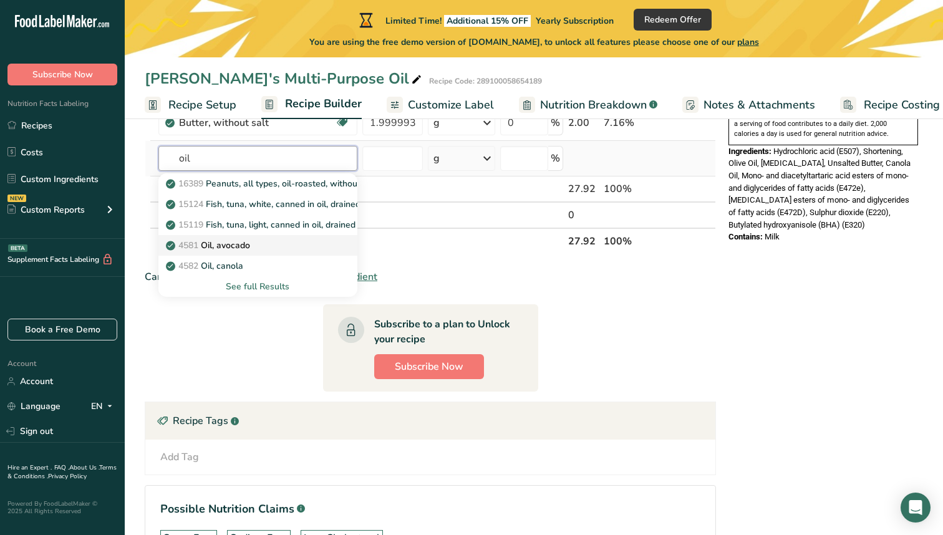
type input "oil"
click at [275, 250] on div "4581 Oil, avocado" at bounding box center [247, 245] width 159 height 13
type input "Oil, avocado"
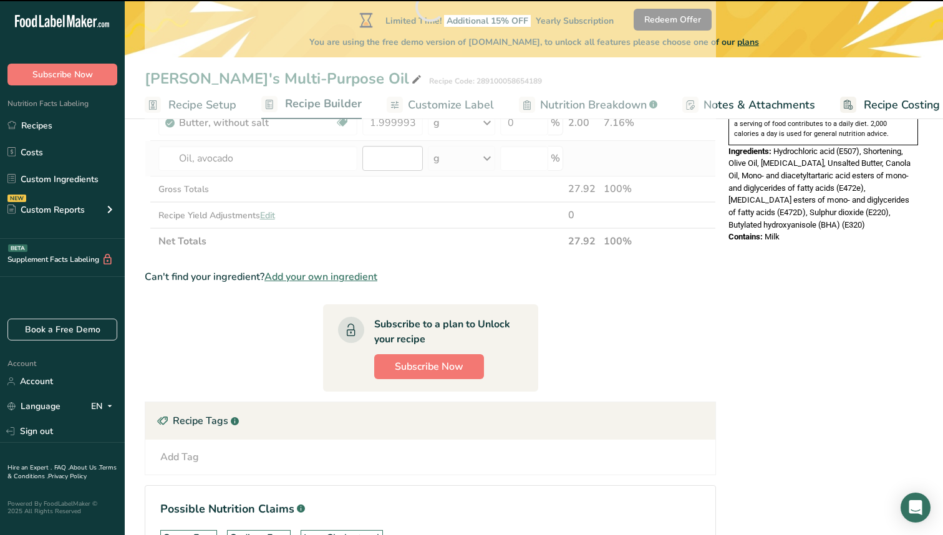
type input "0"
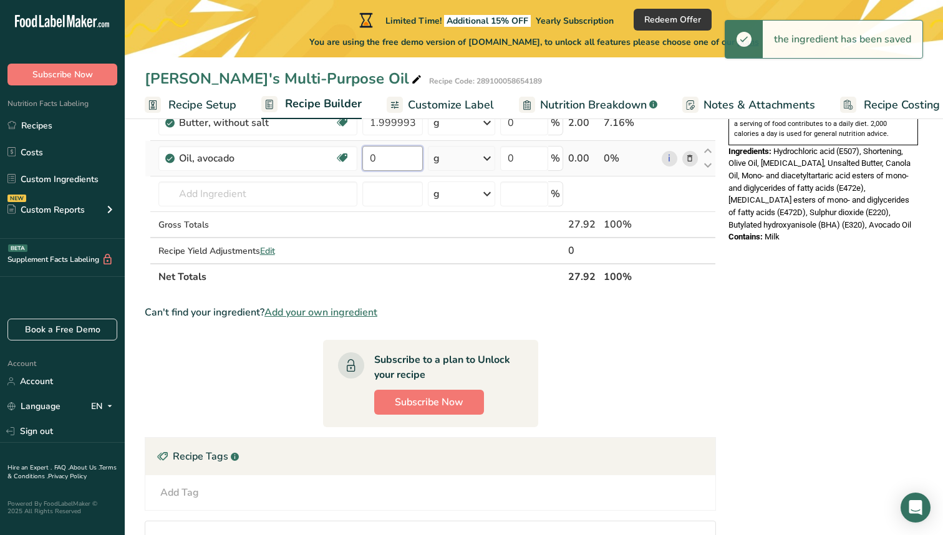
click at [391, 152] on input "0" at bounding box center [392, 158] width 61 height 25
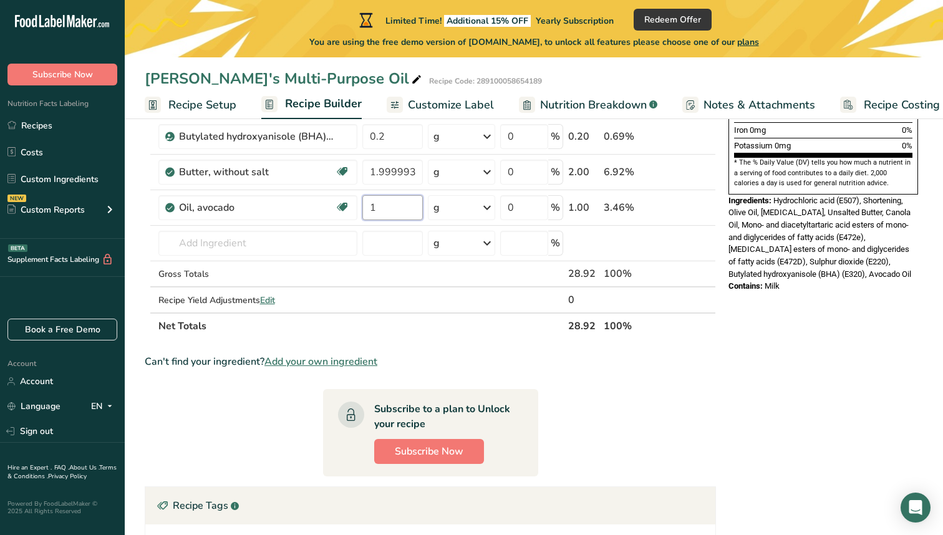
scroll to position [299, 0]
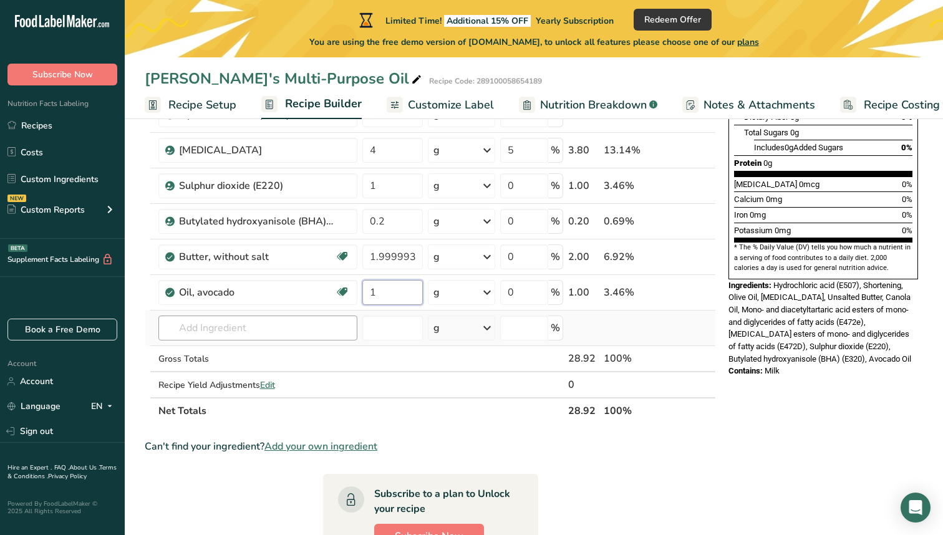
type input "1"
click at [225, 333] on div "Ingredient * Amount * Unit * Waste * .a-a{fill:#347362;}.b-a{fill:#fff;} Grams …" at bounding box center [430, 158] width 571 height 531
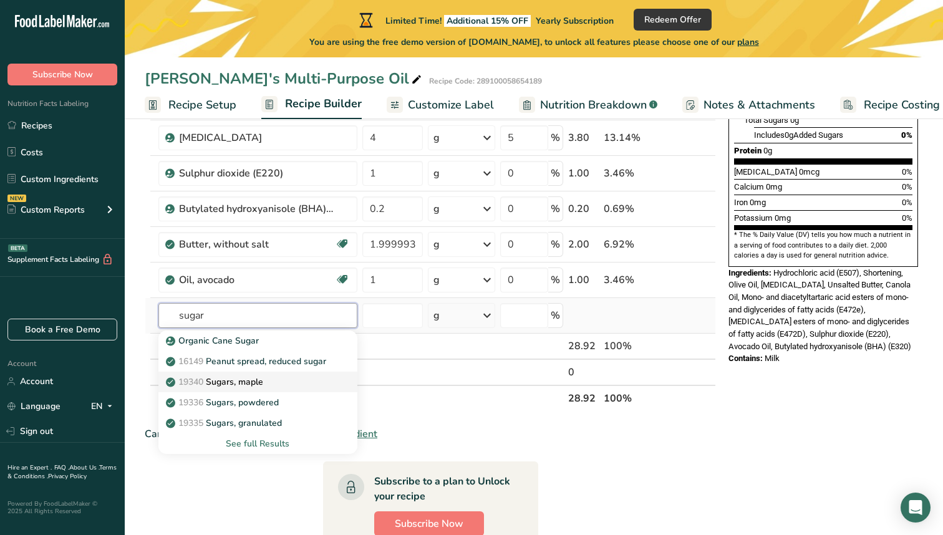
scroll to position [318, 0]
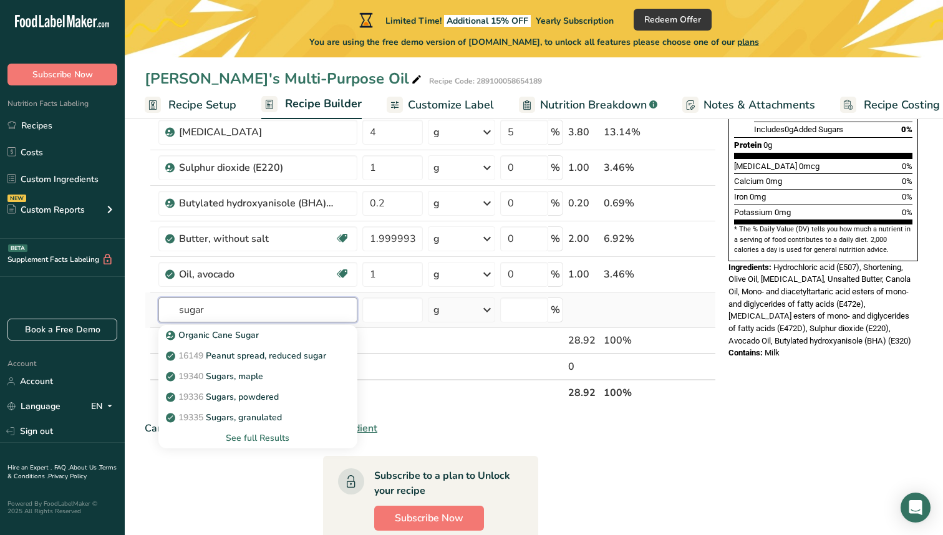
type input "sugar"
click at [263, 437] on div "See full Results" at bounding box center [257, 438] width 179 height 13
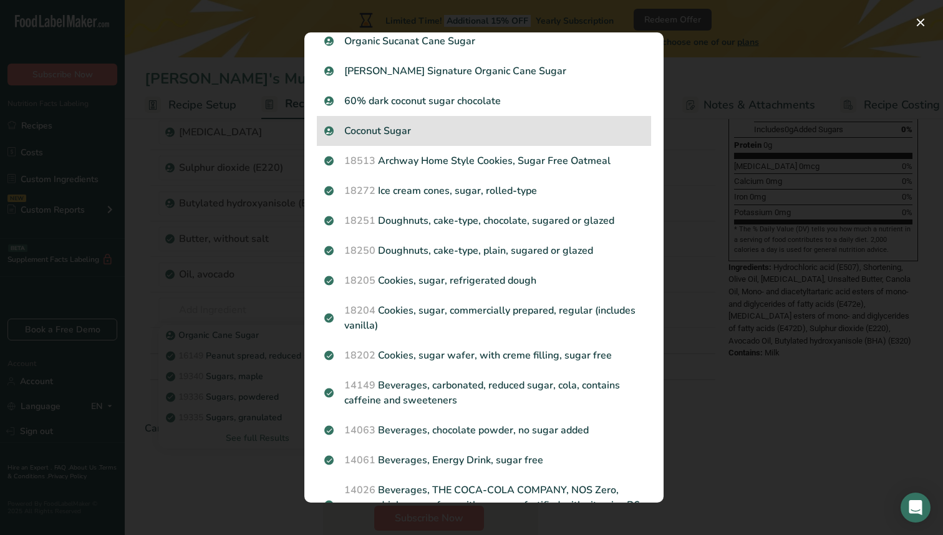
scroll to position [0, 0]
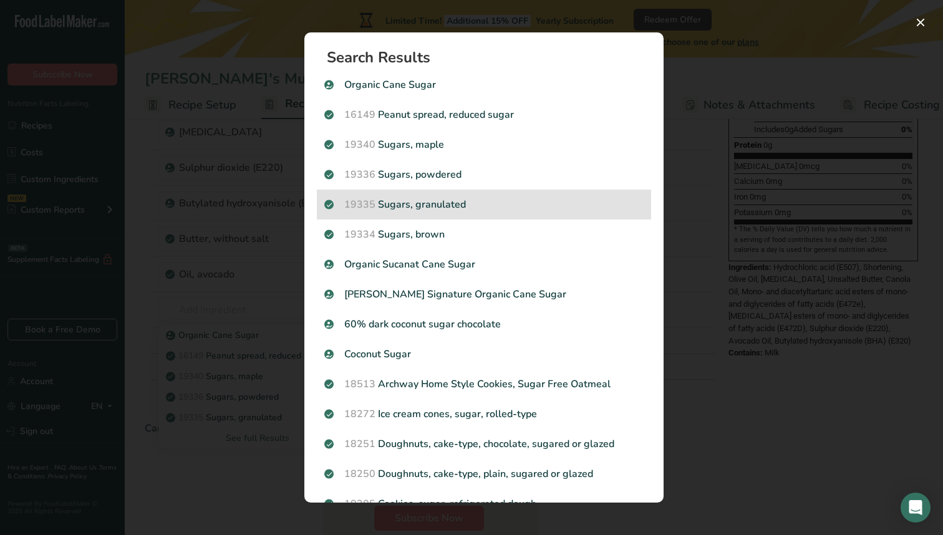
click at [589, 212] on div "19335 [GEOGRAPHIC_DATA], granulated" at bounding box center [484, 205] width 334 height 30
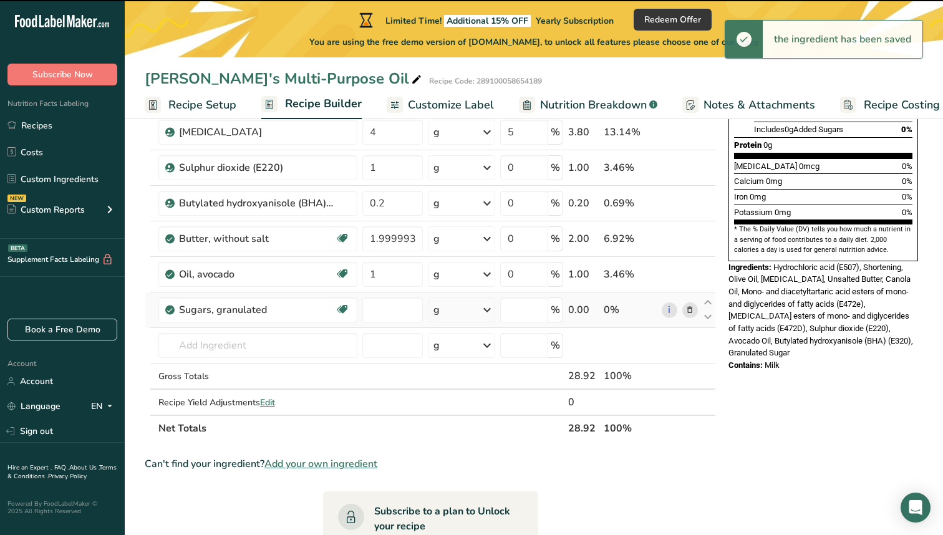
type input "0"
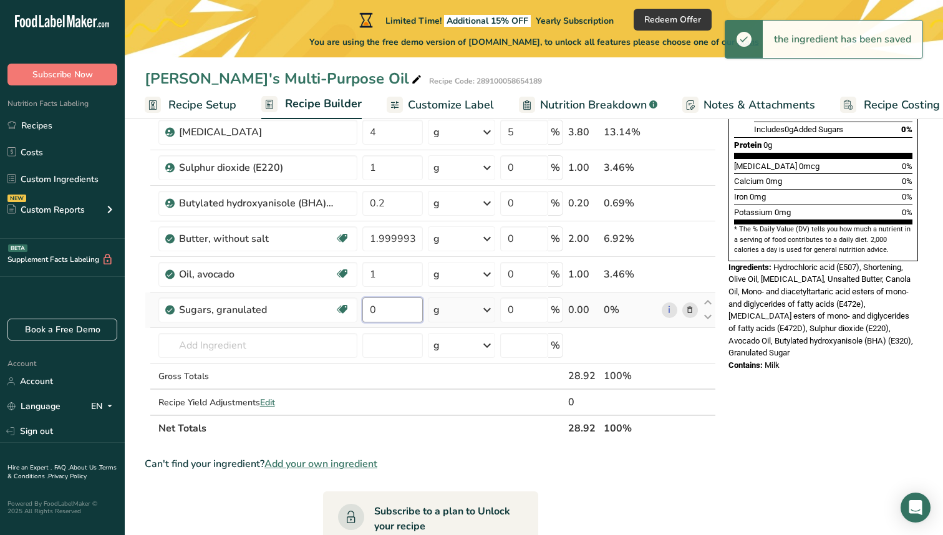
click at [399, 309] on input "0" at bounding box center [392, 310] width 61 height 25
type input "4"
type input "5"
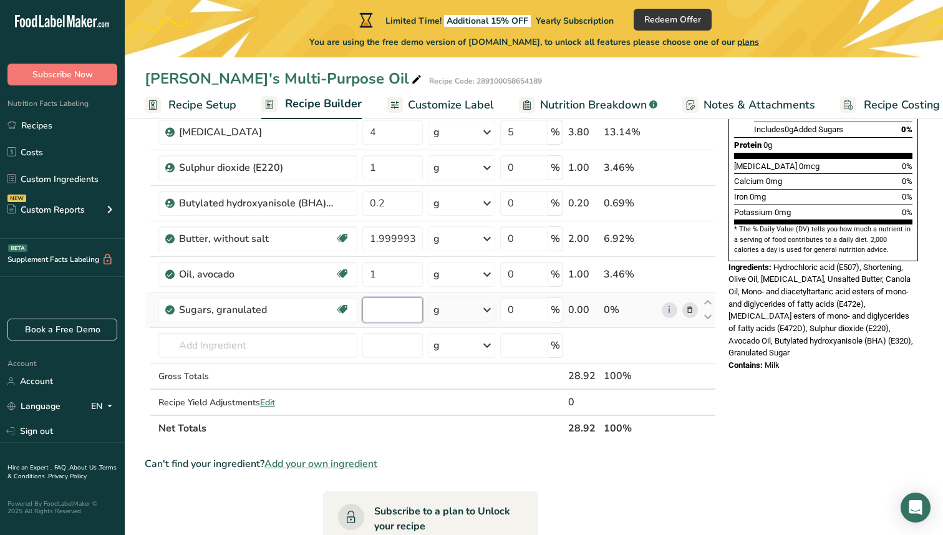
type input "4"
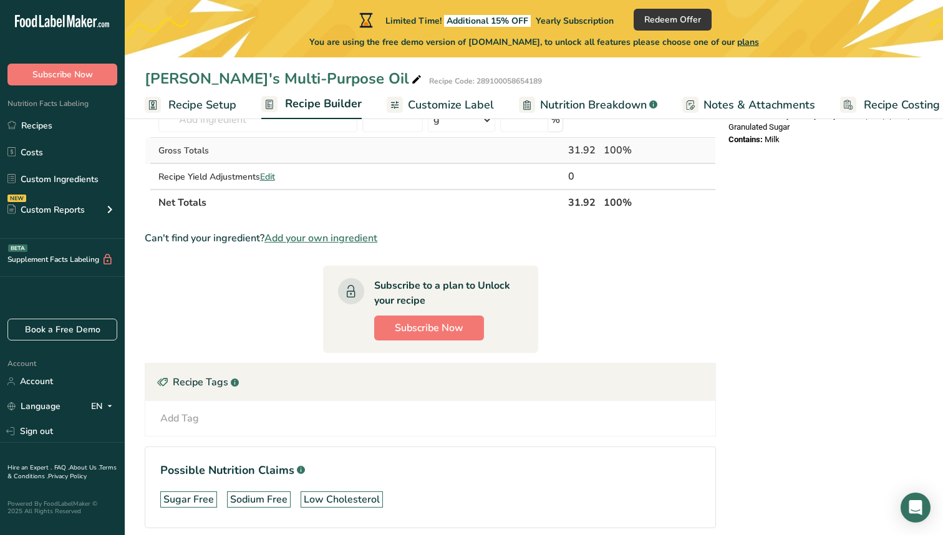
scroll to position [546, 0]
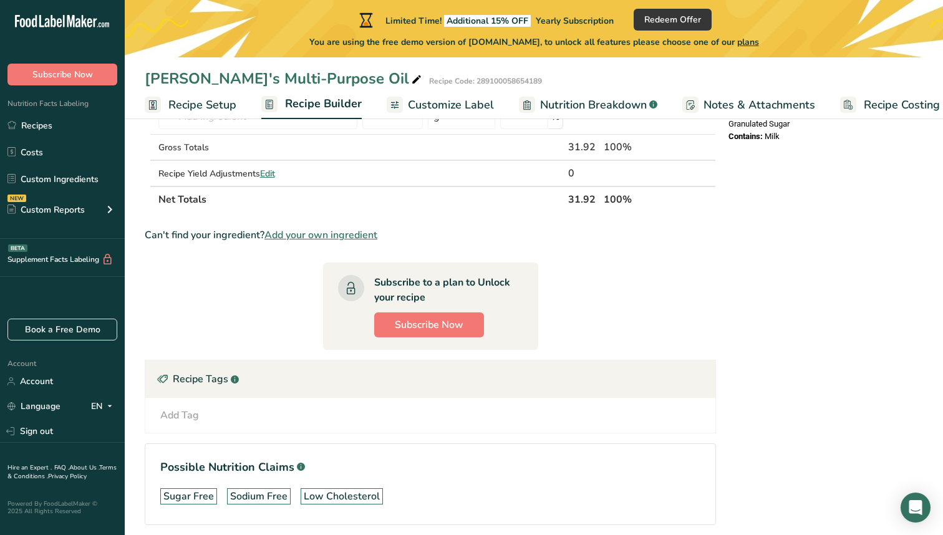
type input "3"
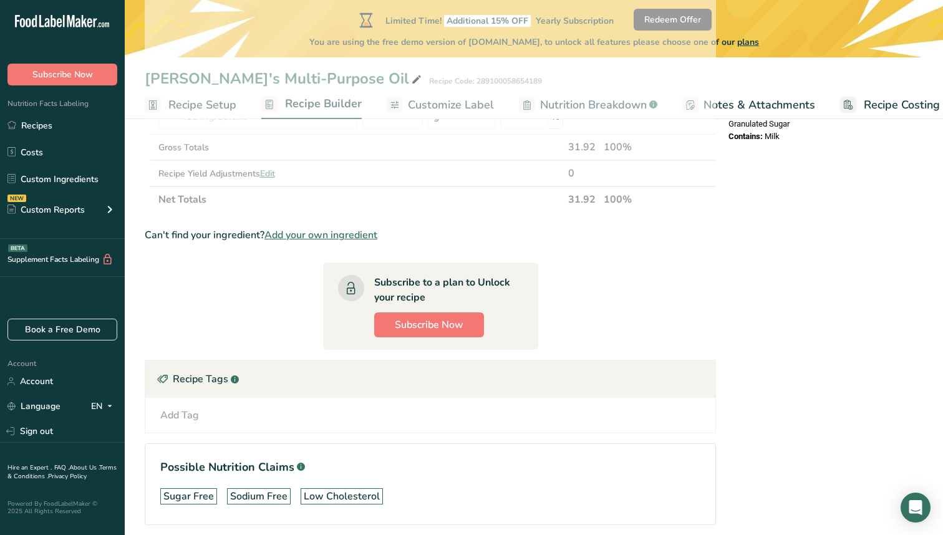
click at [626, 318] on section "Ingredient * Amount * Unit * Waste * .a-a{fill:#347362;}.b-a{fill:#fff;} Grams …" at bounding box center [430, 95] width 571 height 899
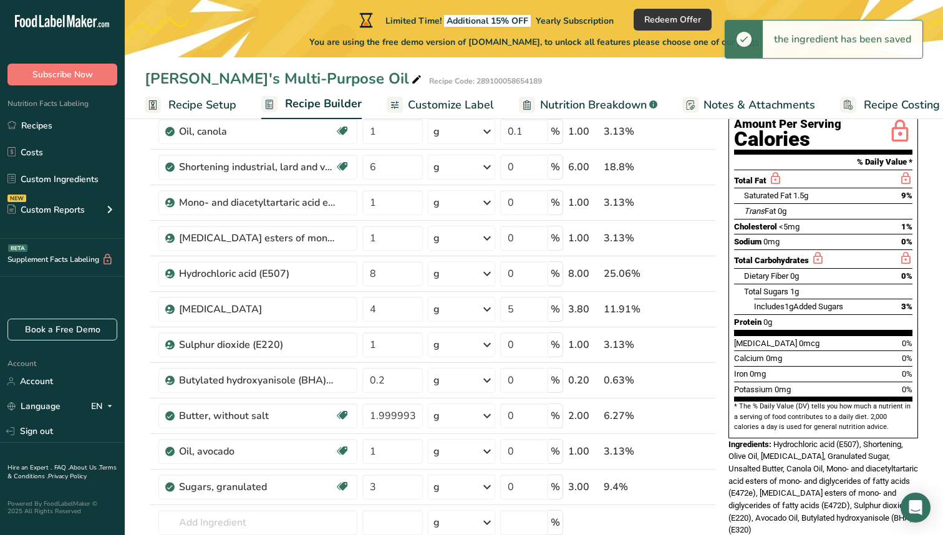
scroll to position [0, 0]
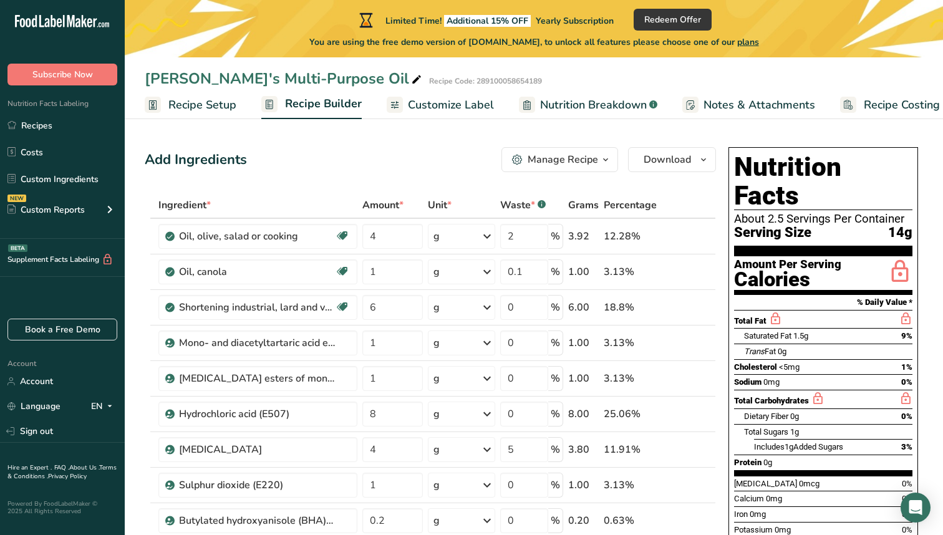
click at [420, 110] on span "Customize Label" at bounding box center [451, 105] width 86 height 17
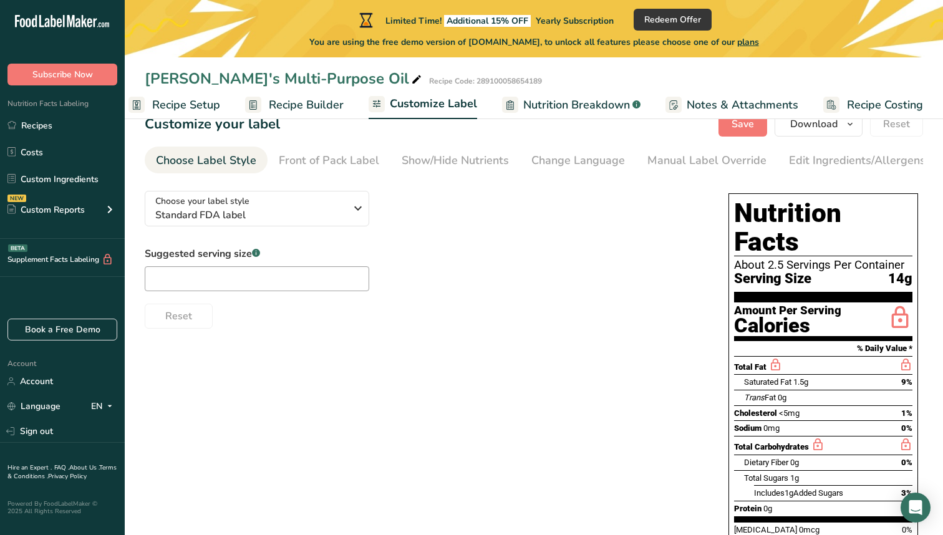
scroll to position [26, 0]
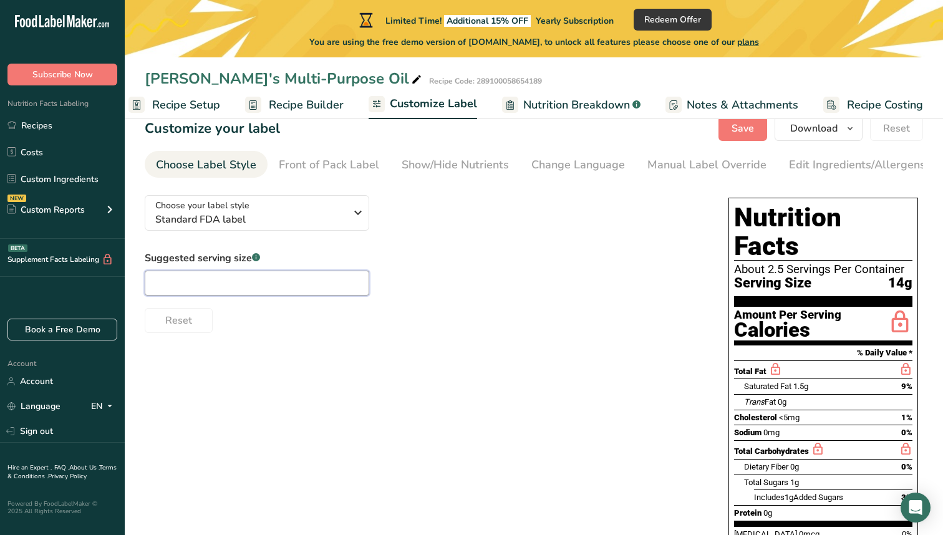
click at [331, 286] on input "text" at bounding box center [257, 283] width 225 height 25
type input "1"
type input "2"
type input "3"
type input "4"
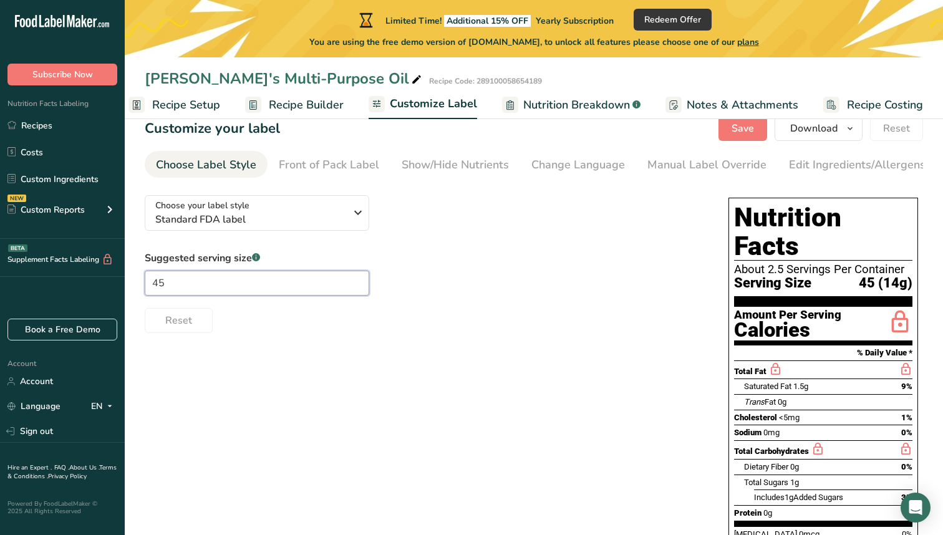
type input "4"
type input "1"
click at [417, 306] on div "Reset" at bounding box center [424, 318] width 559 height 30
click at [290, 288] on input "1" at bounding box center [257, 283] width 225 height 25
type input "0.1"
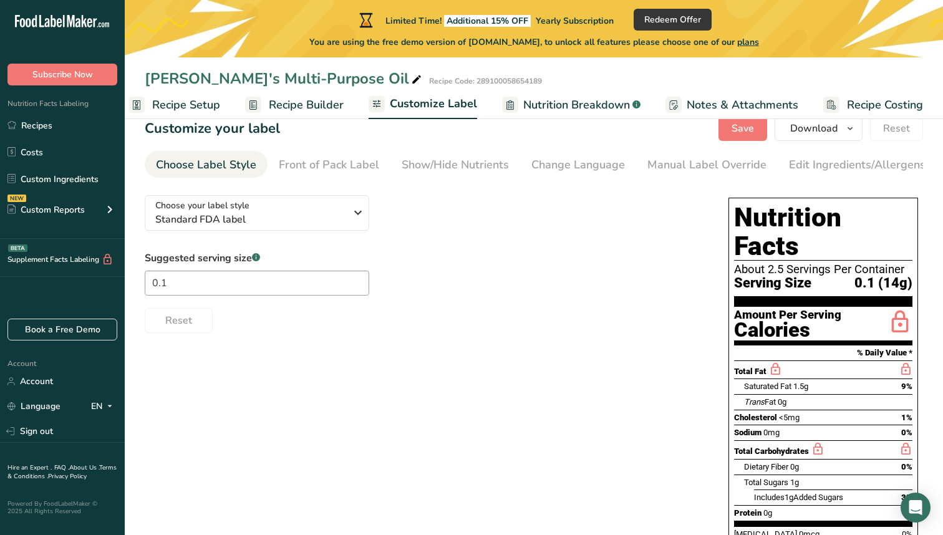
click at [401, 362] on div "Choose your label style Standard FDA label USA (FDA) Standard FDA label Tabular…" at bounding box center [534, 468] width 778 height 567
click at [289, 220] on span "Standard FDA label" at bounding box center [250, 219] width 190 height 15
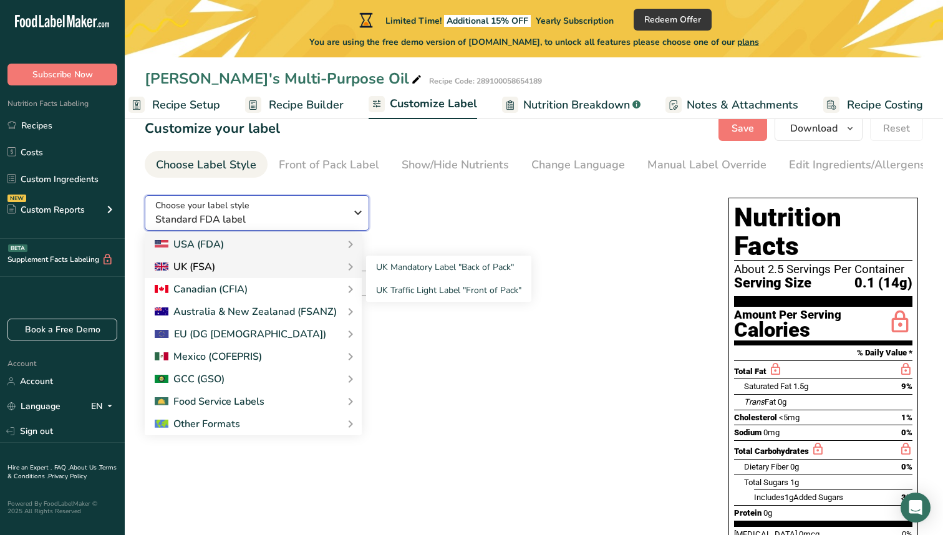
scroll to position [31, 0]
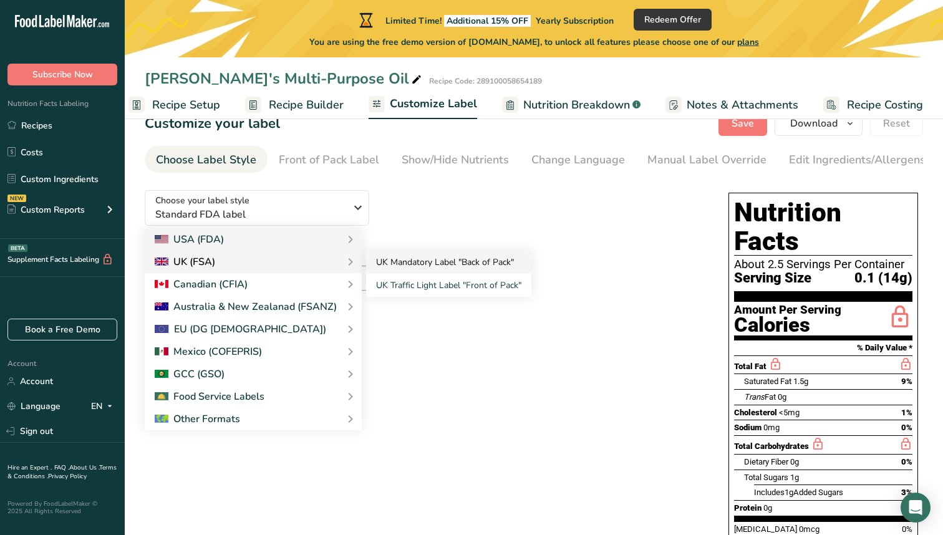
click at [394, 263] on link "UK Mandatory Label "Back of Pack"" at bounding box center [448, 262] width 165 height 23
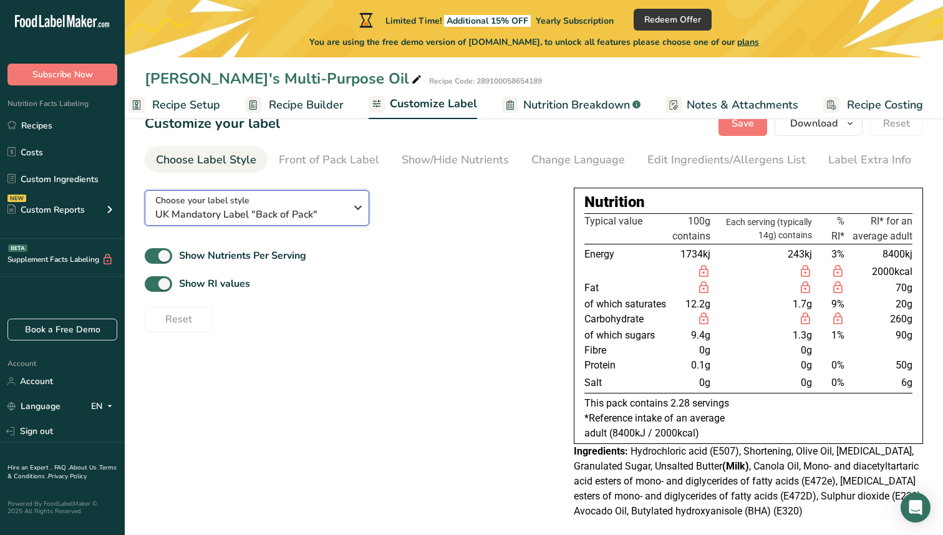
click at [320, 207] on span "UK Mandatory Label "Back of Pack"" at bounding box center [250, 214] width 190 height 15
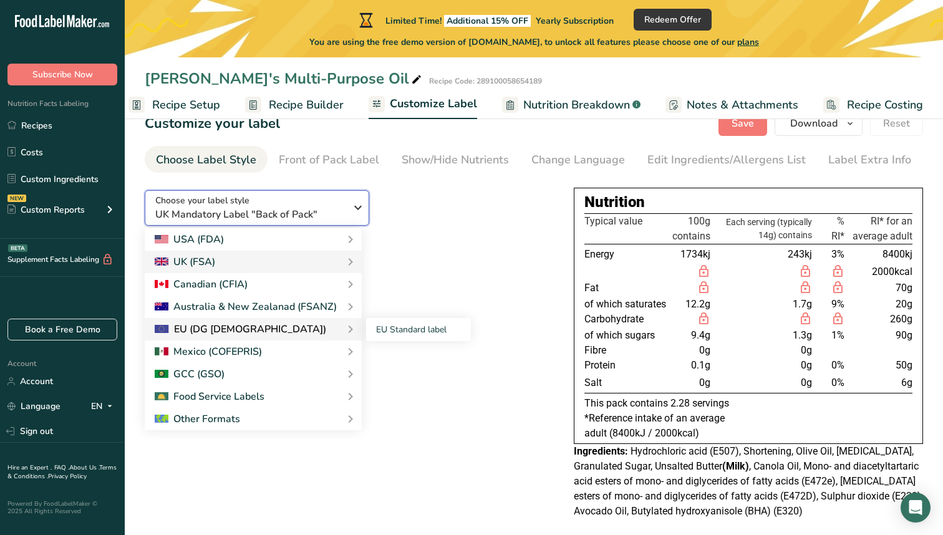
scroll to position [41, 0]
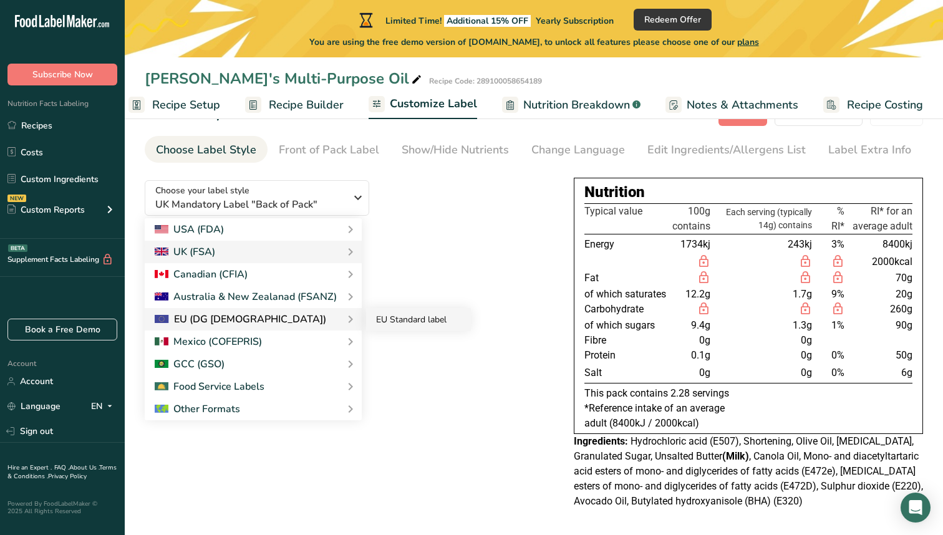
click at [381, 322] on link "EU Standard label" at bounding box center [418, 319] width 105 height 23
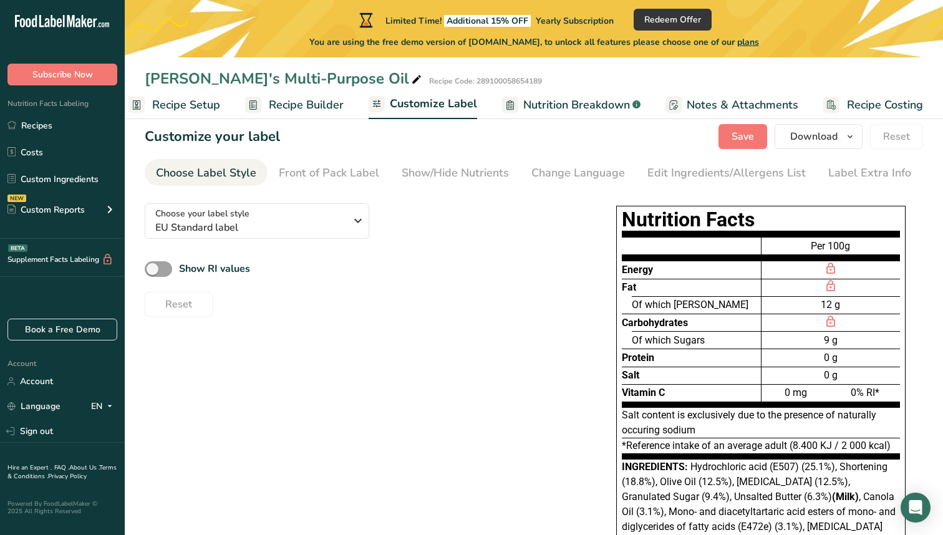
scroll to position [0, 0]
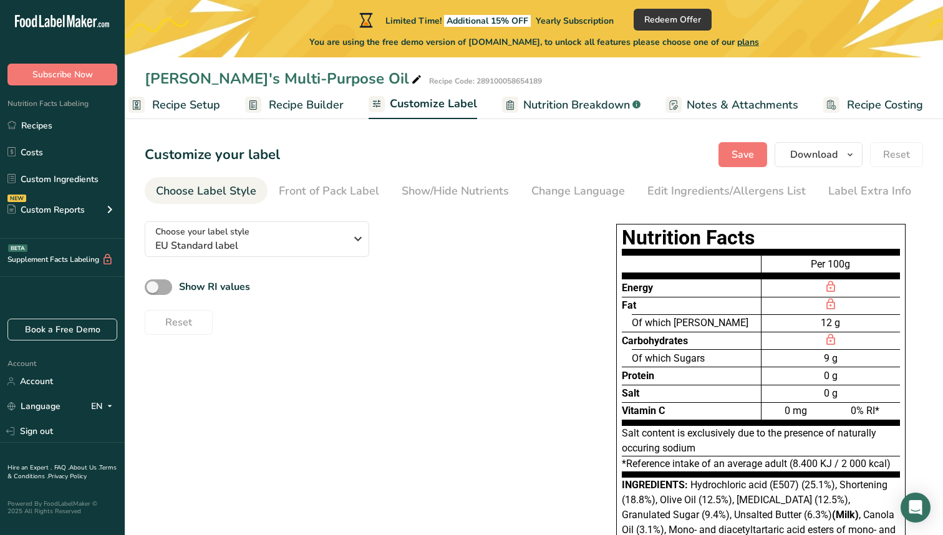
click at [155, 284] on span at bounding box center [158, 287] width 27 height 16
click at [153, 284] on input "Show RI values" at bounding box center [149, 287] width 8 height 8
checkbox input "true"
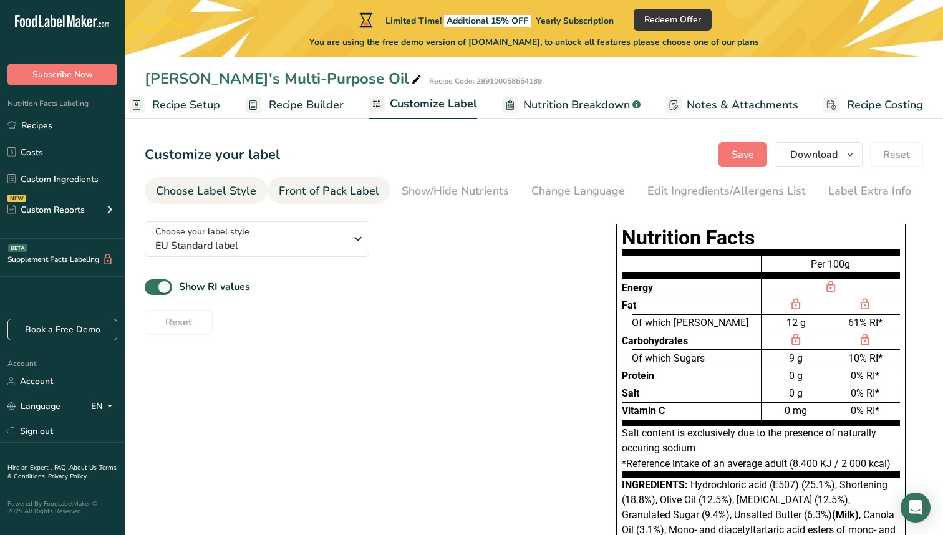
click at [369, 193] on div "Front of Pack Label" at bounding box center [329, 191] width 100 height 17
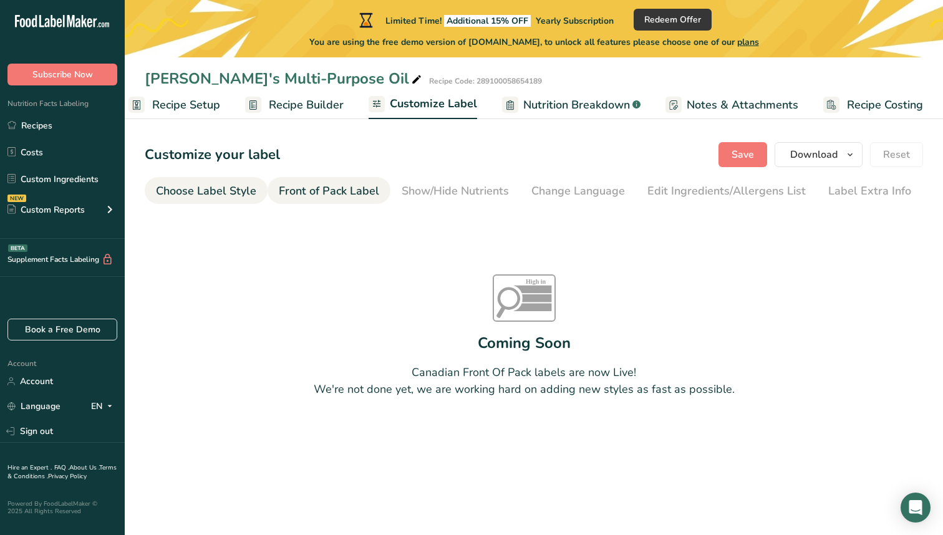
click at [217, 190] on div "Choose Label Style" at bounding box center [206, 191] width 100 height 17
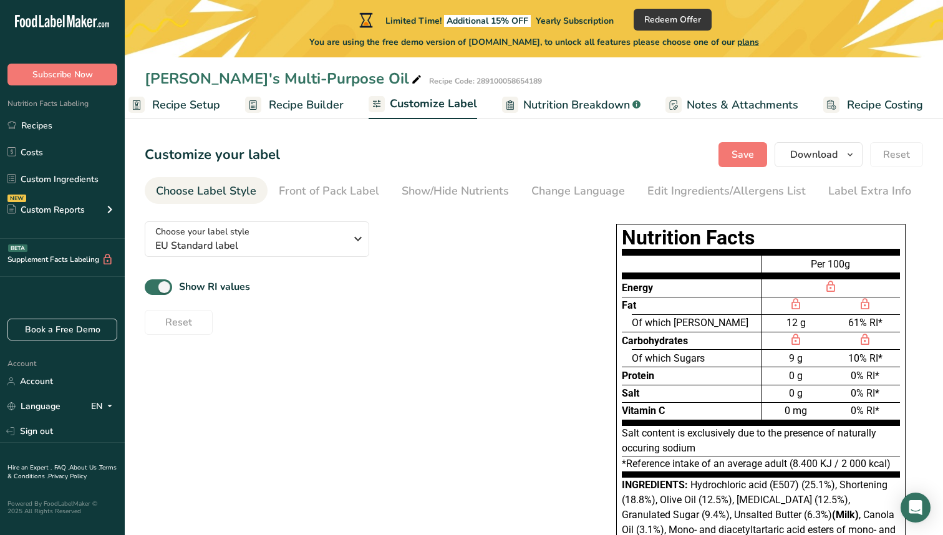
click at [545, 106] on span "Nutrition Breakdown" at bounding box center [576, 105] width 107 height 17
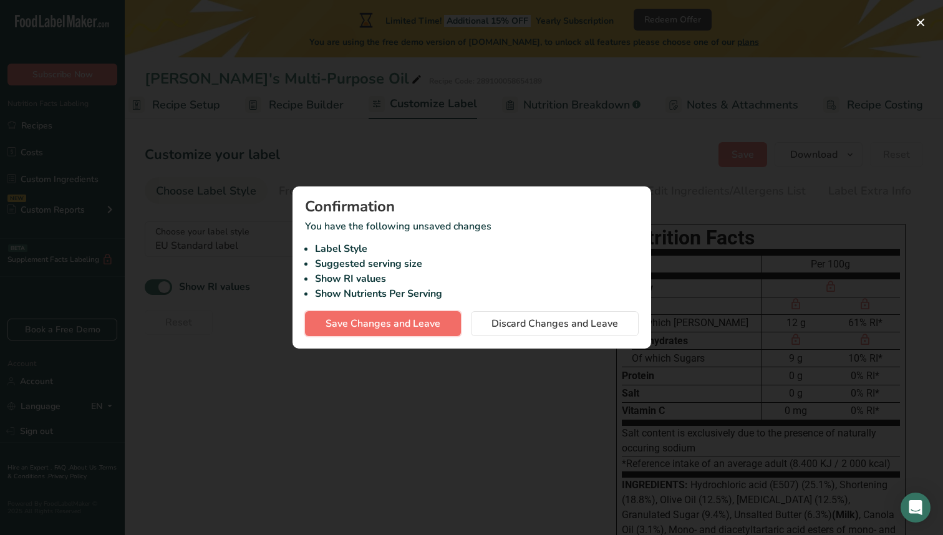
click at [429, 324] on span "Save Changes and Leave" at bounding box center [383, 323] width 115 height 15
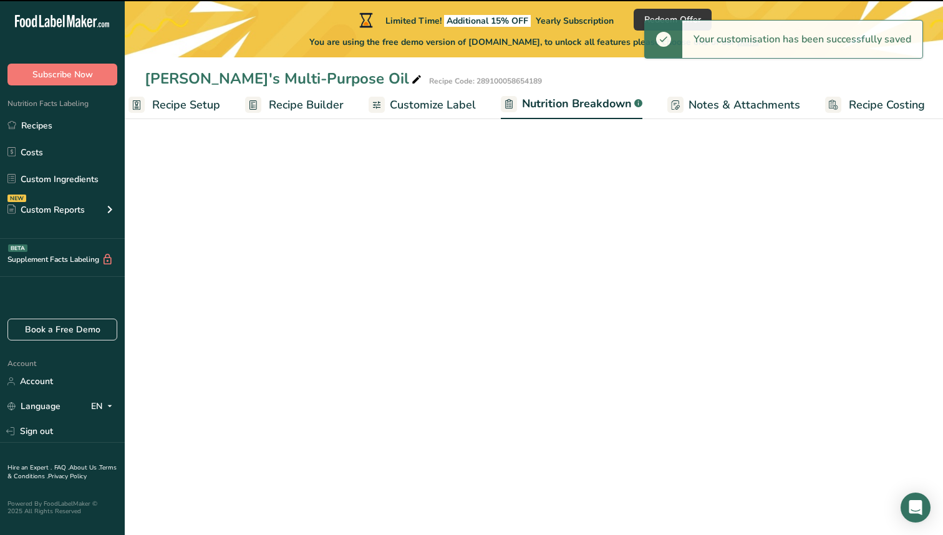
select select "Calories"
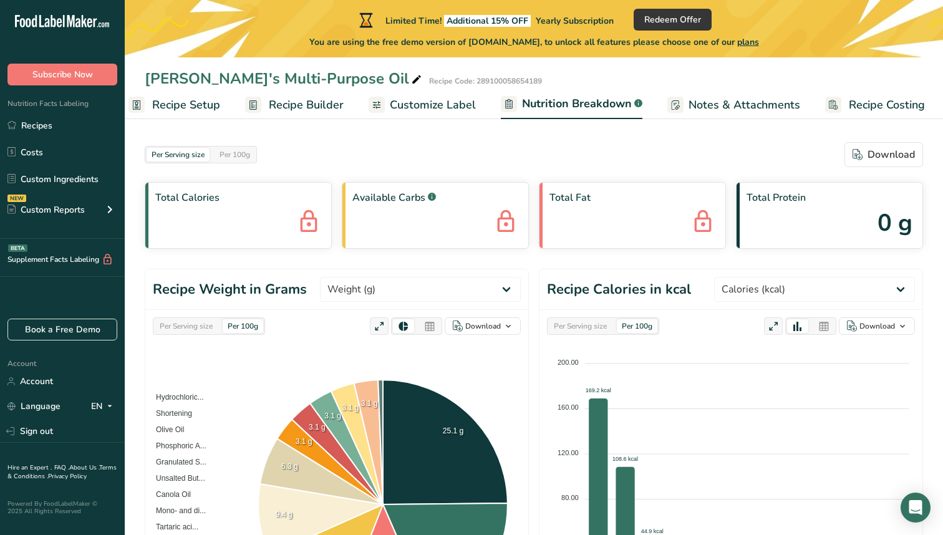
click at [727, 111] on span "Notes & Attachments" at bounding box center [745, 105] width 112 height 17
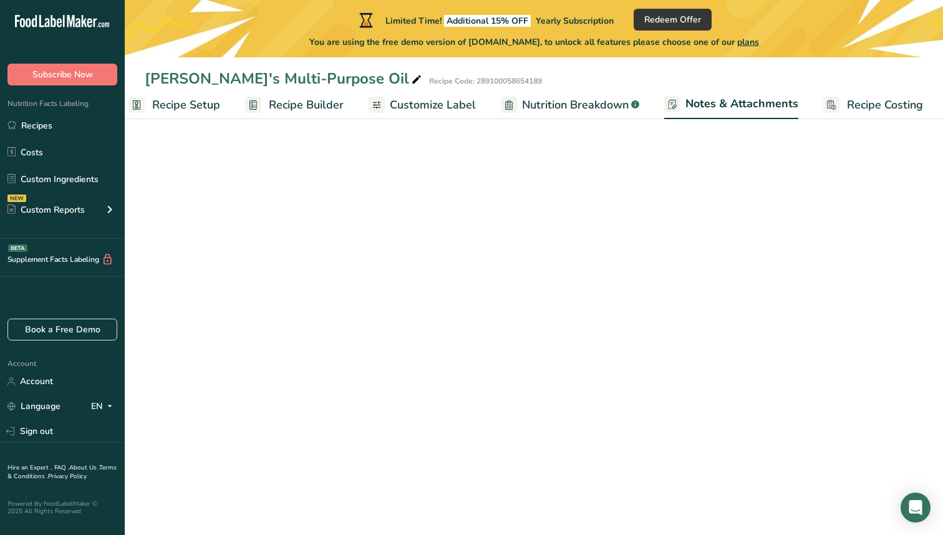
scroll to position [0, 17]
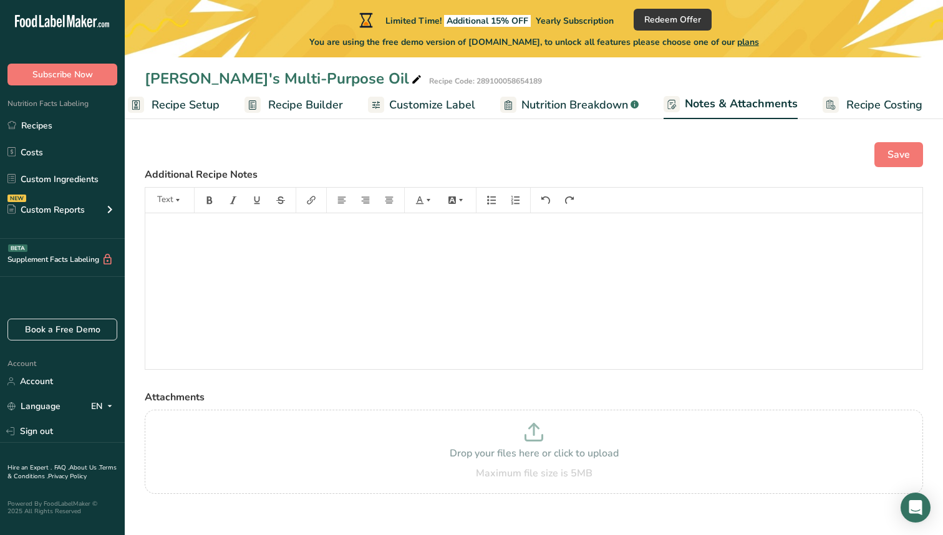
click at [868, 102] on span "Recipe Costing" at bounding box center [884, 105] width 76 height 17
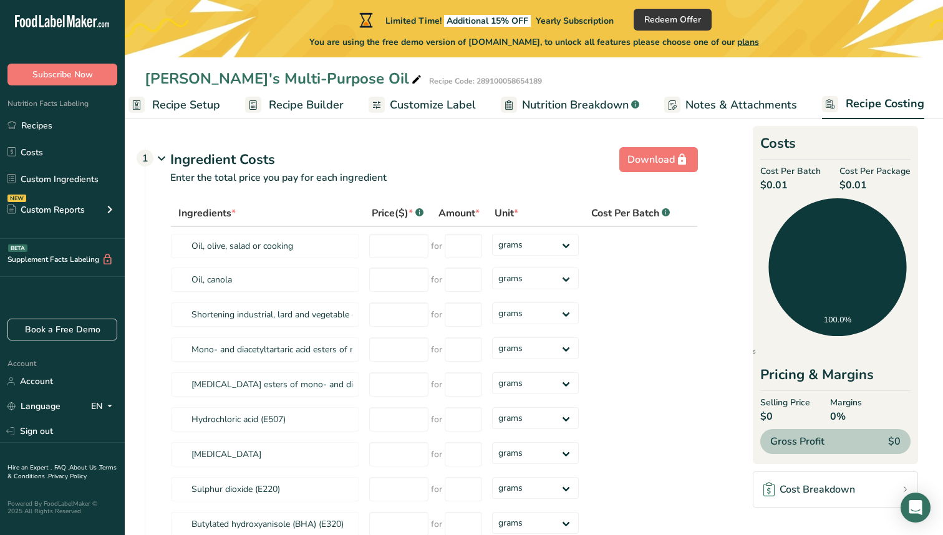
click at [328, 110] on span "Recipe Builder" at bounding box center [306, 105] width 75 height 17
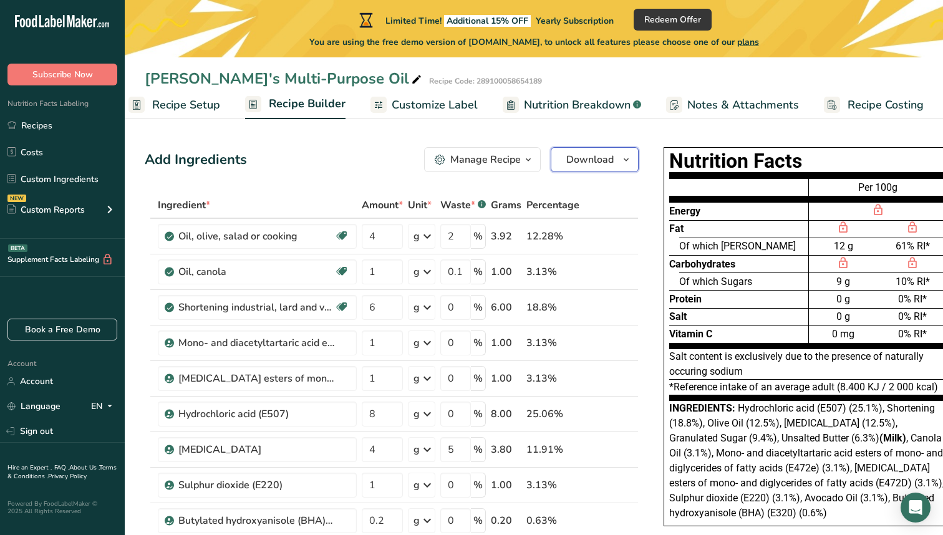
click at [628, 158] on icon "button" at bounding box center [626, 160] width 10 height 16
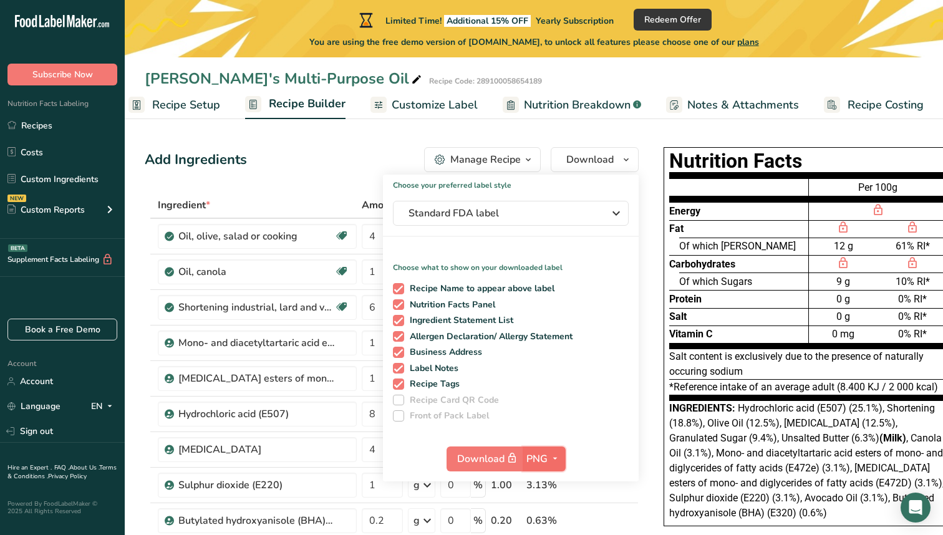
click at [548, 457] on span "button" at bounding box center [555, 459] width 15 height 15
click at [549, 484] on link "PNG" at bounding box center [546, 484] width 40 height 21
